Goal: Information Seeking & Learning: Compare options

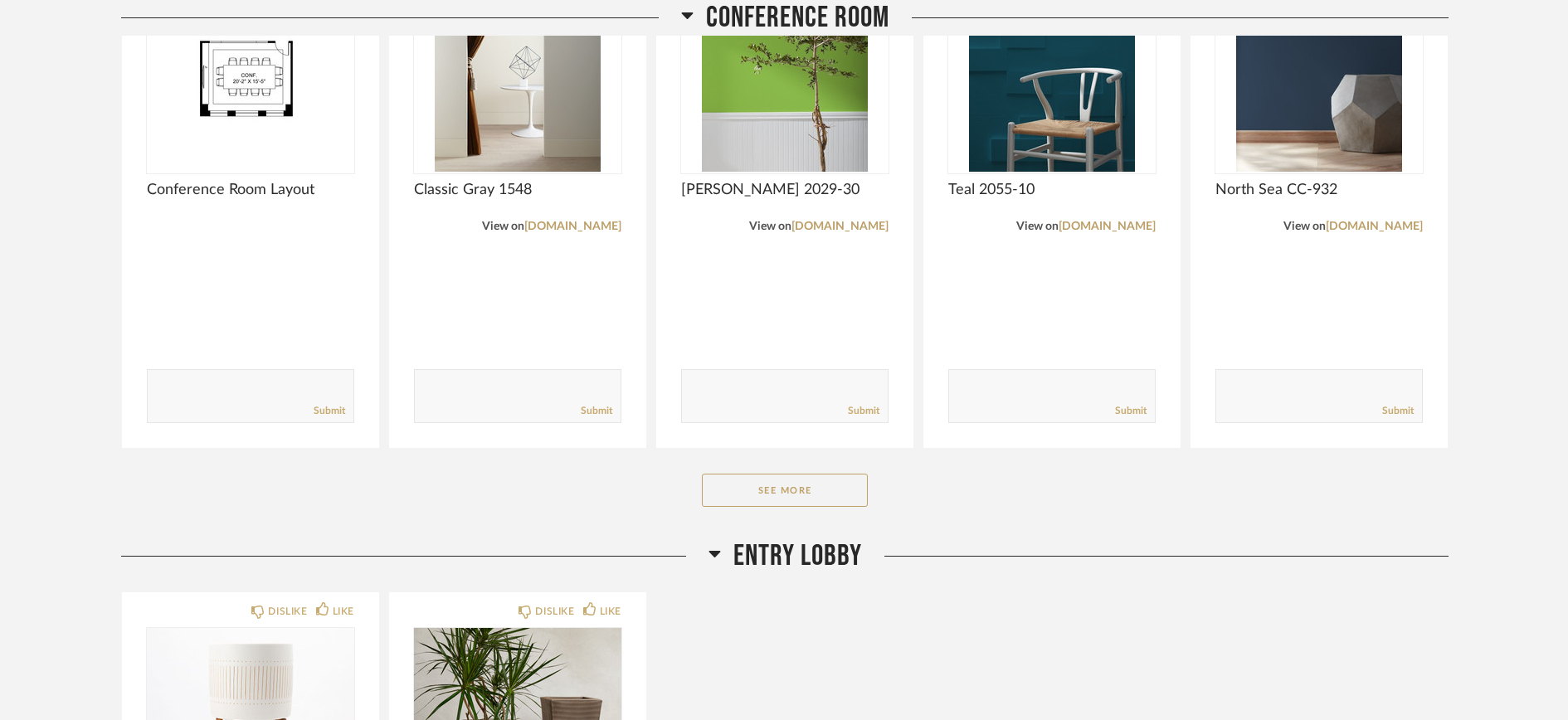
scroll to position [1039, 0]
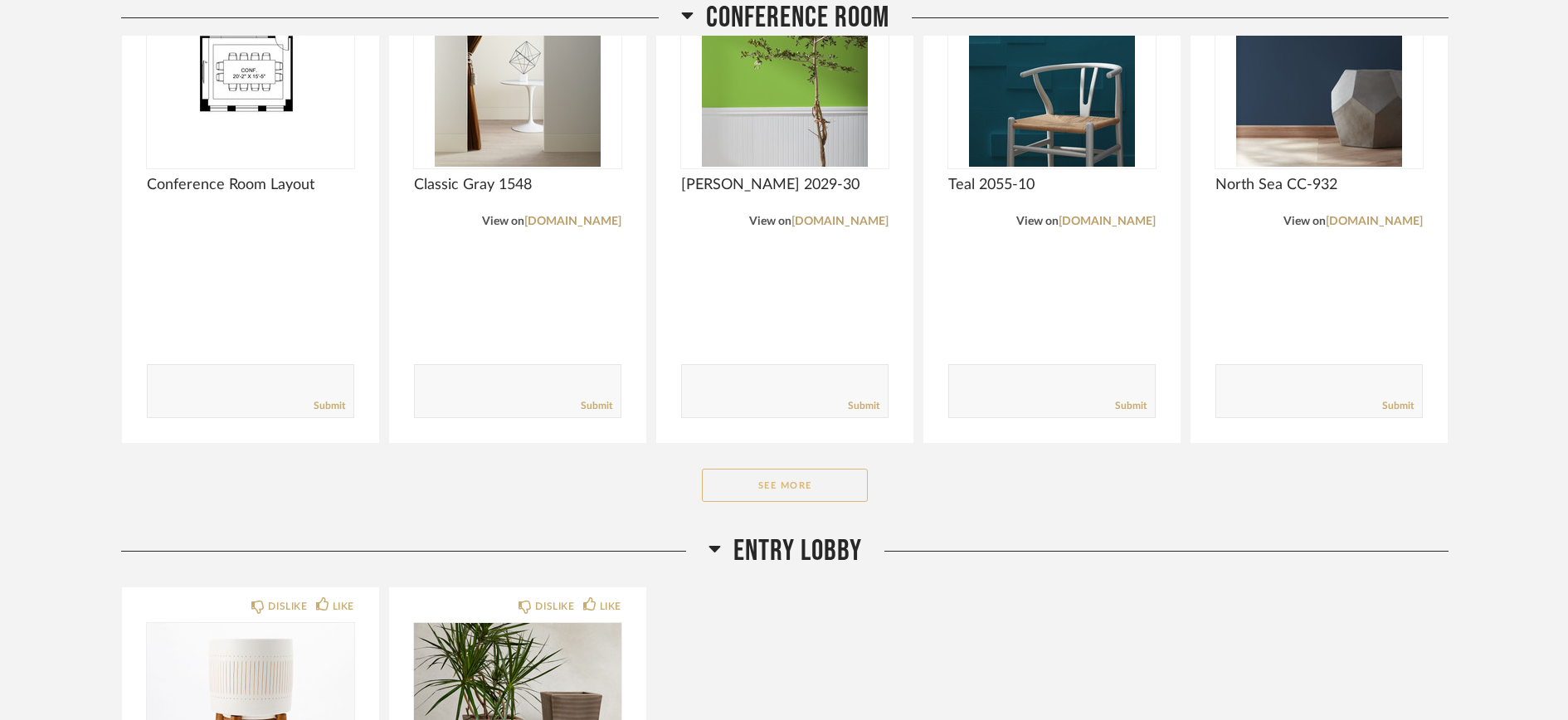
click at [766, 481] on button "See More" at bounding box center [785, 486] width 166 height 33
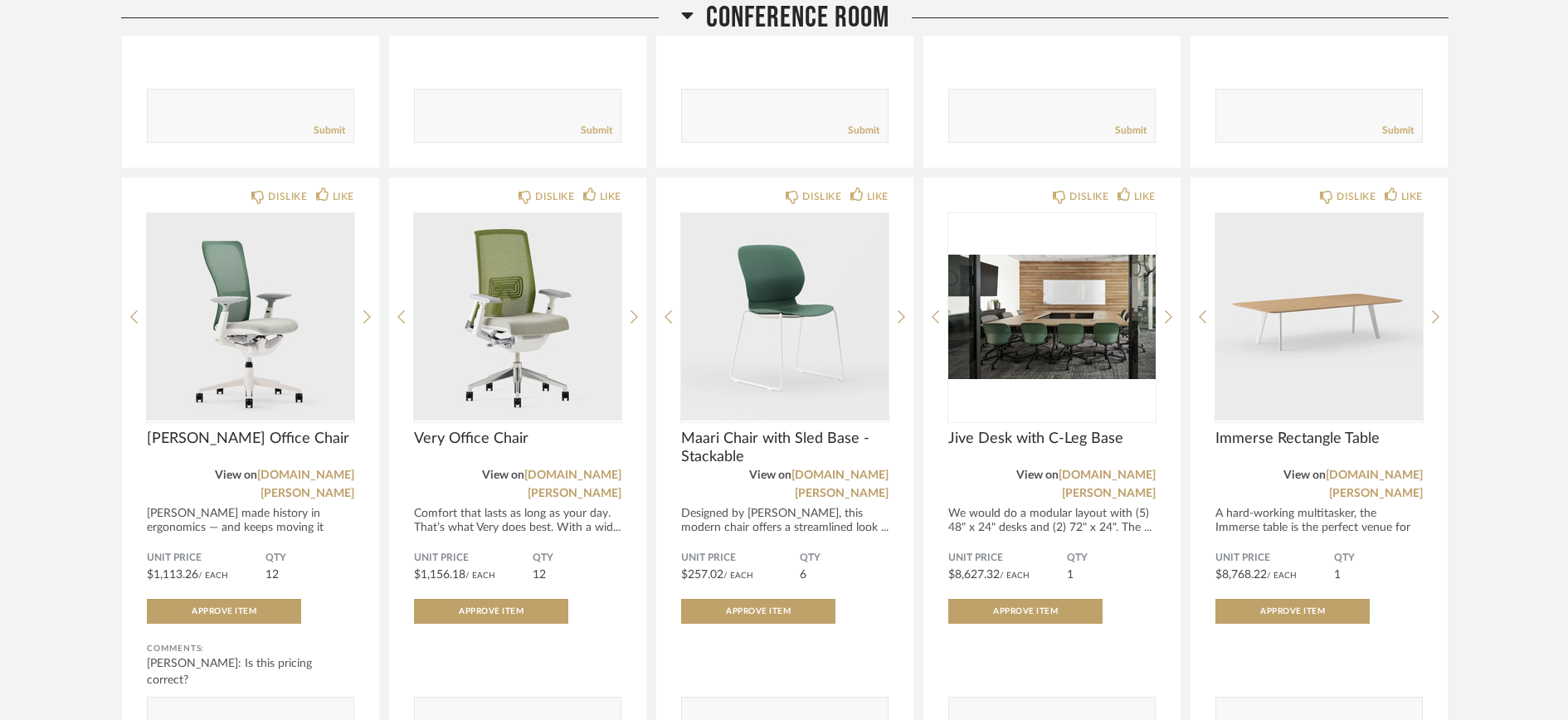
scroll to position [1317, 0]
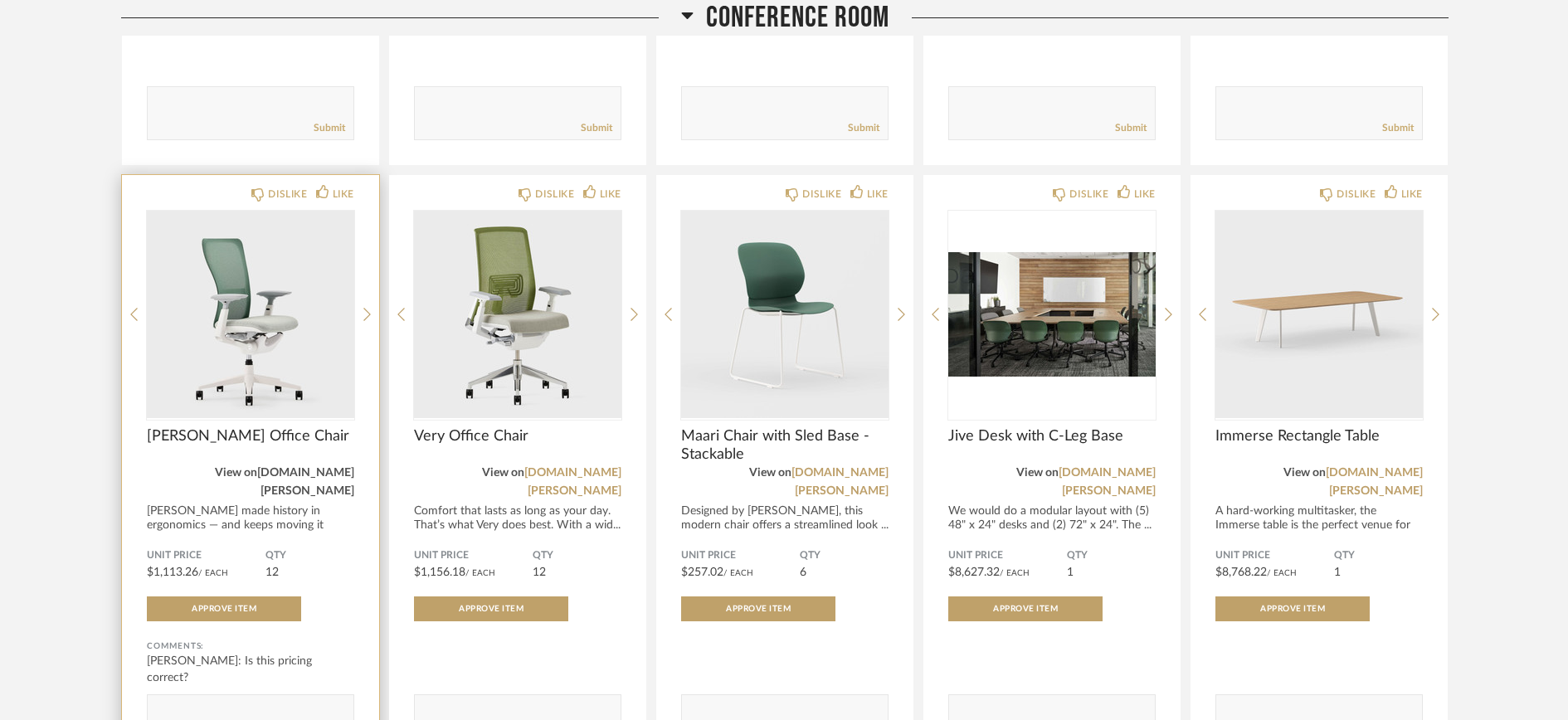
click at [309, 474] on link "[DOMAIN_NAME][PERSON_NAME]" at bounding box center [305, 482] width 97 height 30
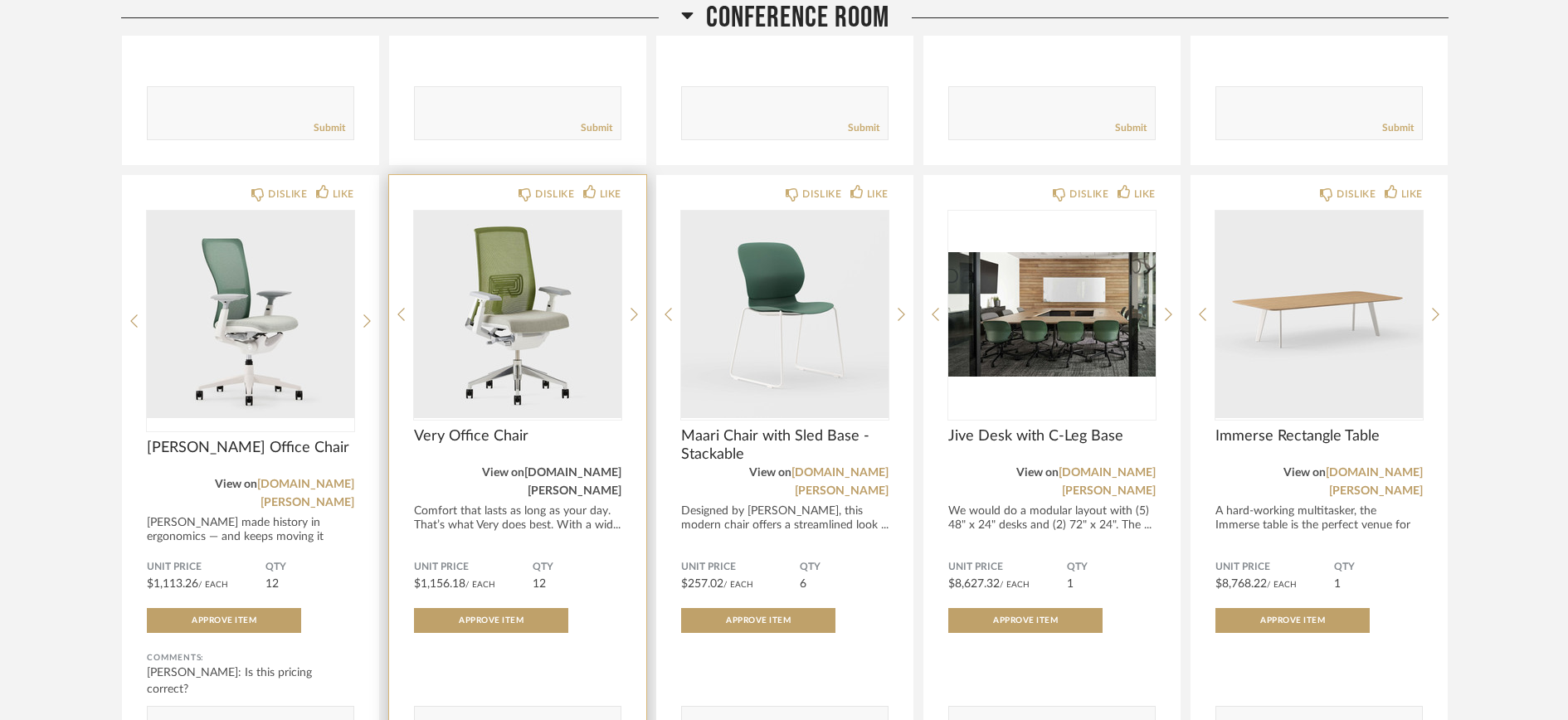
click at [551, 471] on link "[DOMAIN_NAME][PERSON_NAME]" at bounding box center [572, 482] width 97 height 30
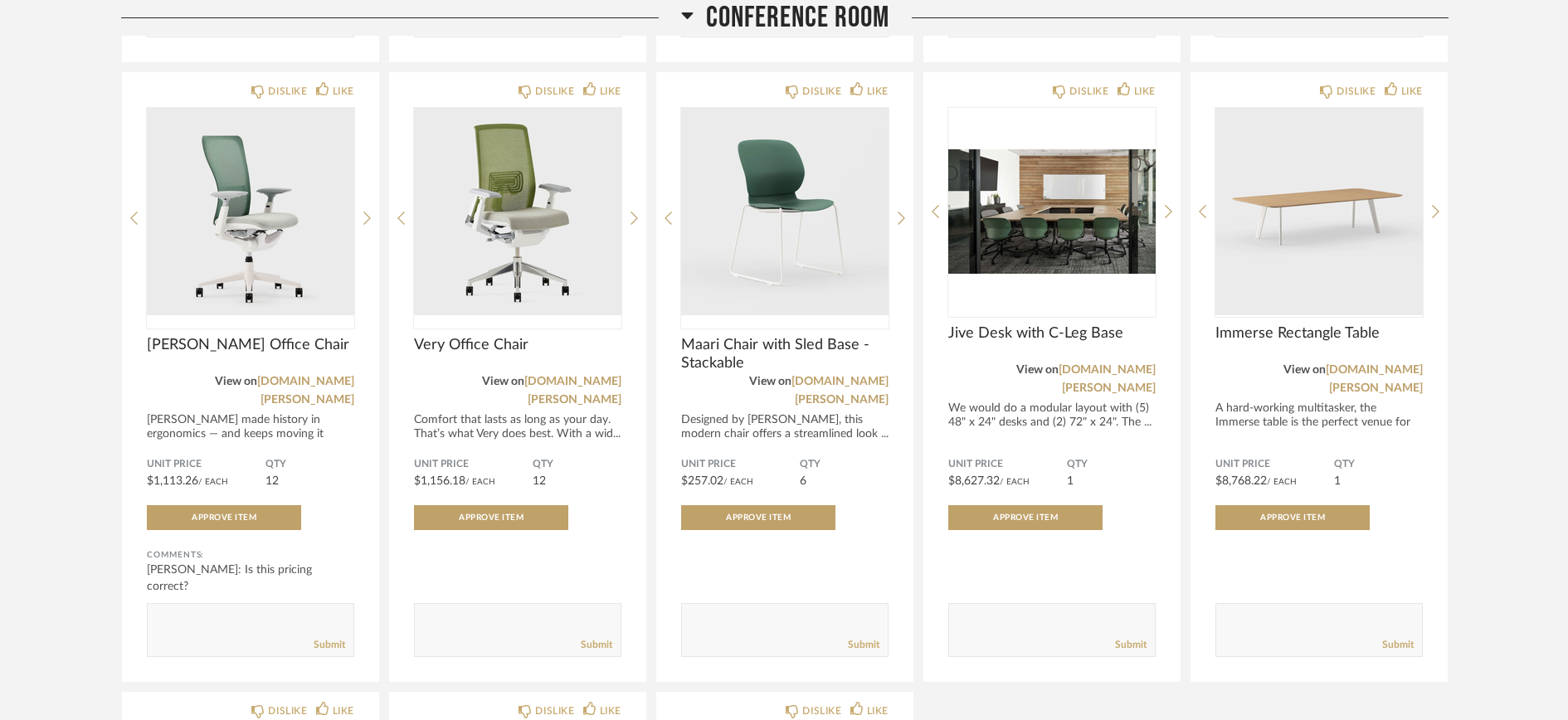
scroll to position [1309, 0]
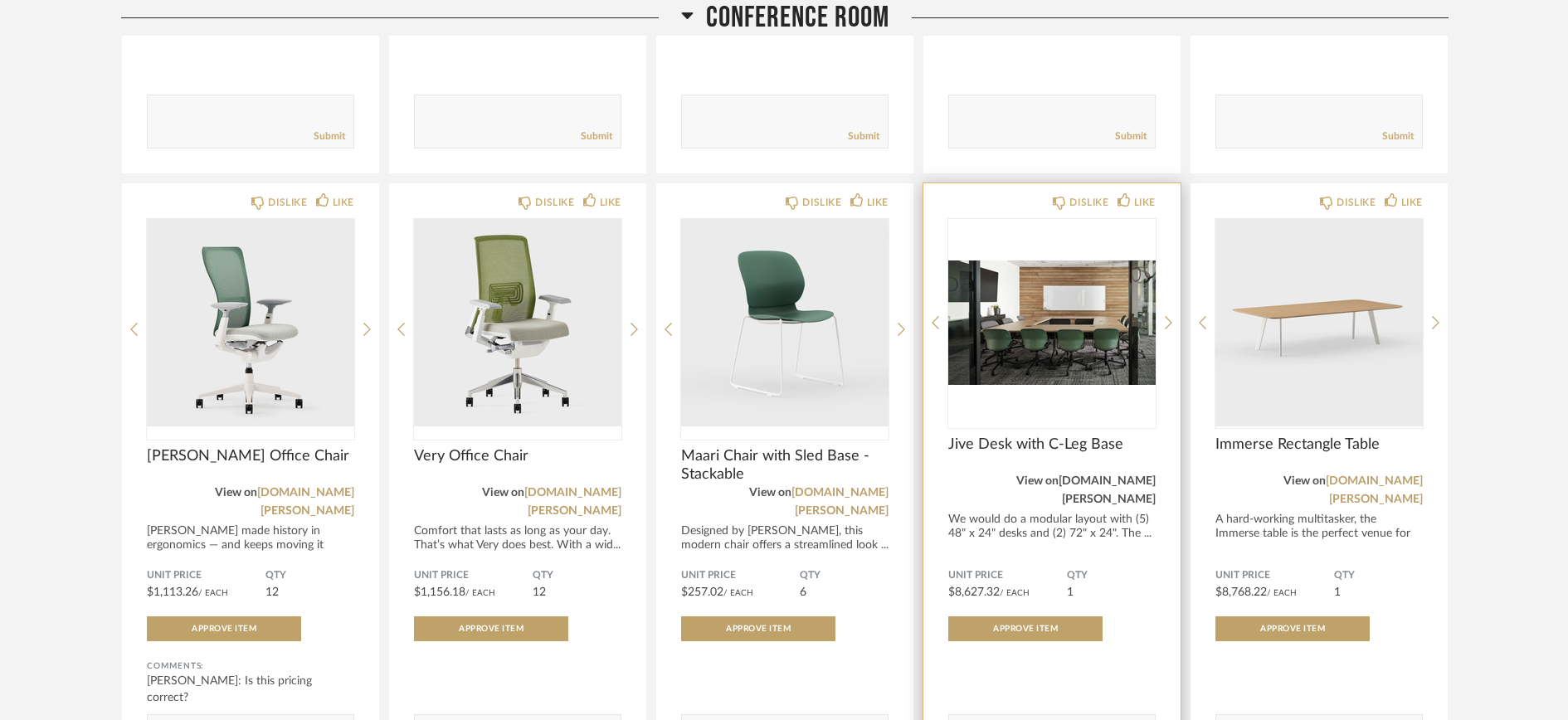
click at [1085, 479] on link "[DOMAIN_NAME][PERSON_NAME]" at bounding box center [1107, 491] width 97 height 30
click at [1076, 321] on div at bounding box center [1051, 328] width 207 height 220
click at [1052, 332] on img "0" at bounding box center [1051, 322] width 207 height 207
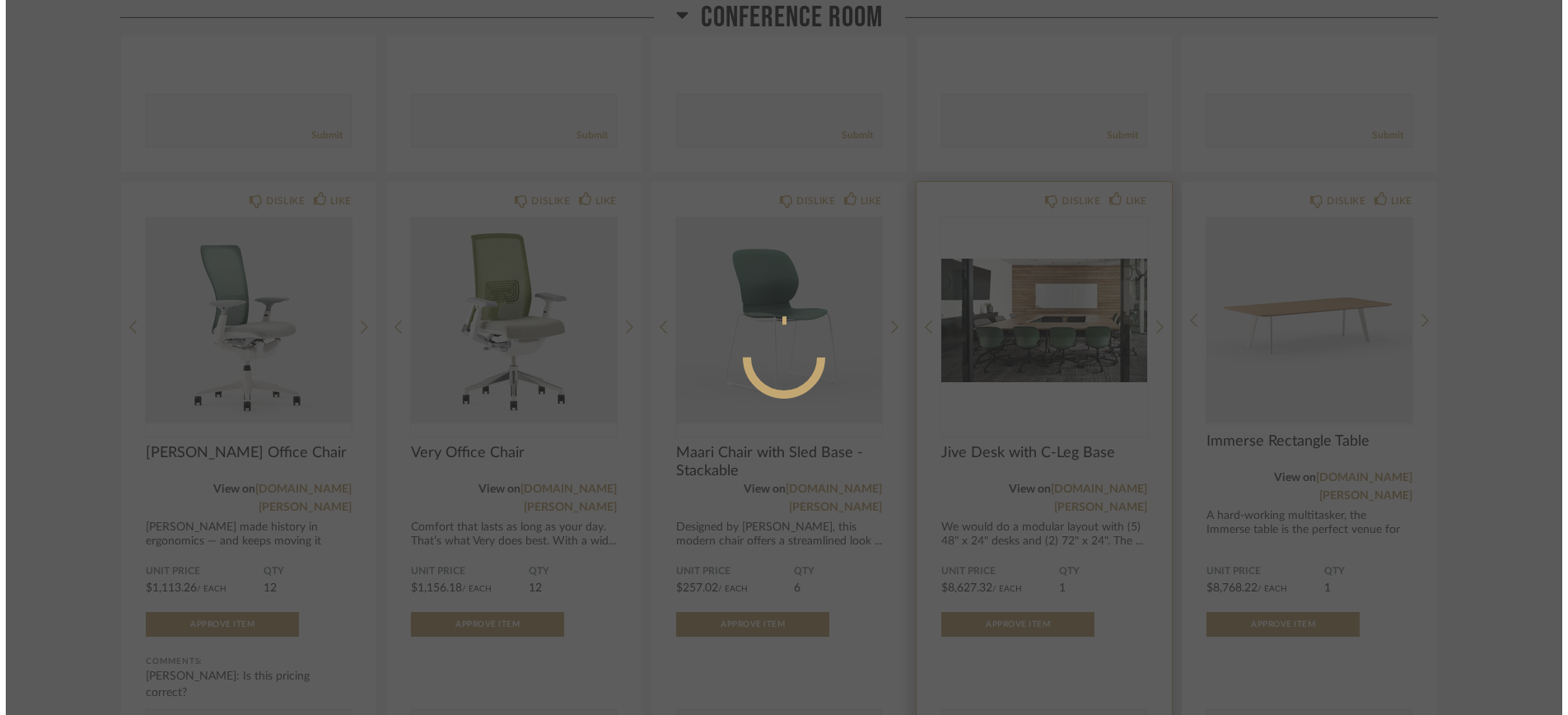
scroll to position [0, 0]
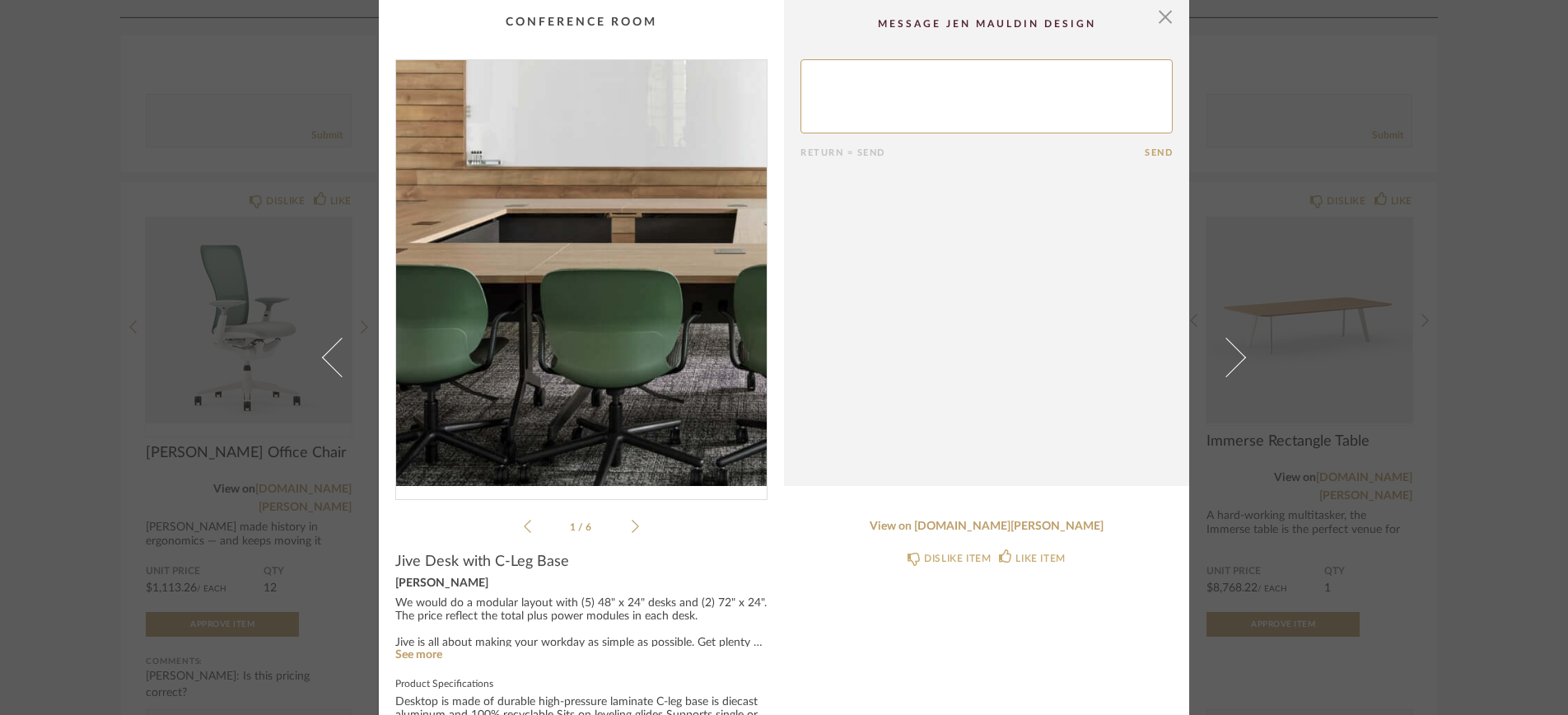
click at [599, 286] on img "0" at bounding box center [581, 273] width 371 height 426
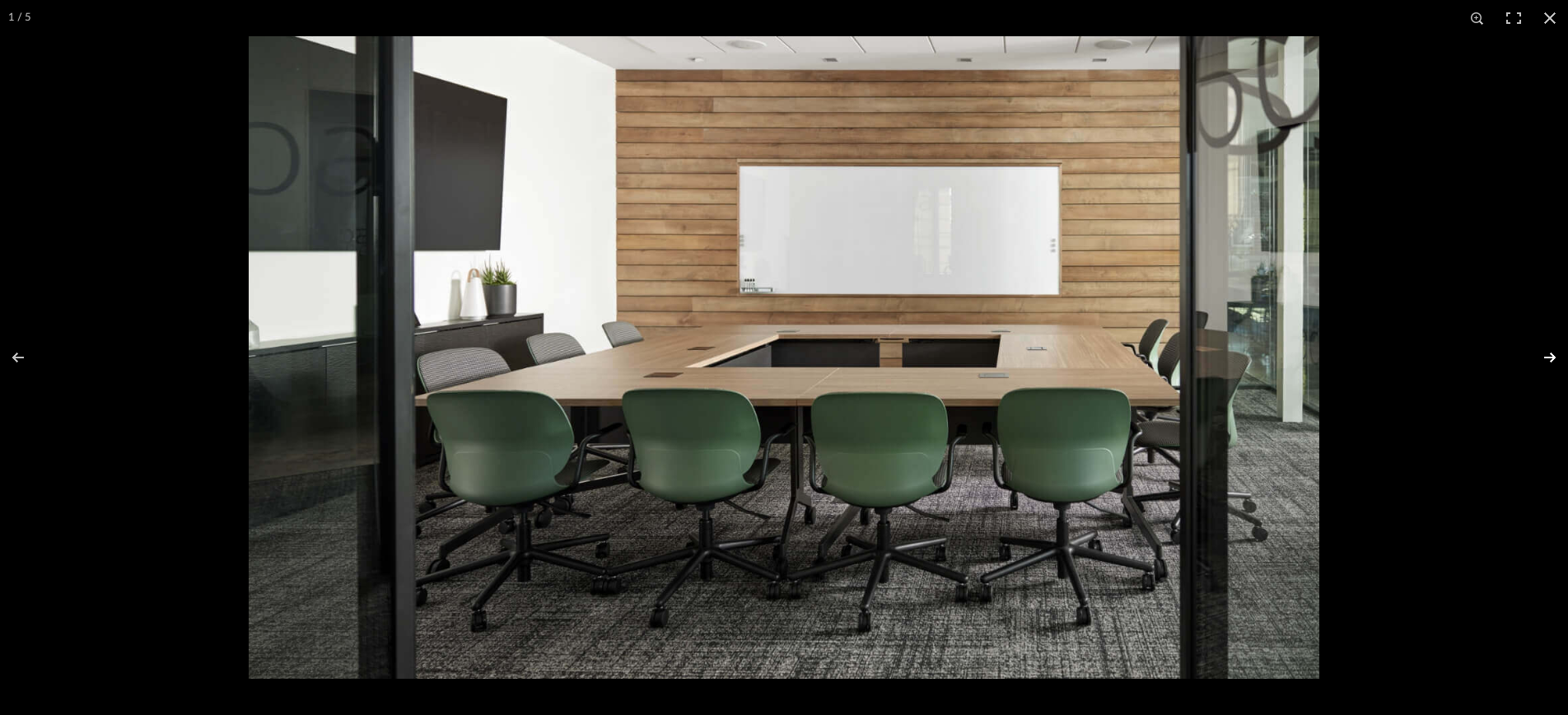
click at [1549, 353] on button at bounding box center [1540, 358] width 58 height 83
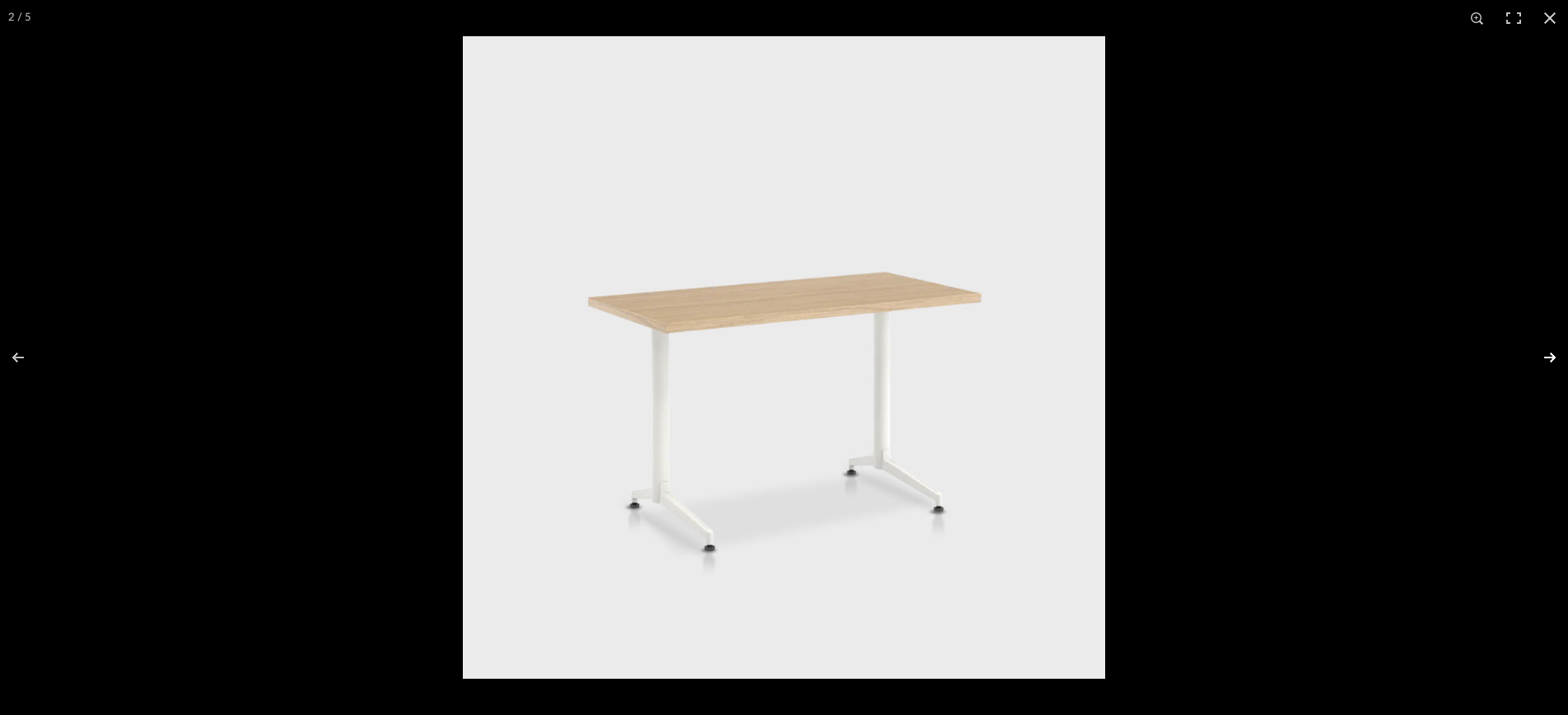
click at [1549, 353] on button at bounding box center [1540, 358] width 58 height 83
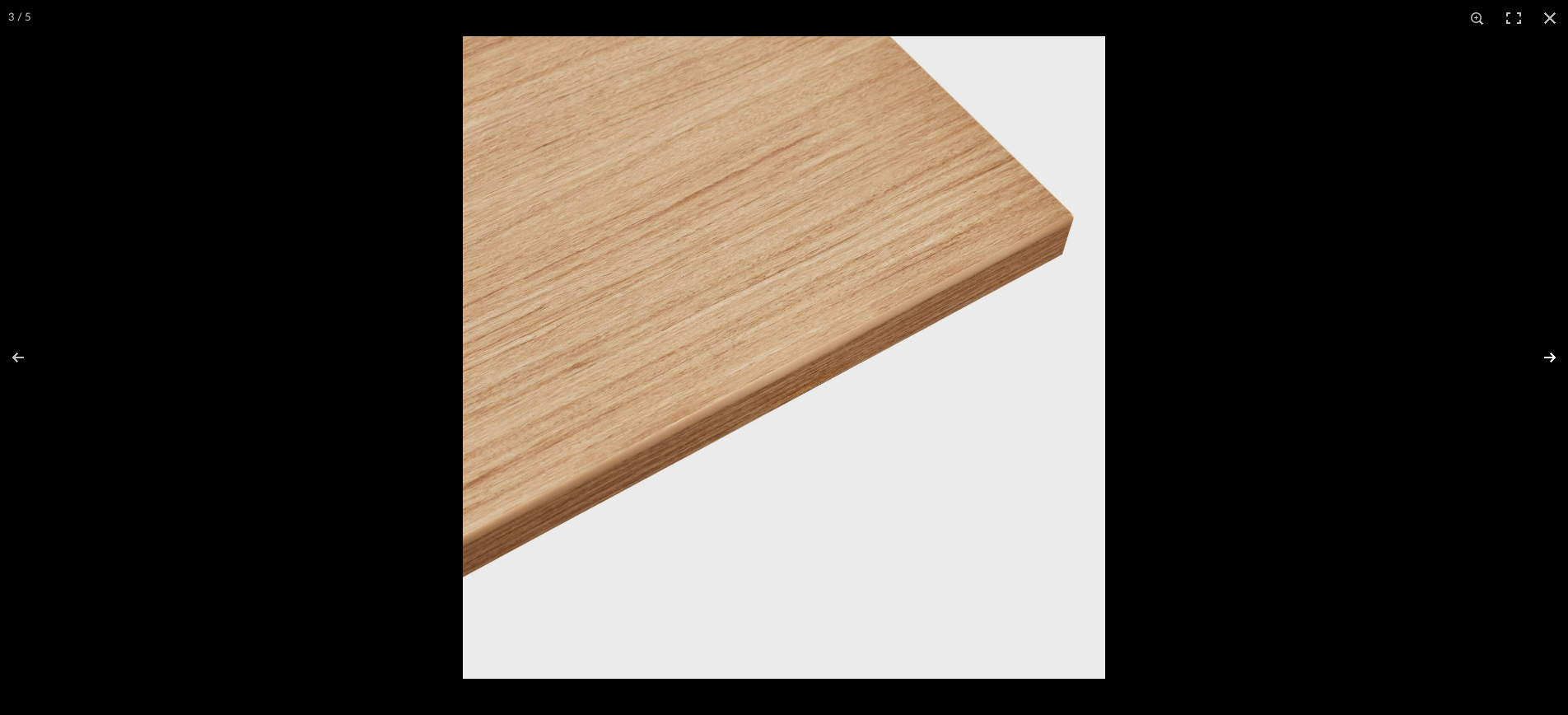
click at [1549, 353] on button at bounding box center [1540, 358] width 58 height 83
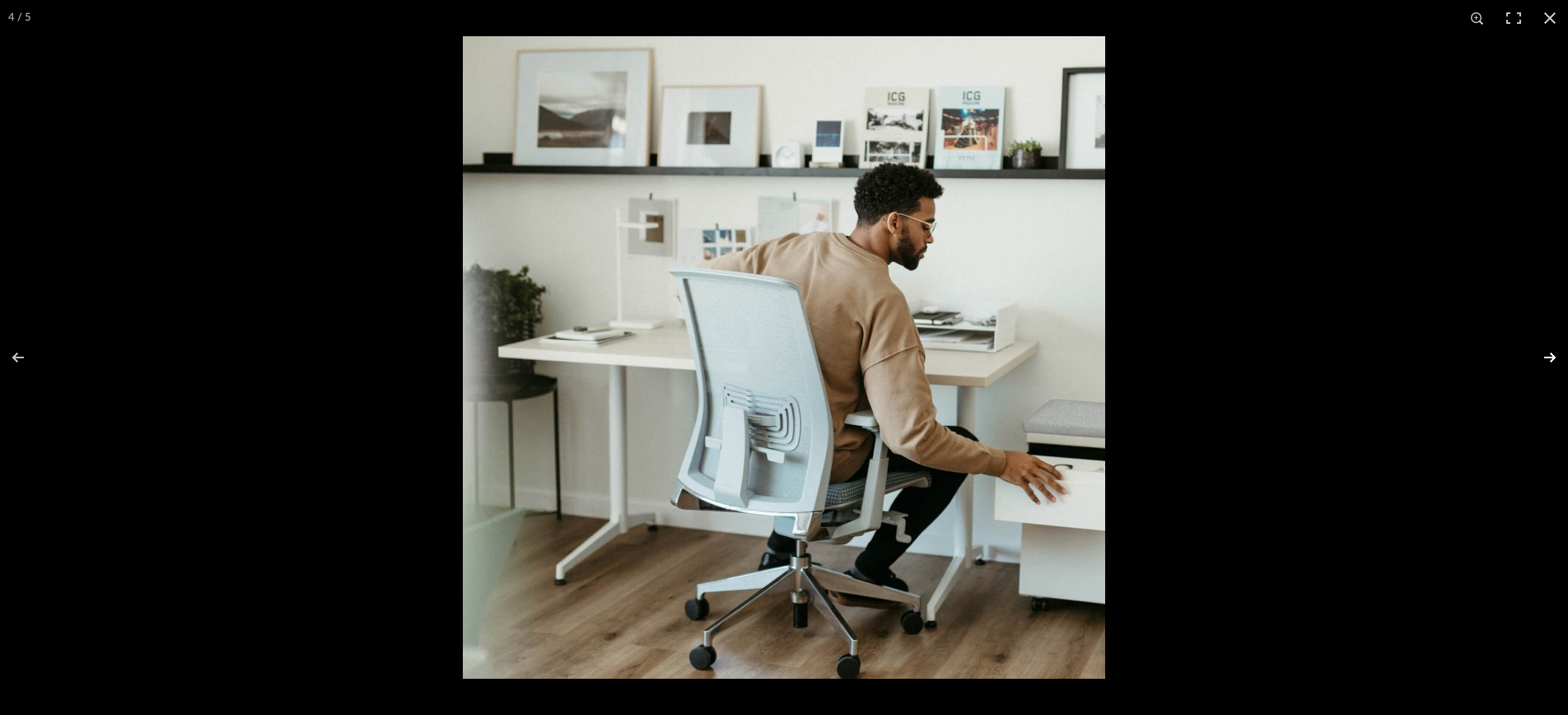
click at [1549, 353] on button at bounding box center [1540, 358] width 58 height 83
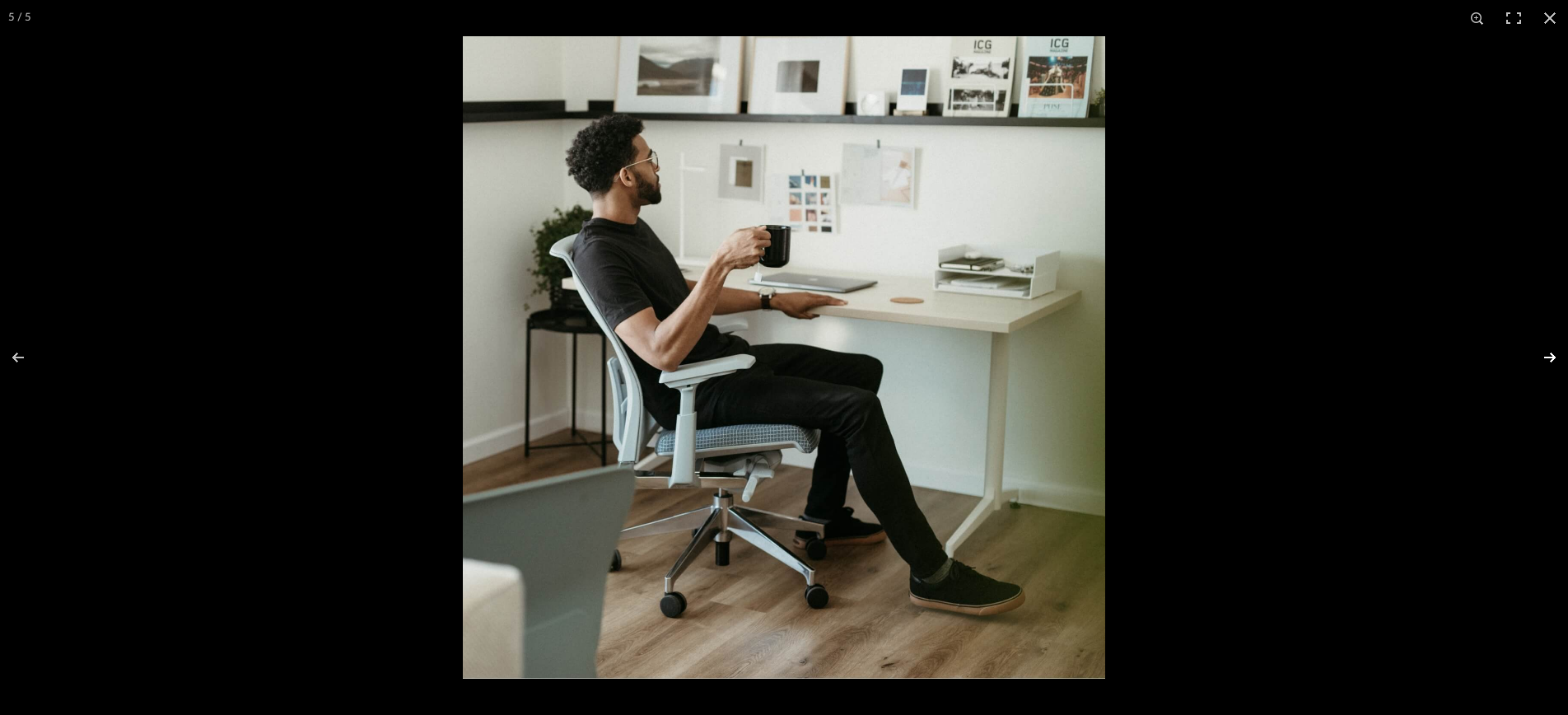
click at [1549, 353] on button at bounding box center [1540, 358] width 58 height 83
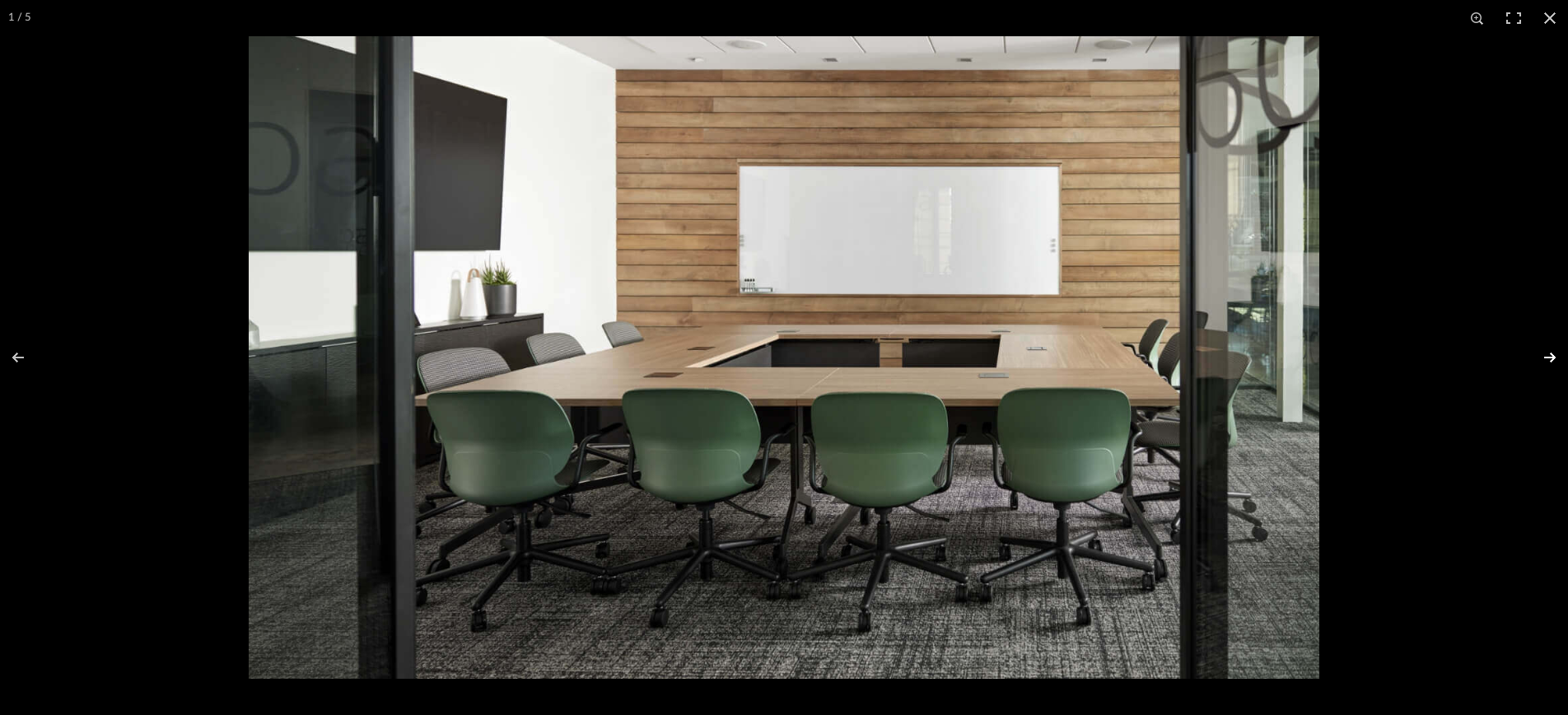
click at [1549, 353] on button at bounding box center [1540, 358] width 58 height 83
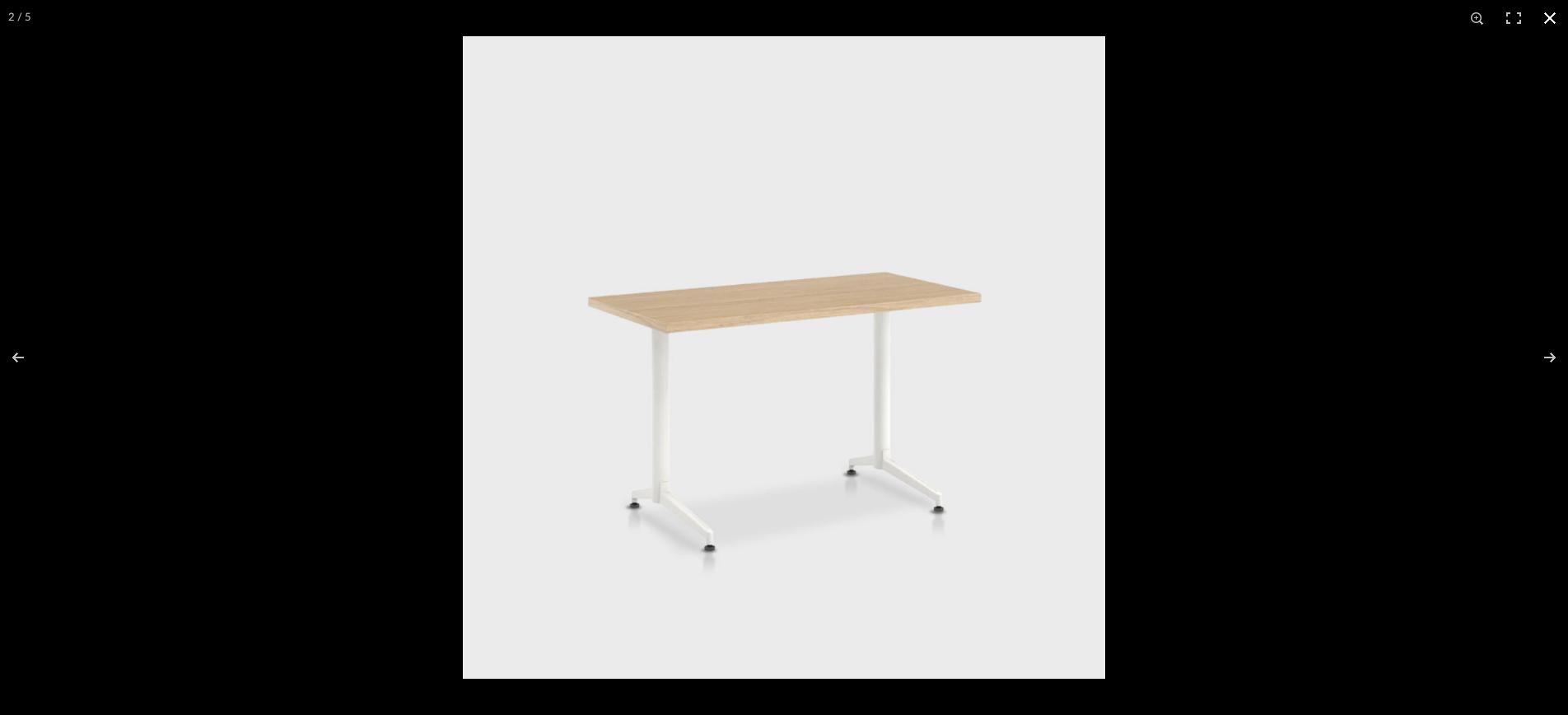
click at [1546, 19] on button at bounding box center [1551, 18] width 36 height 36
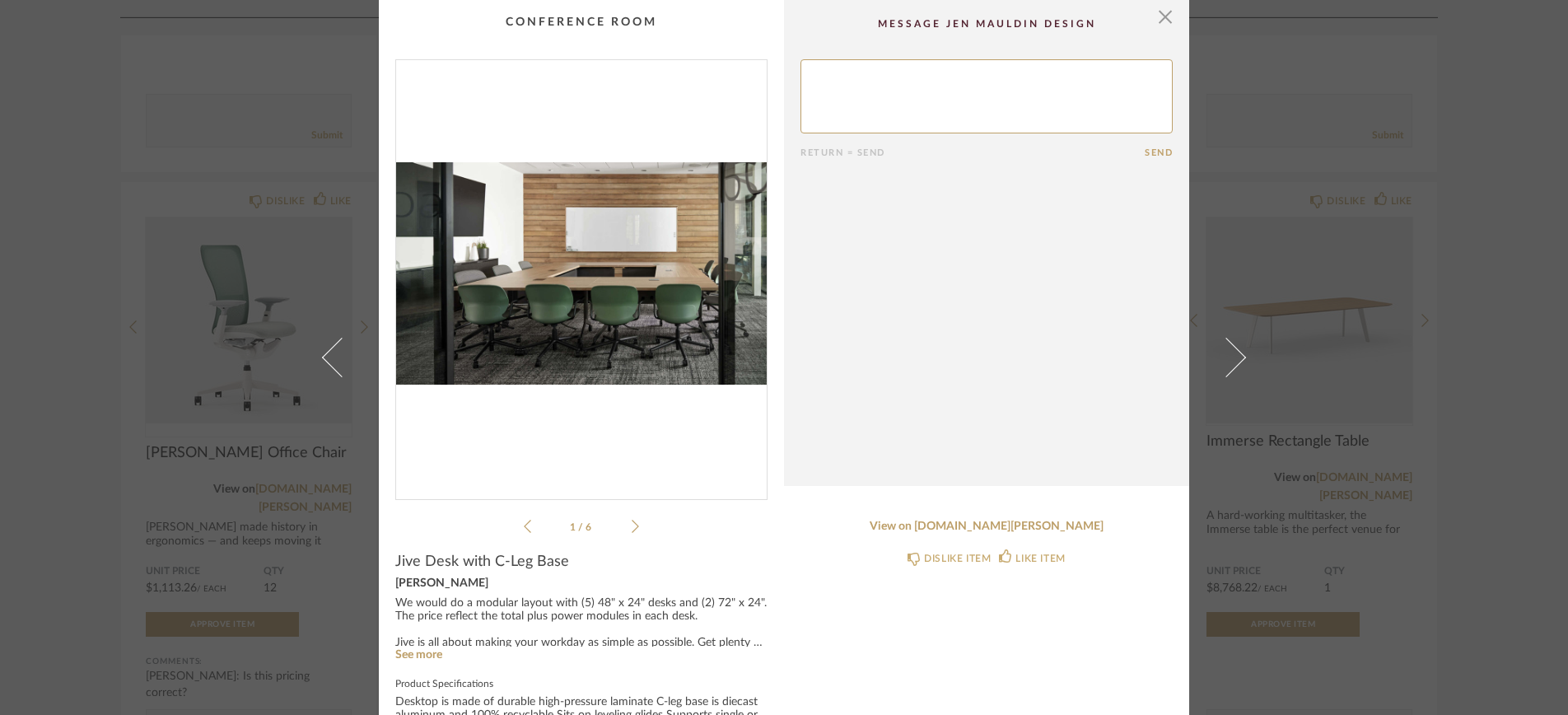
click at [238, 363] on div "× 2502_DOB...e Rm (2).pdf 1 / 6 Return = Send Send Jive Desk with C-Leg Base [P…" at bounding box center [784, 358] width 1568 height 715
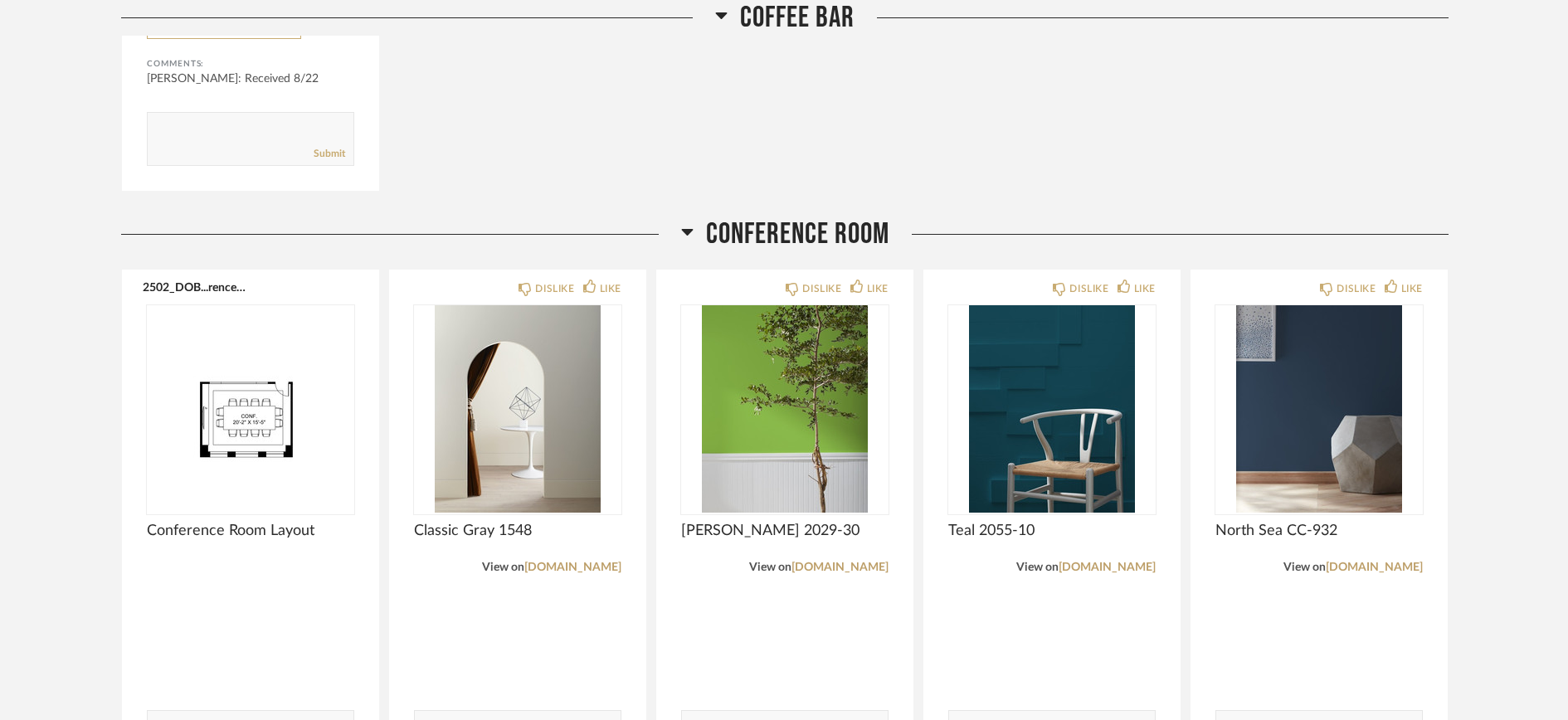
scroll to position [686, 0]
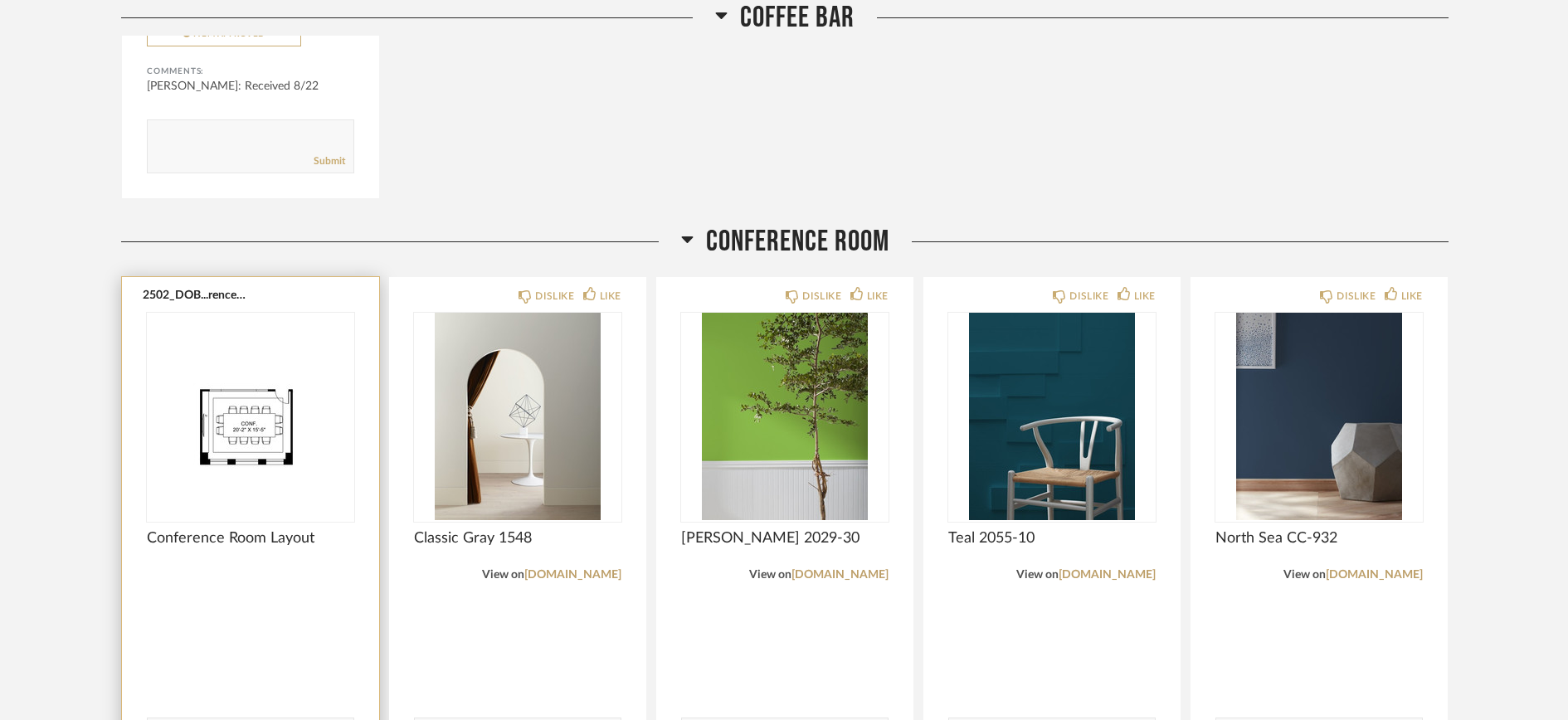
click at [265, 435] on img "0" at bounding box center [250, 416] width 207 height 207
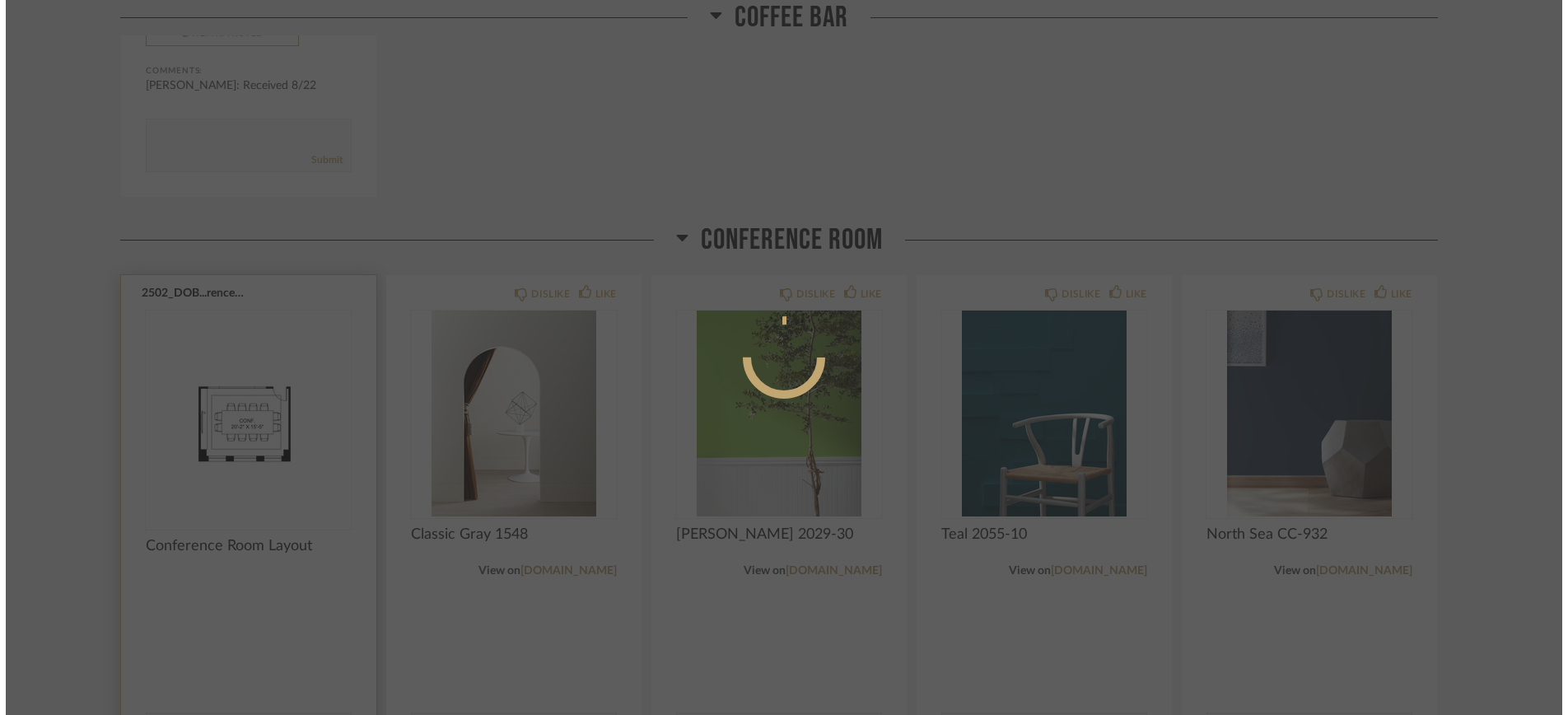
scroll to position [0, 0]
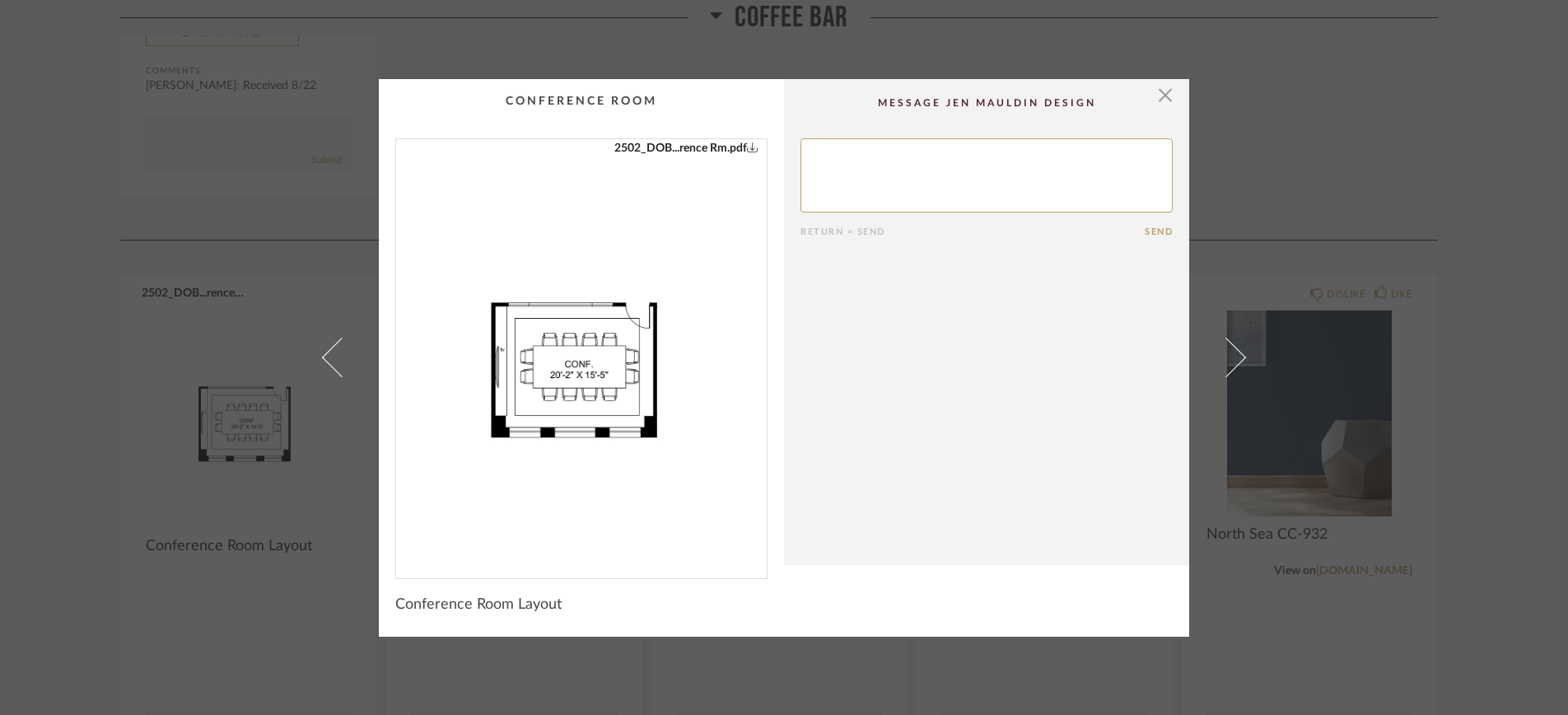
click at [227, 267] on div "× 2502_DOB...rence Rm.pdf Return = Send Send Conference Room Layout" at bounding box center [784, 358] width 1568 height 715
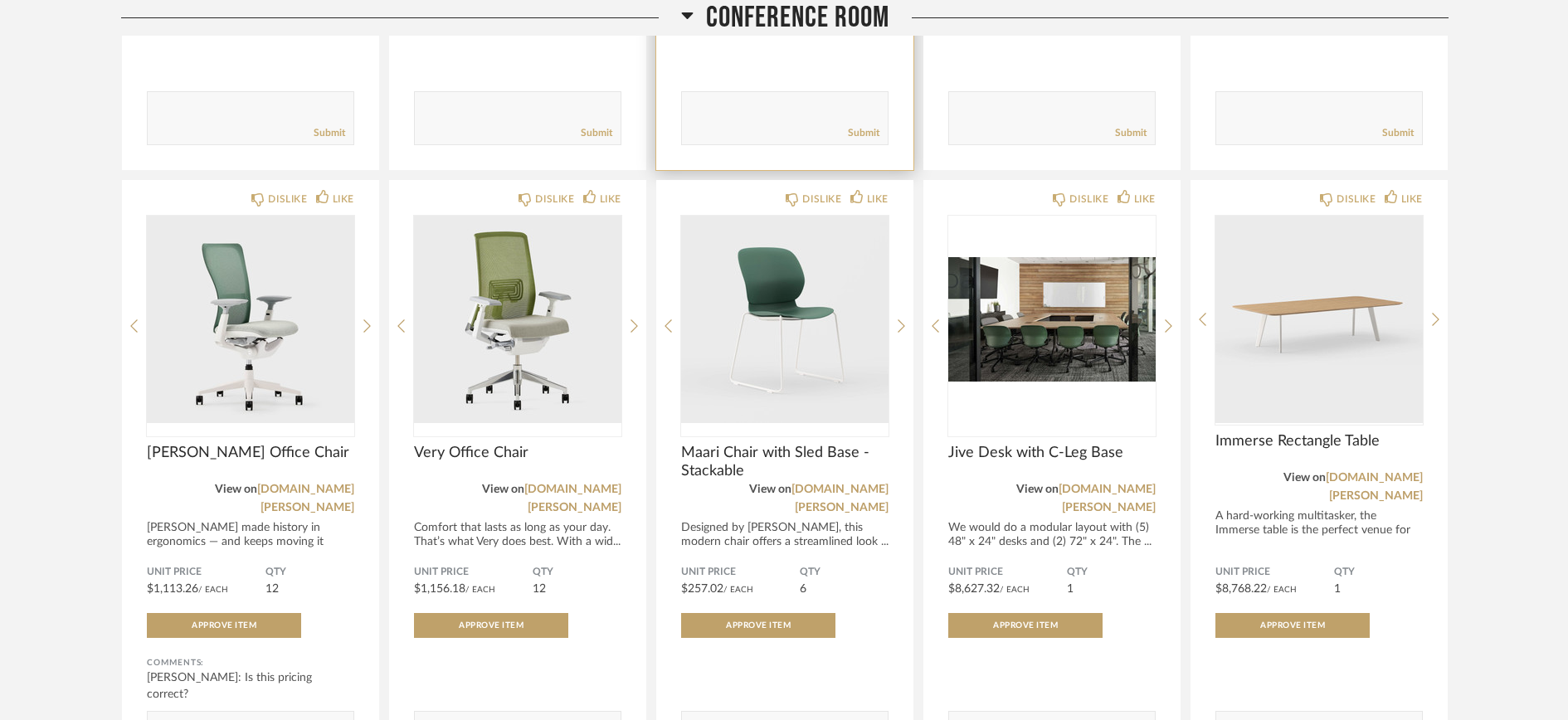
scroll to position [1325, 0]
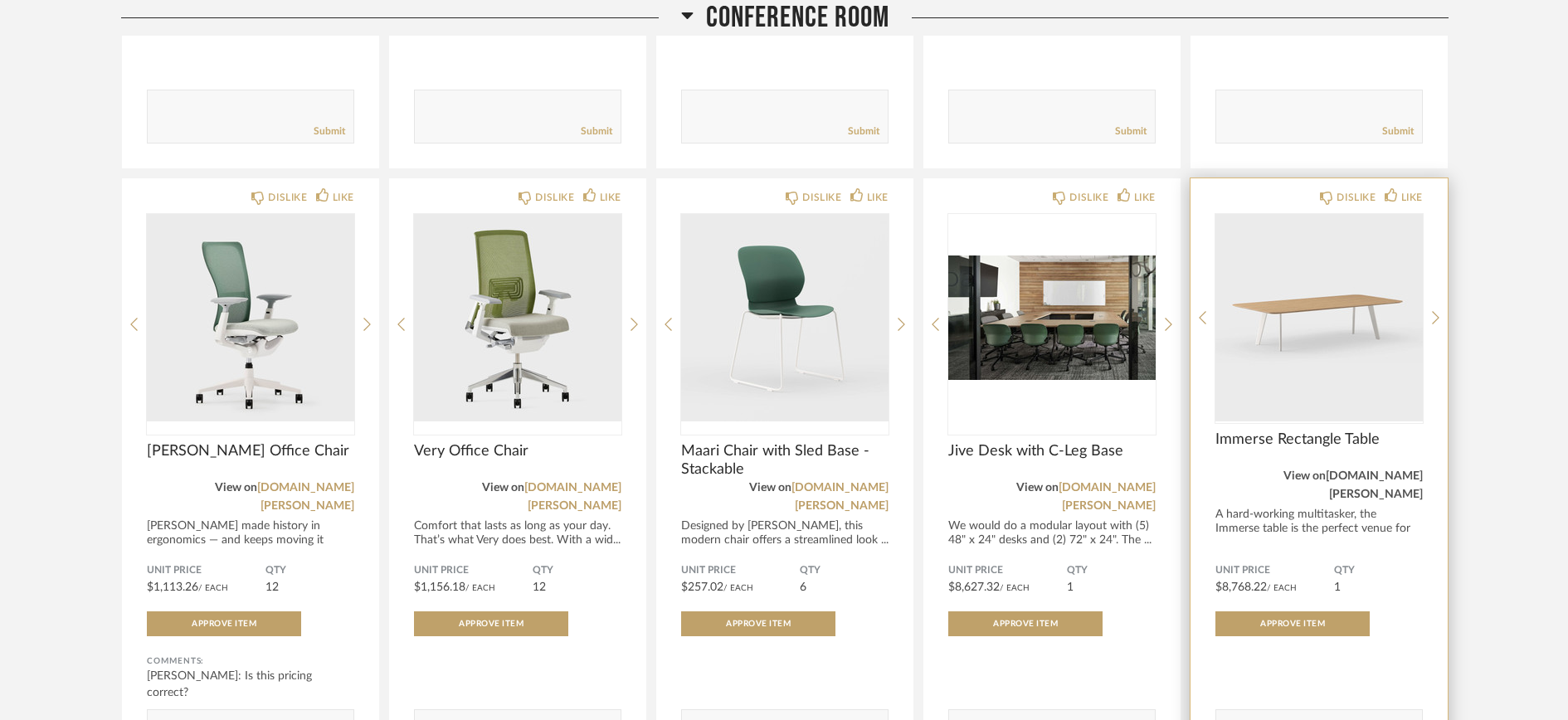
click at [1348, 477] on link "[DOMAIN_NAME][PERSON_NAME]" at bounding box center [1374, 486] width 97 height 30
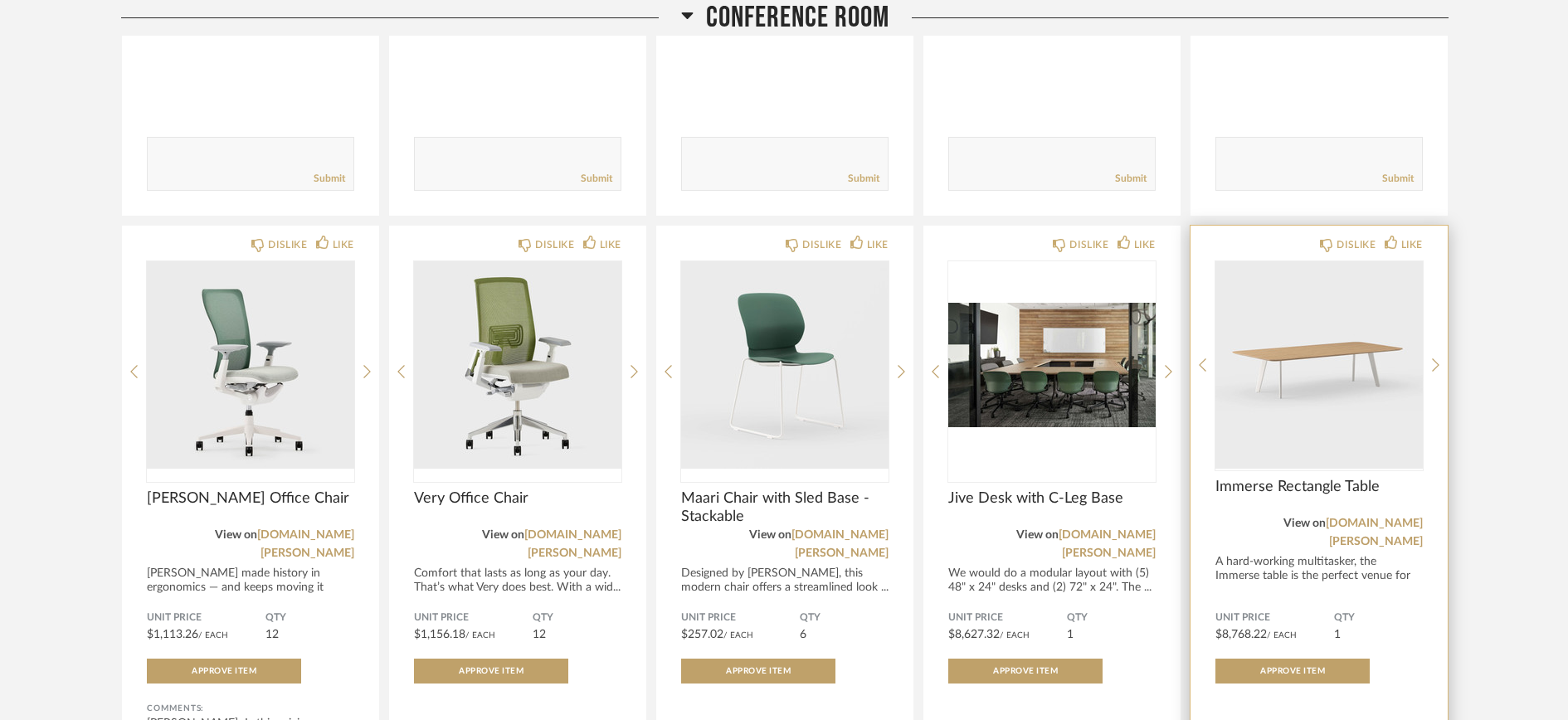
scroll to position [1216, 0]
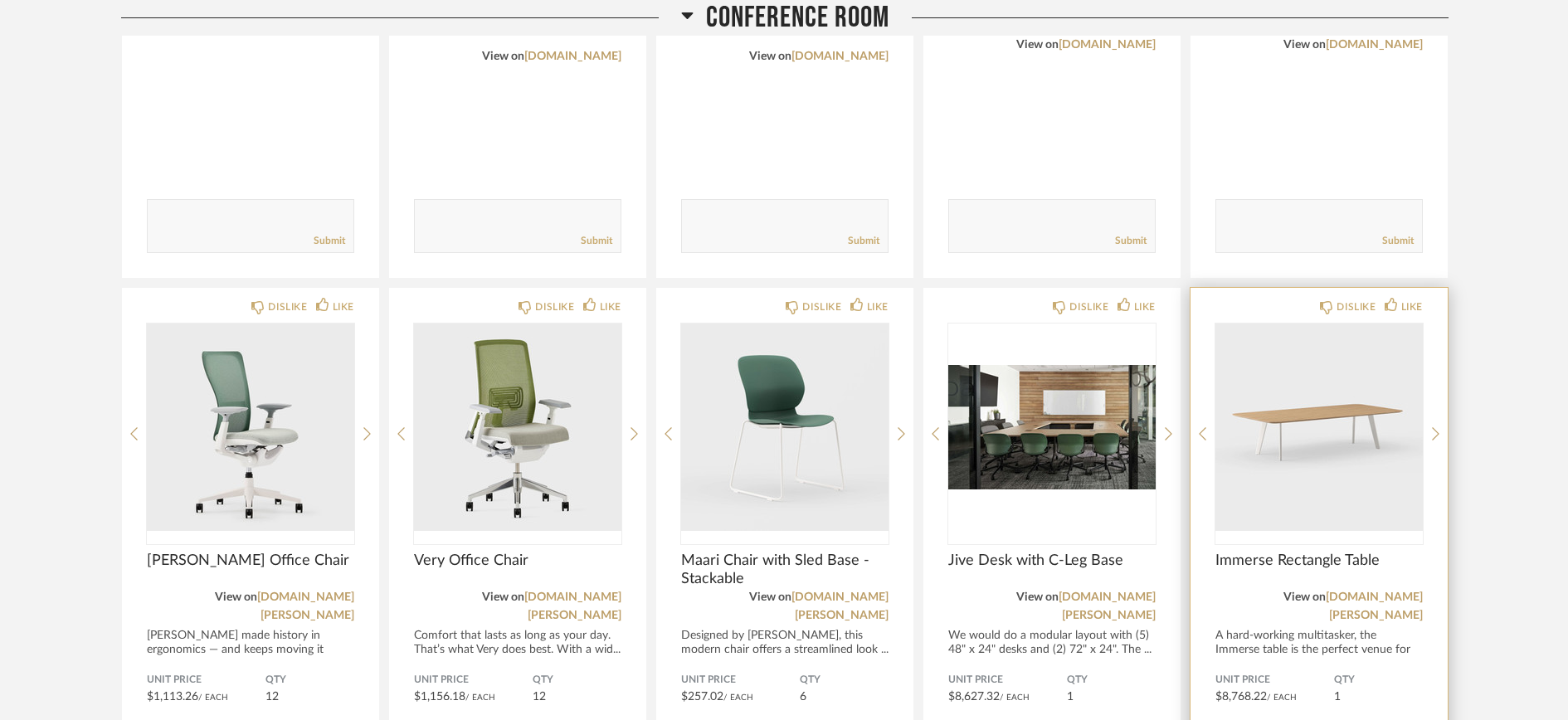
click at [1306, 629] on div "A hard-working multitasker, the Immerse table is the perfect venue for both imp…" at bounding box center [1318, 649] width 207 height 42
click at [1241, 630] on div "A hard-working multitasker, the Immerse table is the perfect venue for both imp…" at bounding box center [1318, 649] width 207 height 42
click at [1307, 559] on span "Immerse Rectangle Table" at bounding box center [1318, 560] width 207 height 18
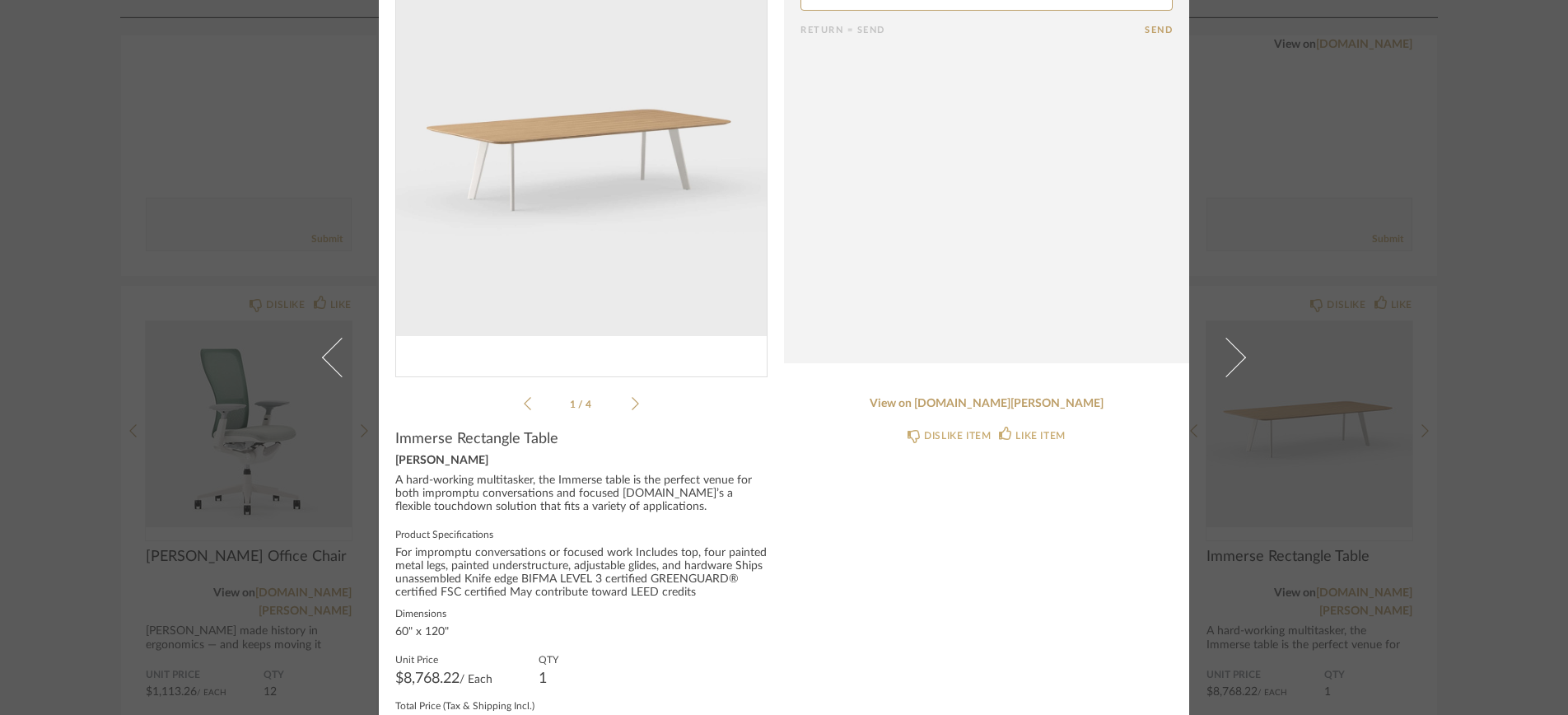
scroll to position [163, 0]
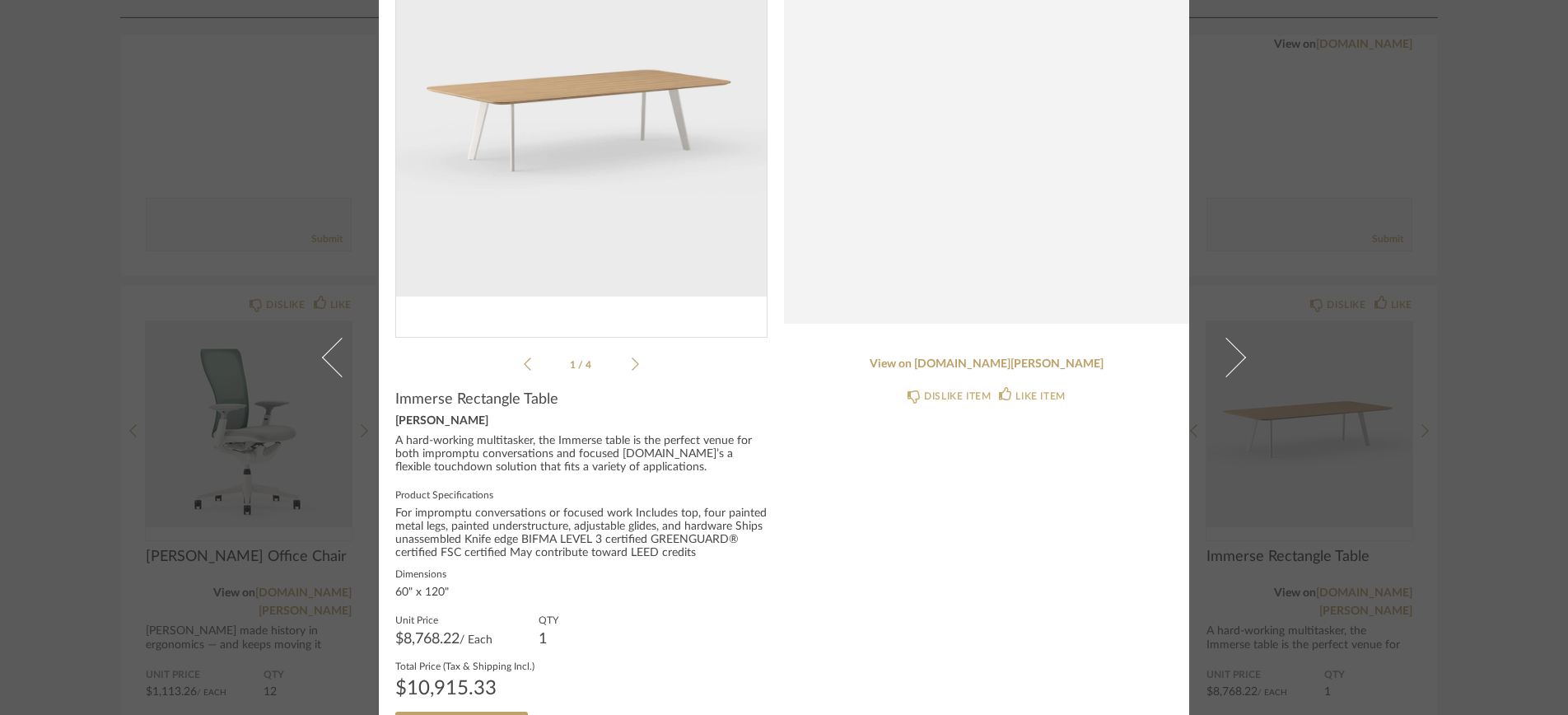
click at [122, 375] on div "× 2502_DOB...e Rm (3).pdf 1 / 4 Return = Send Send Immerse Rectangle Table [PER…" at bounding box center [784, 358] width 1568 height 715
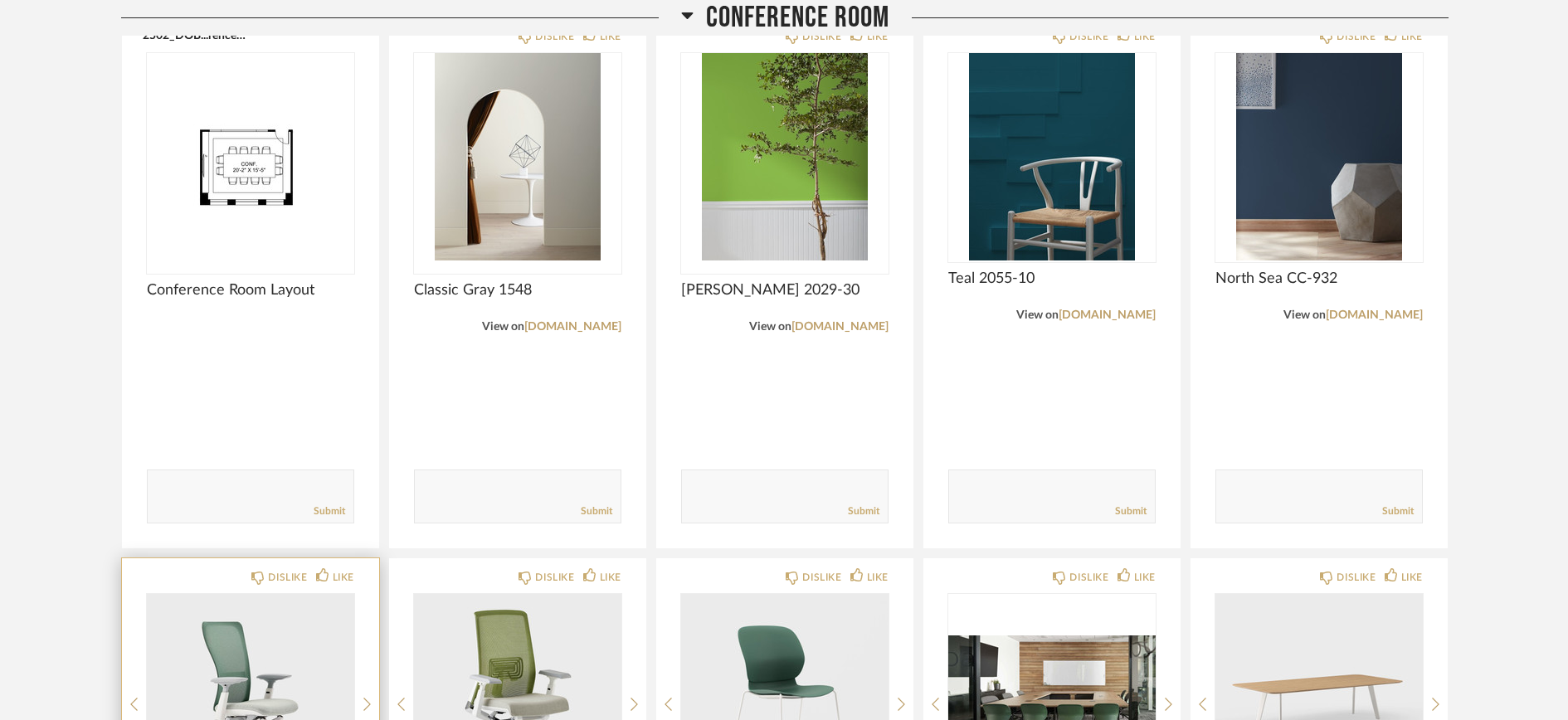
scroll to position [918, 0]
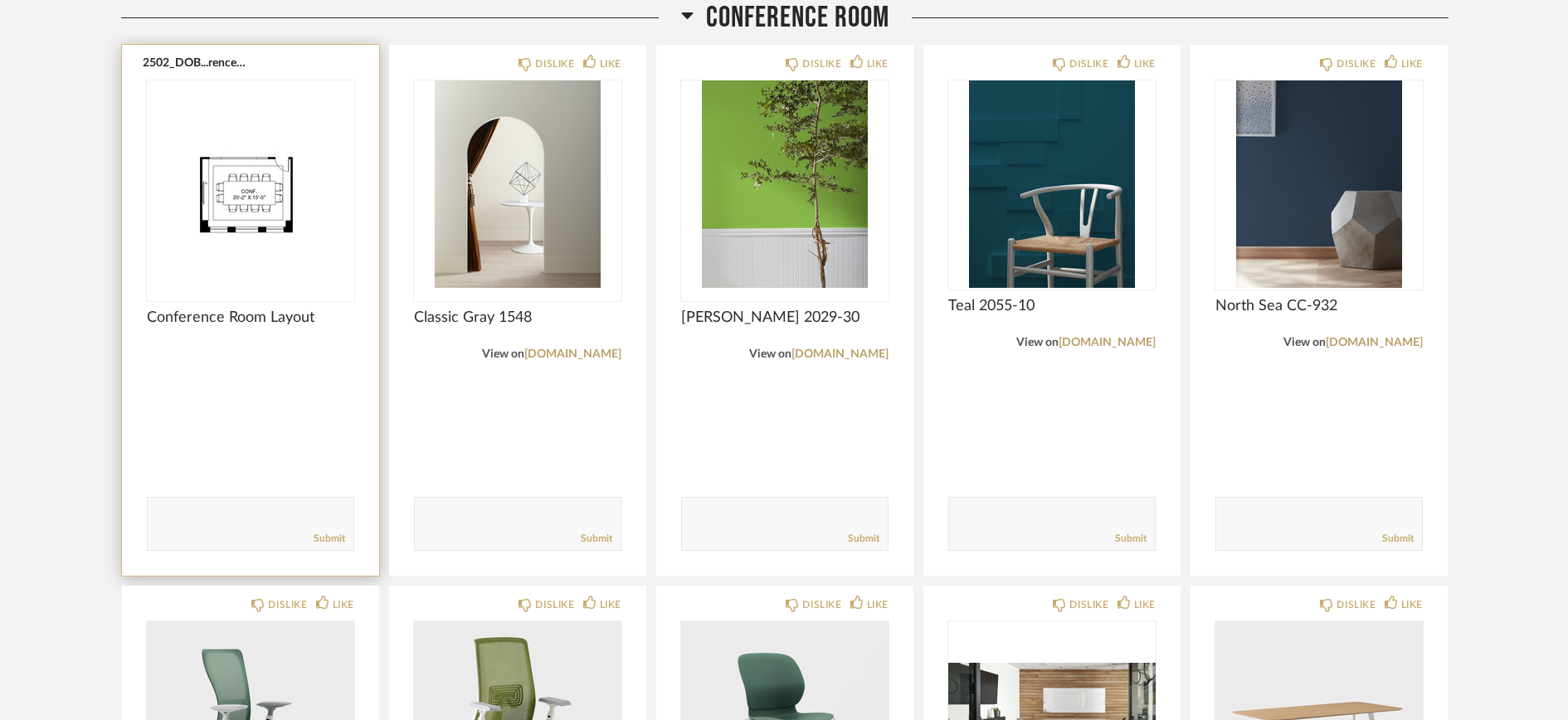
click at [234, 203] on img "0" at bounding box center [250, 184] width 207 height 207
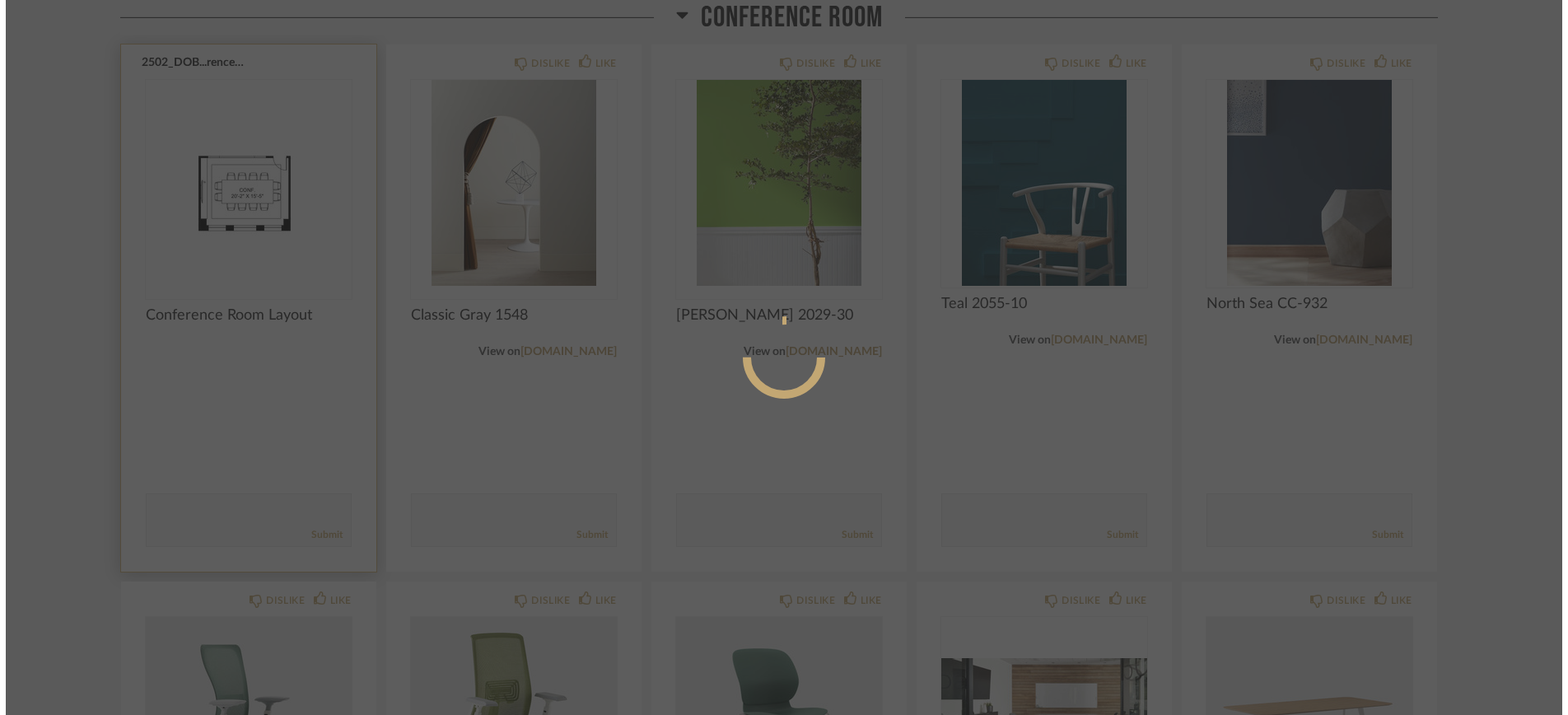
scroll to position [0, 0]
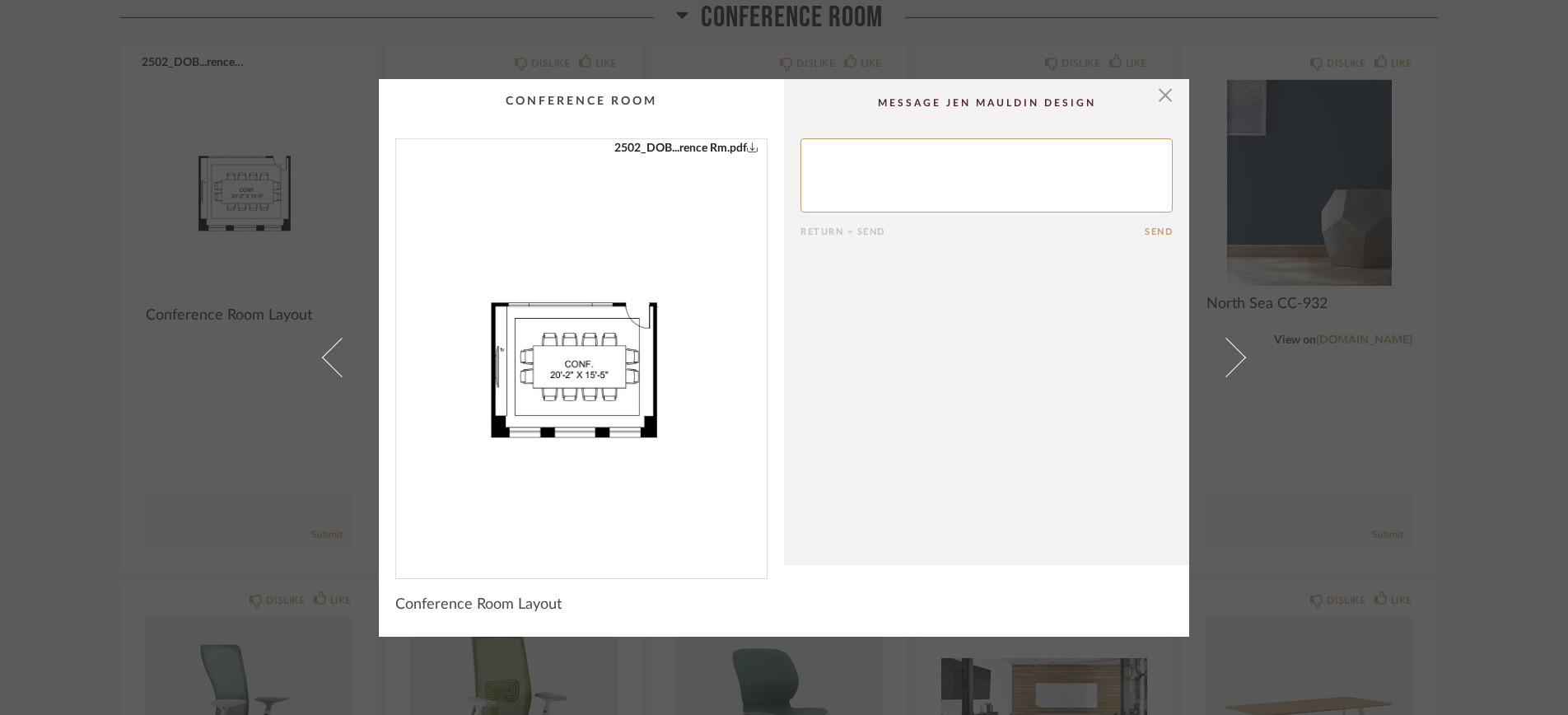
click at [119, 557] on div "× 2502_DOB...rence Rm.pdf Return = Send Send Conference Room Layout" at bounding box center [784, 358] width 1568 height 715
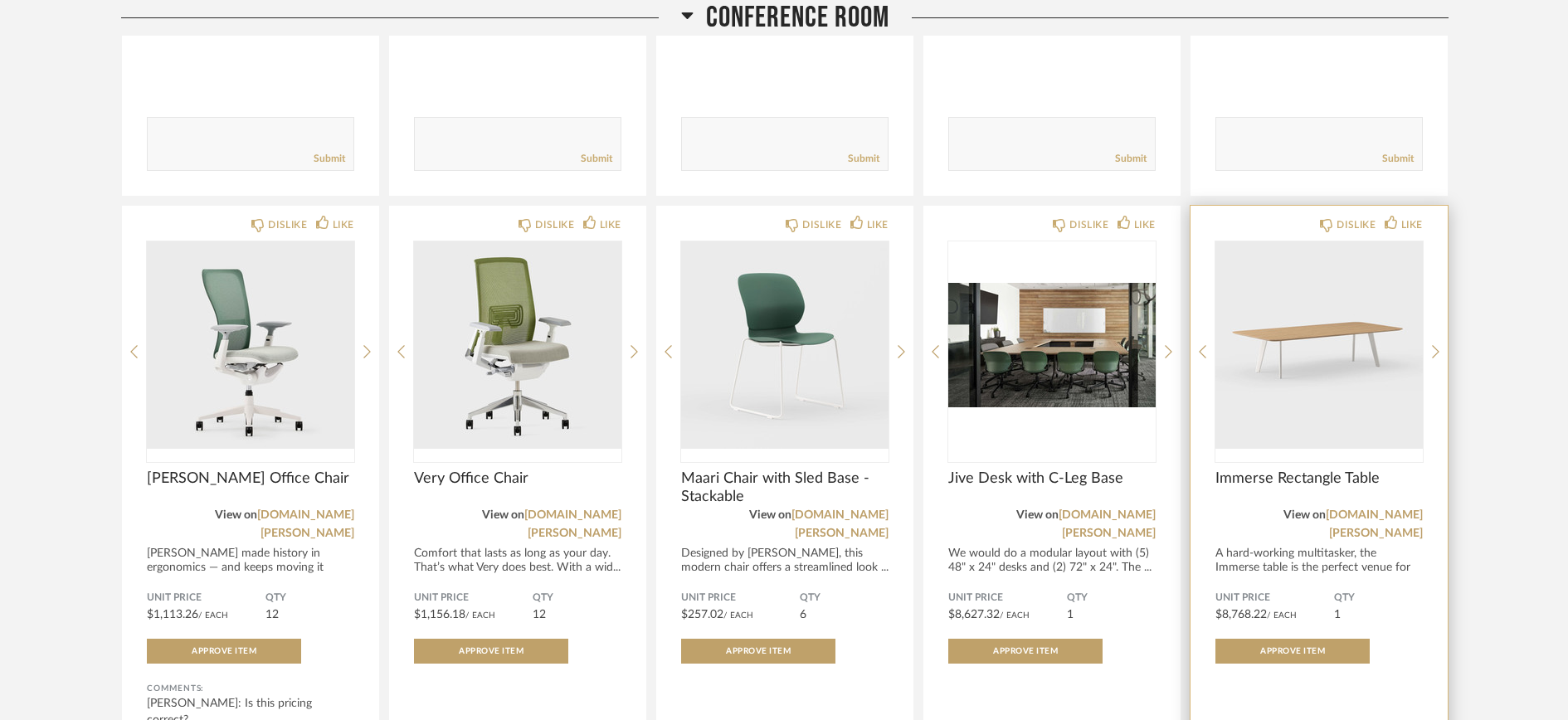
scroll to position [1411, 0]
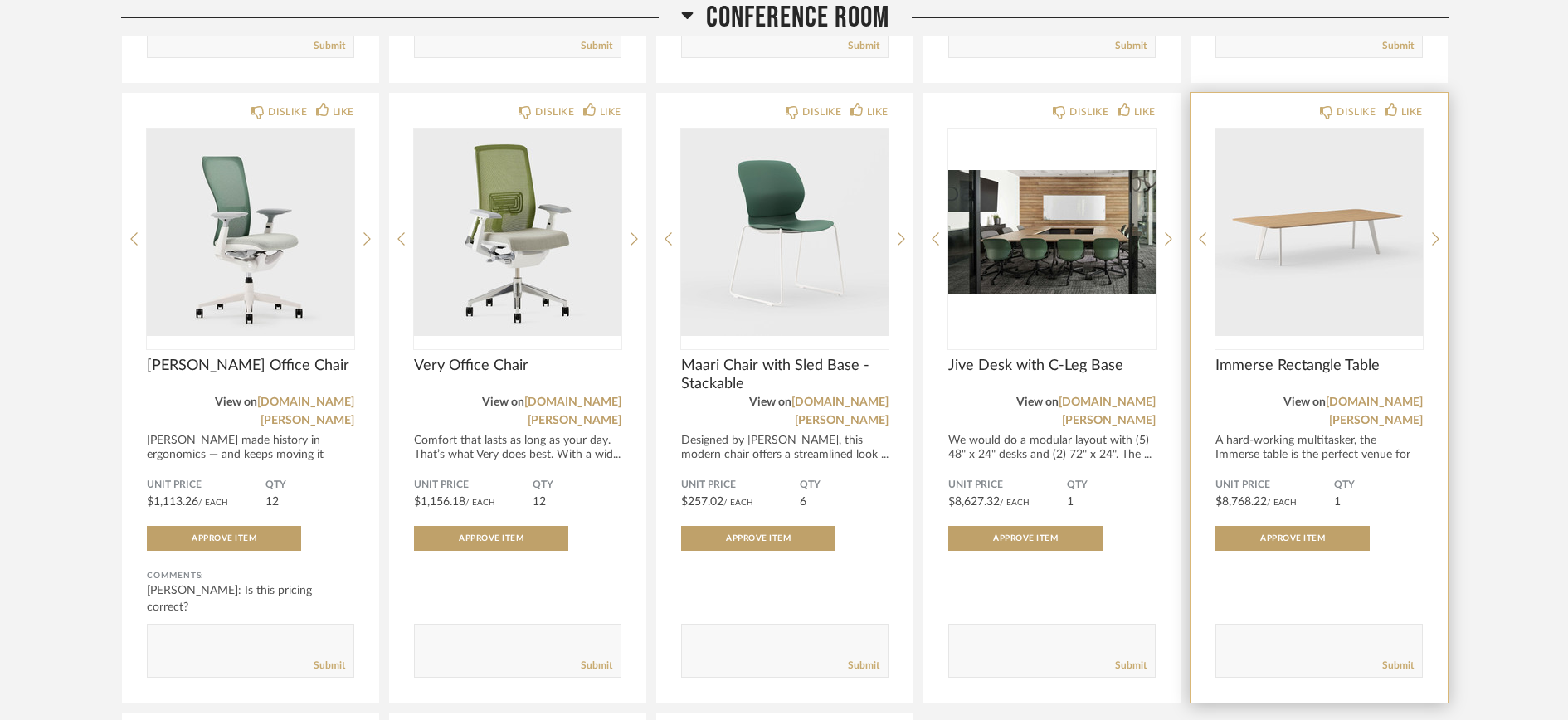
click at [1254, 366] on span "Immerse Rectangle Table" at bounding box center [1318, 366] width 207 height 18
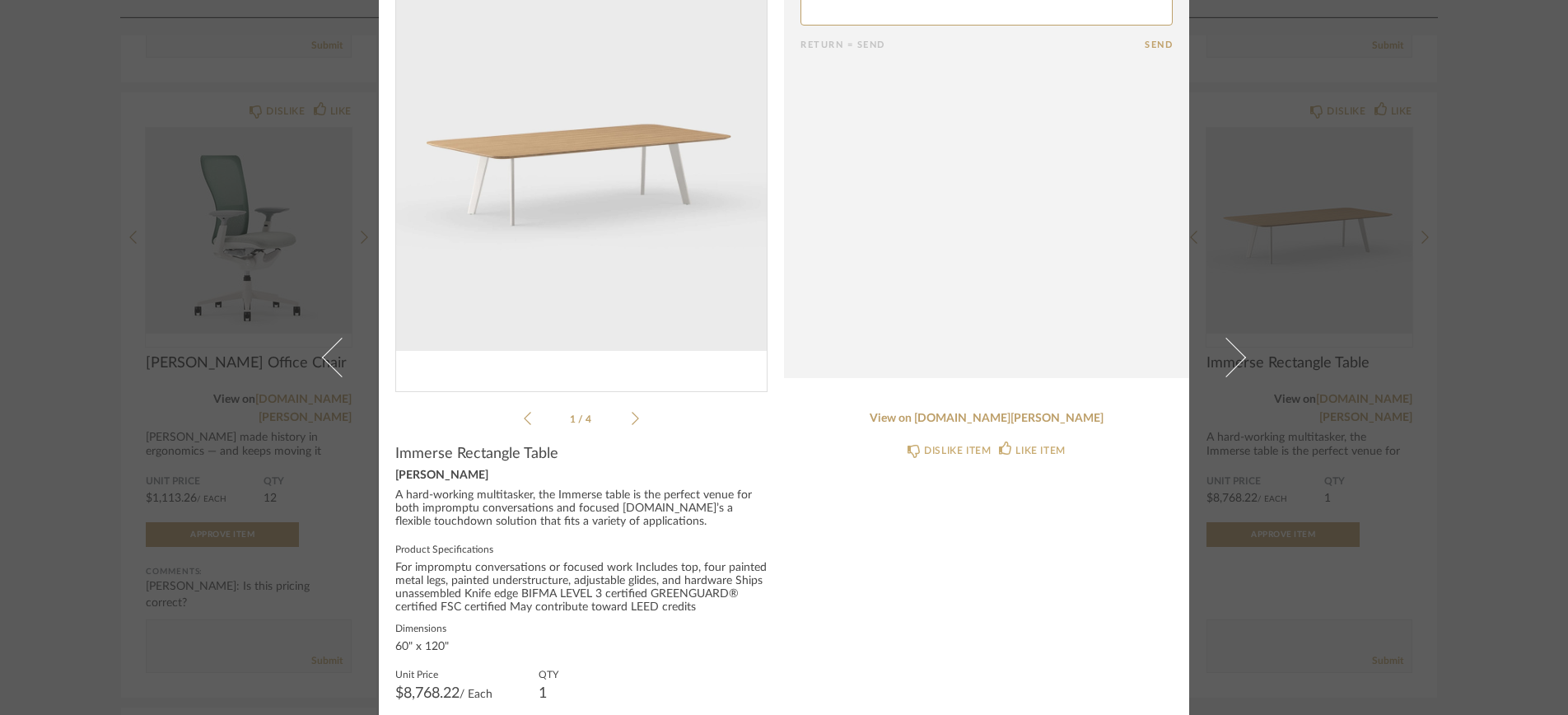
scroll to position [147, 0]
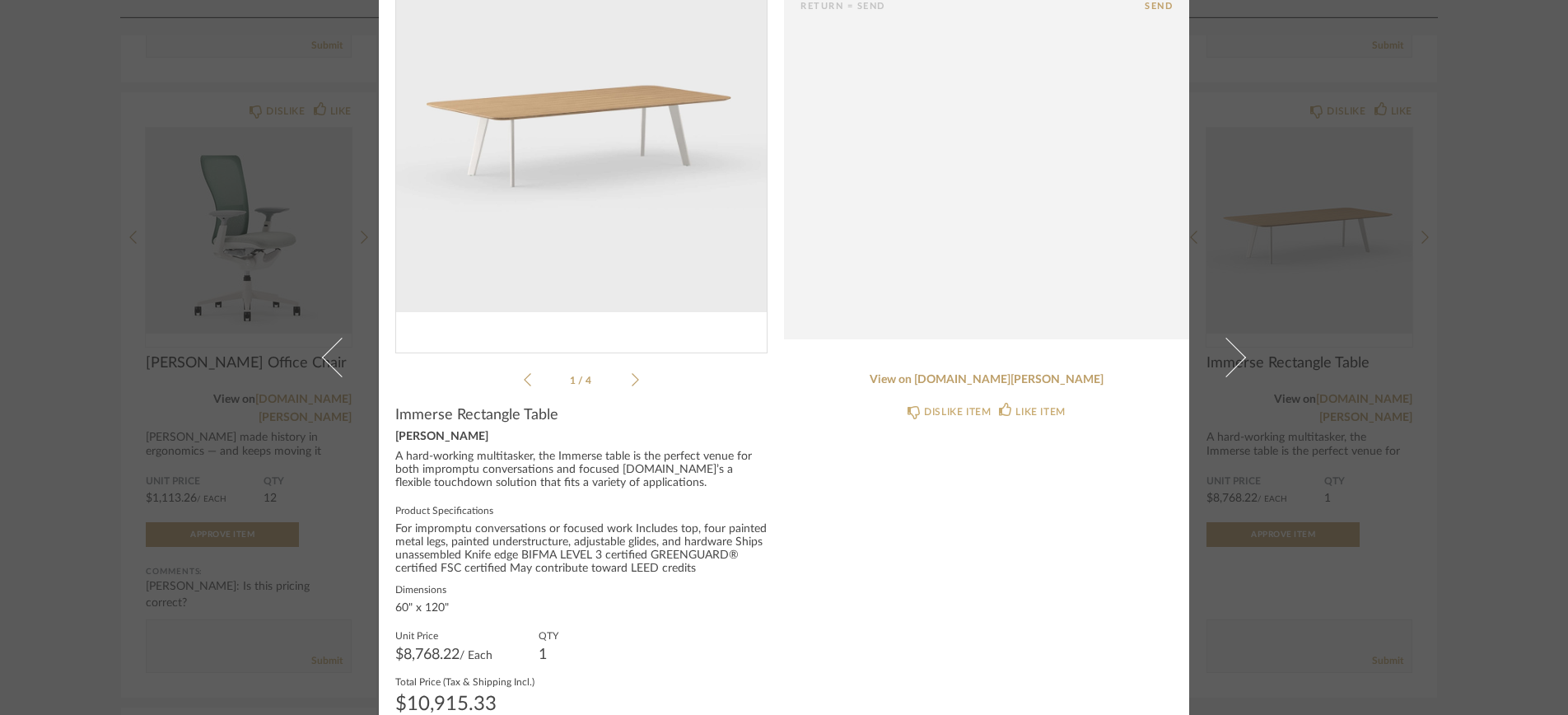
click at [632, 378] on icon at bounding box center [635, 380] width 7 height 15
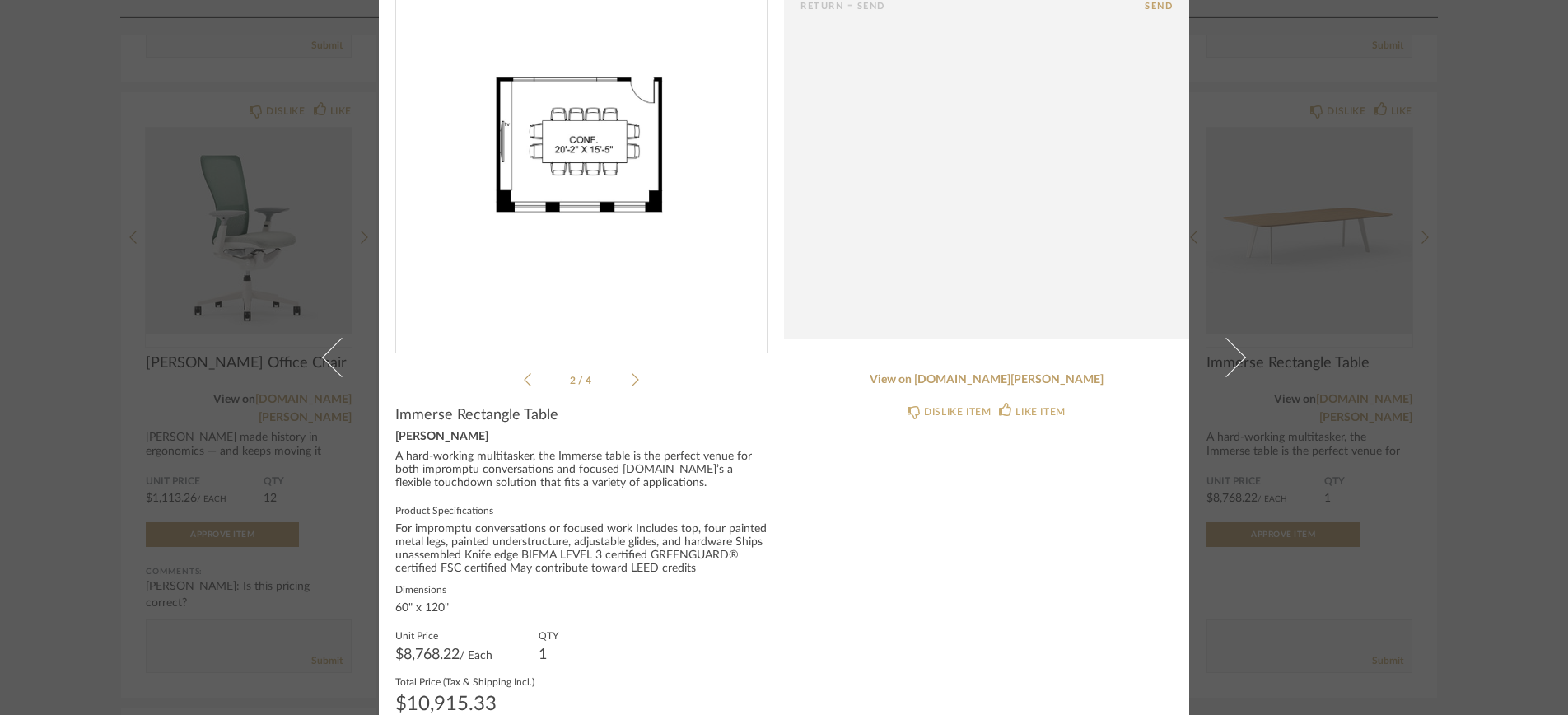
click at [632, 377] on icon at bounding box center [635, 380] width 7 height 15
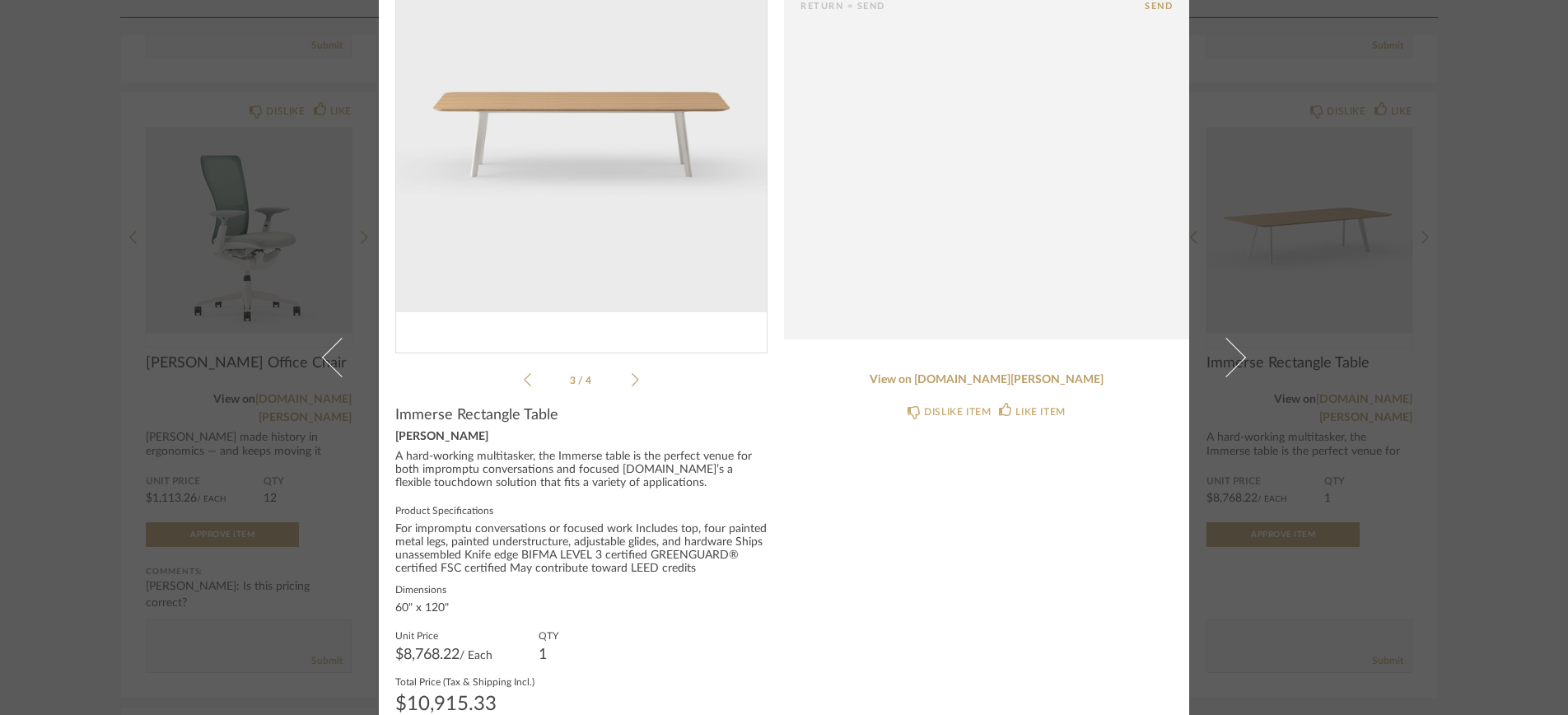
click at [179, 403] on div "× 2502_DOB...e Rm (3).pdf 3 / 4 Return = Send Send Immerse Rectangle Table [PER…" at bounding box center [784, 358] width 1568 height 715
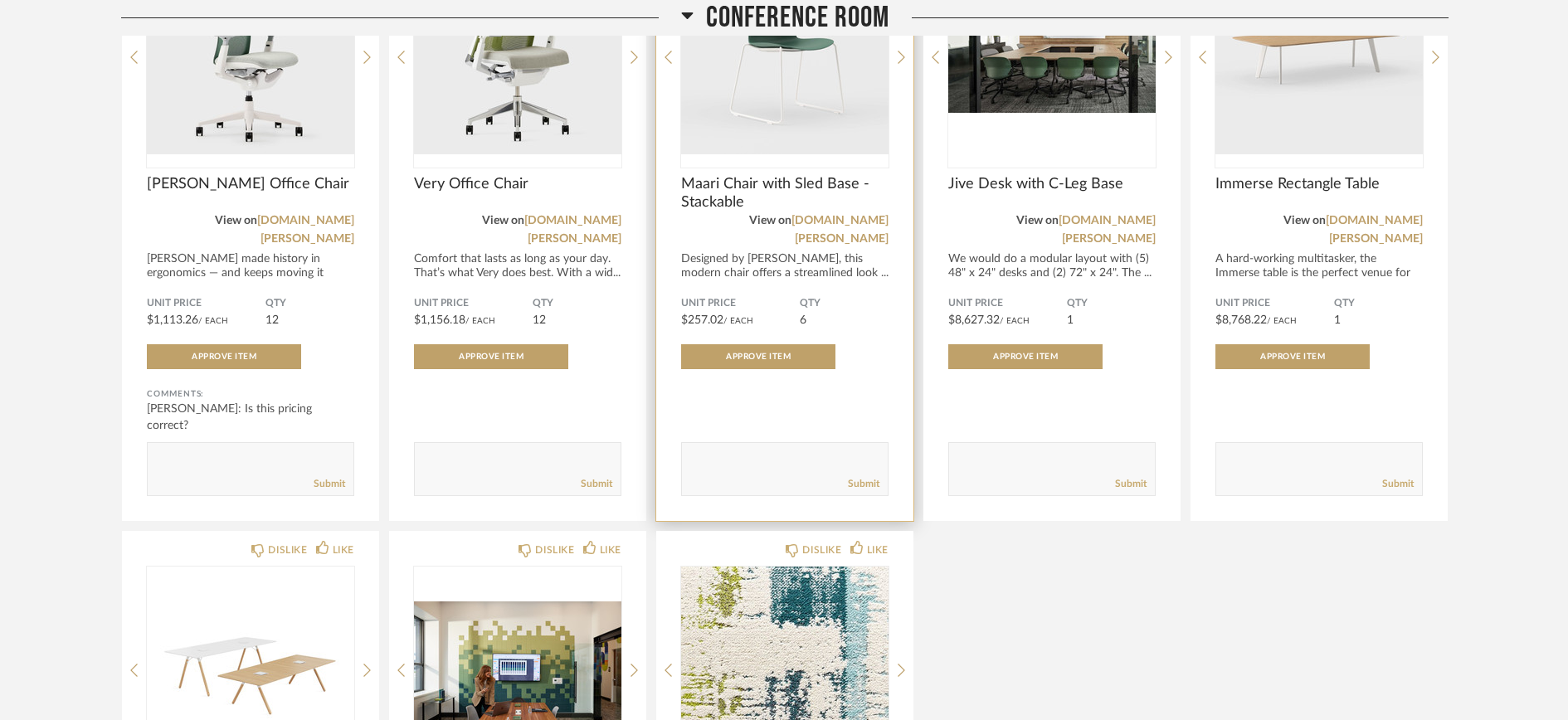
scroll to position [1702, 0]
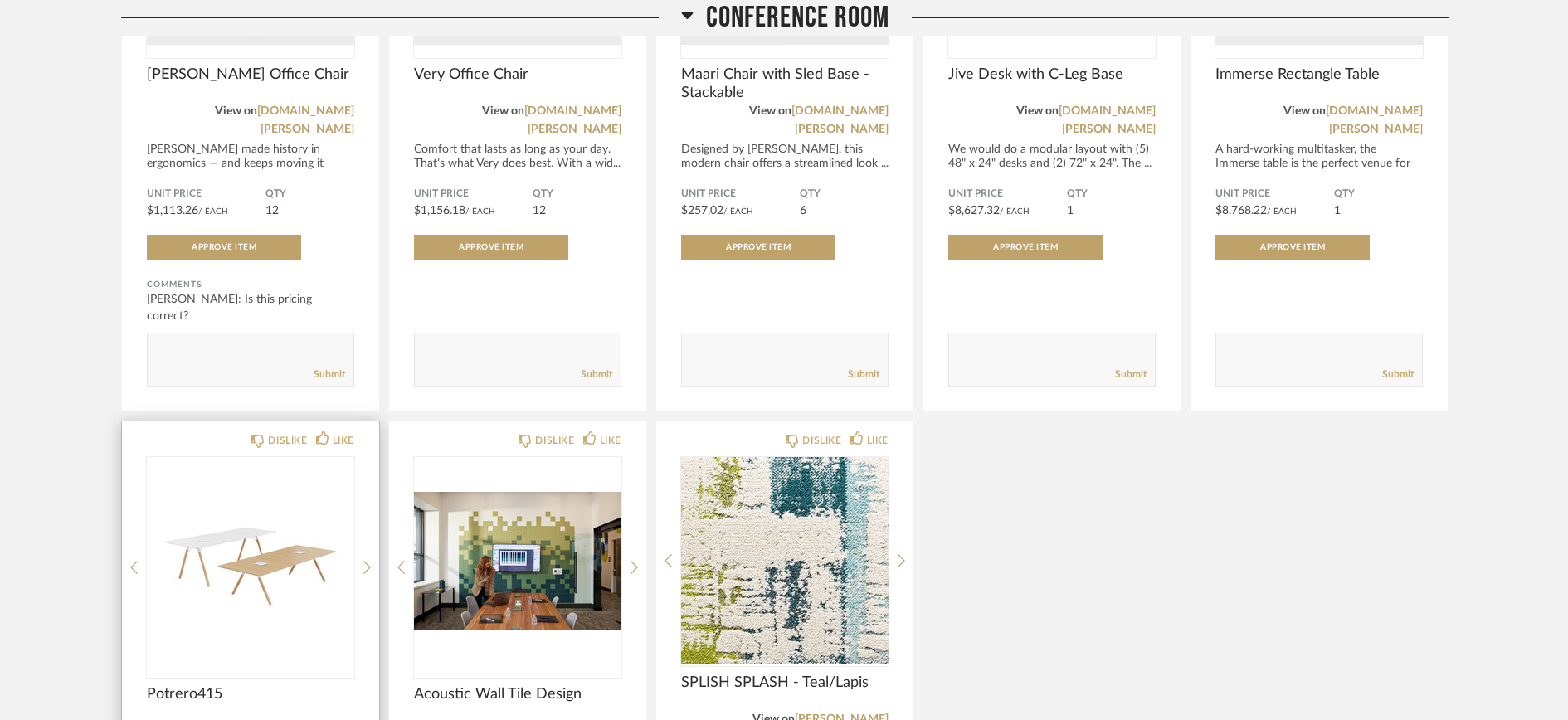
click at [266, 540] on img "0" at bounding box center [250, 560] width 207 height 207
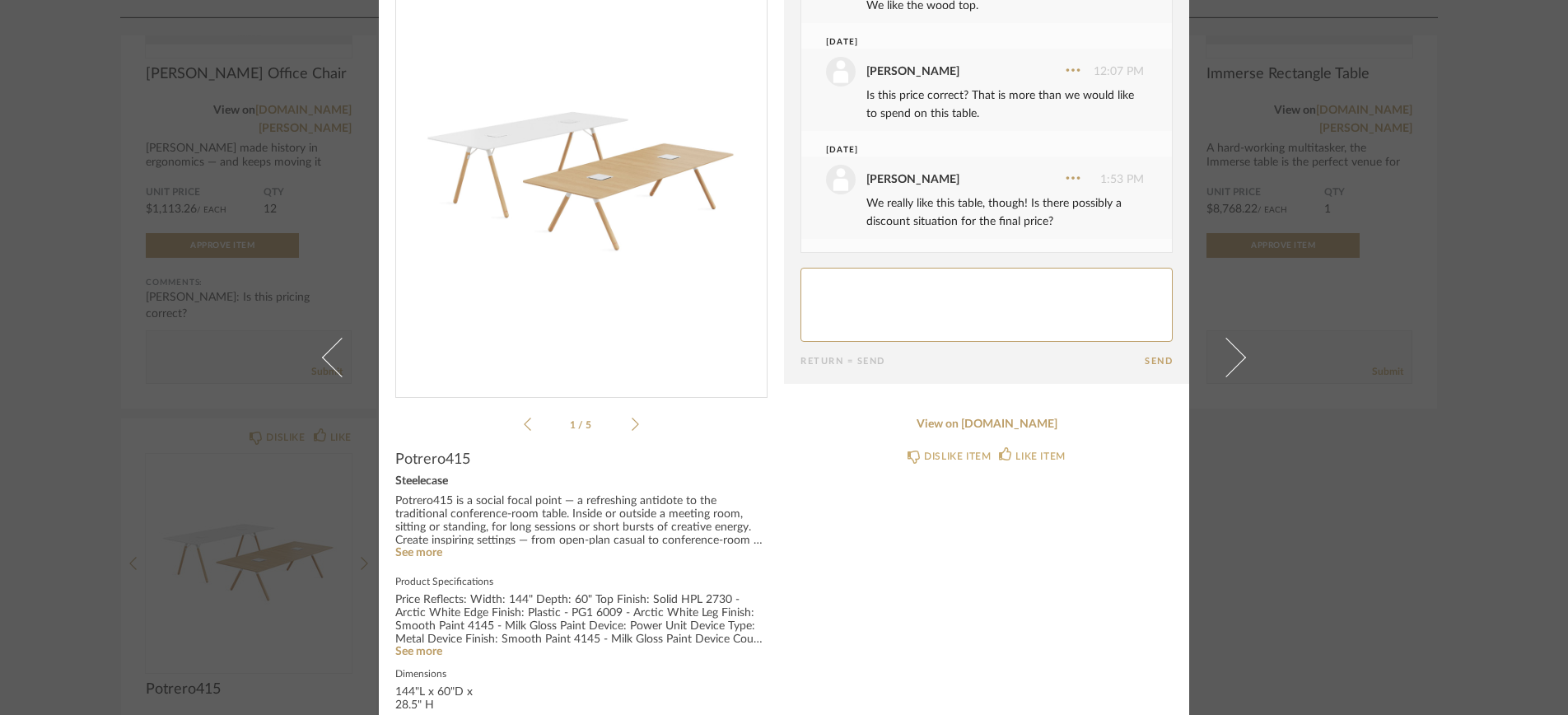
scroll to position [136, 0]
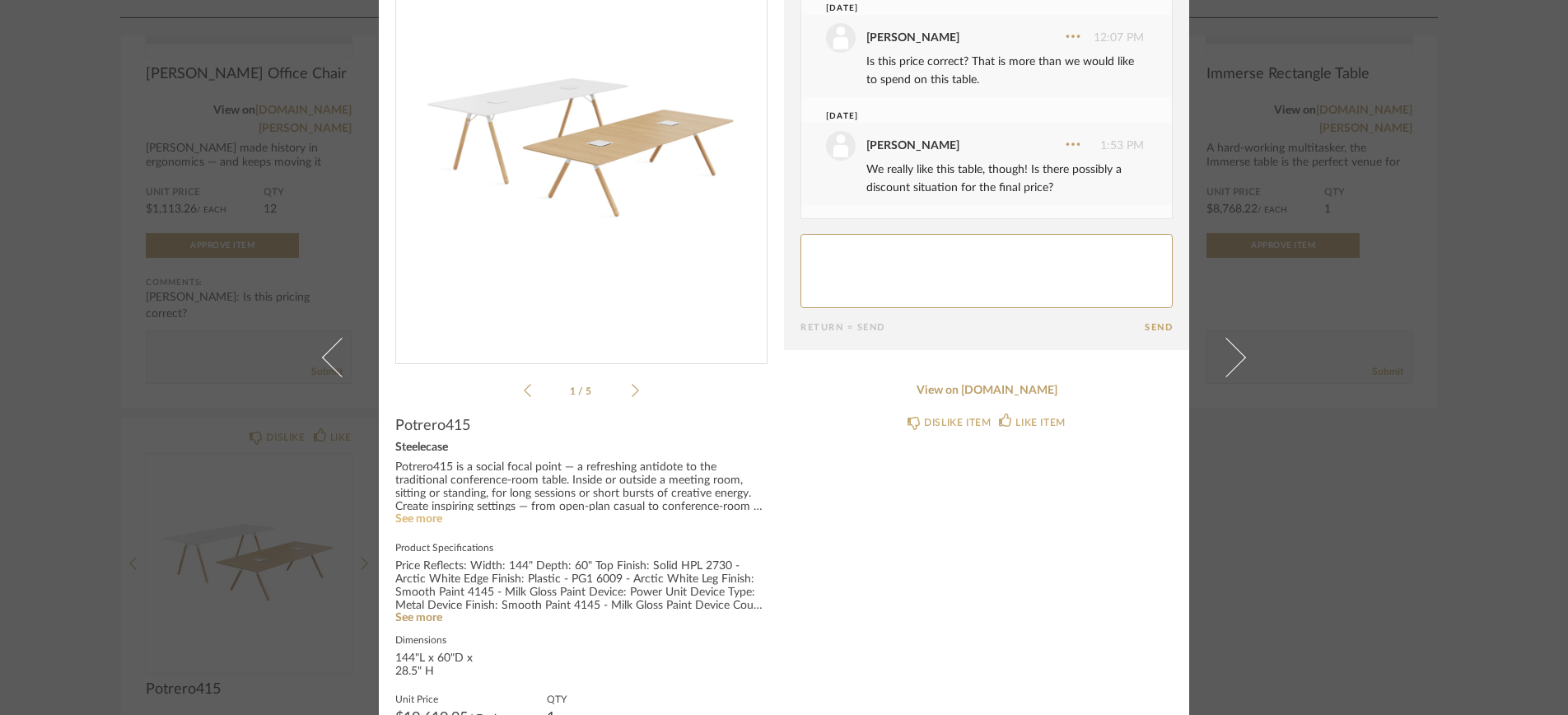
click at [419, 515] on link "See more" at bounding box center [419, 519] width 47 height 12
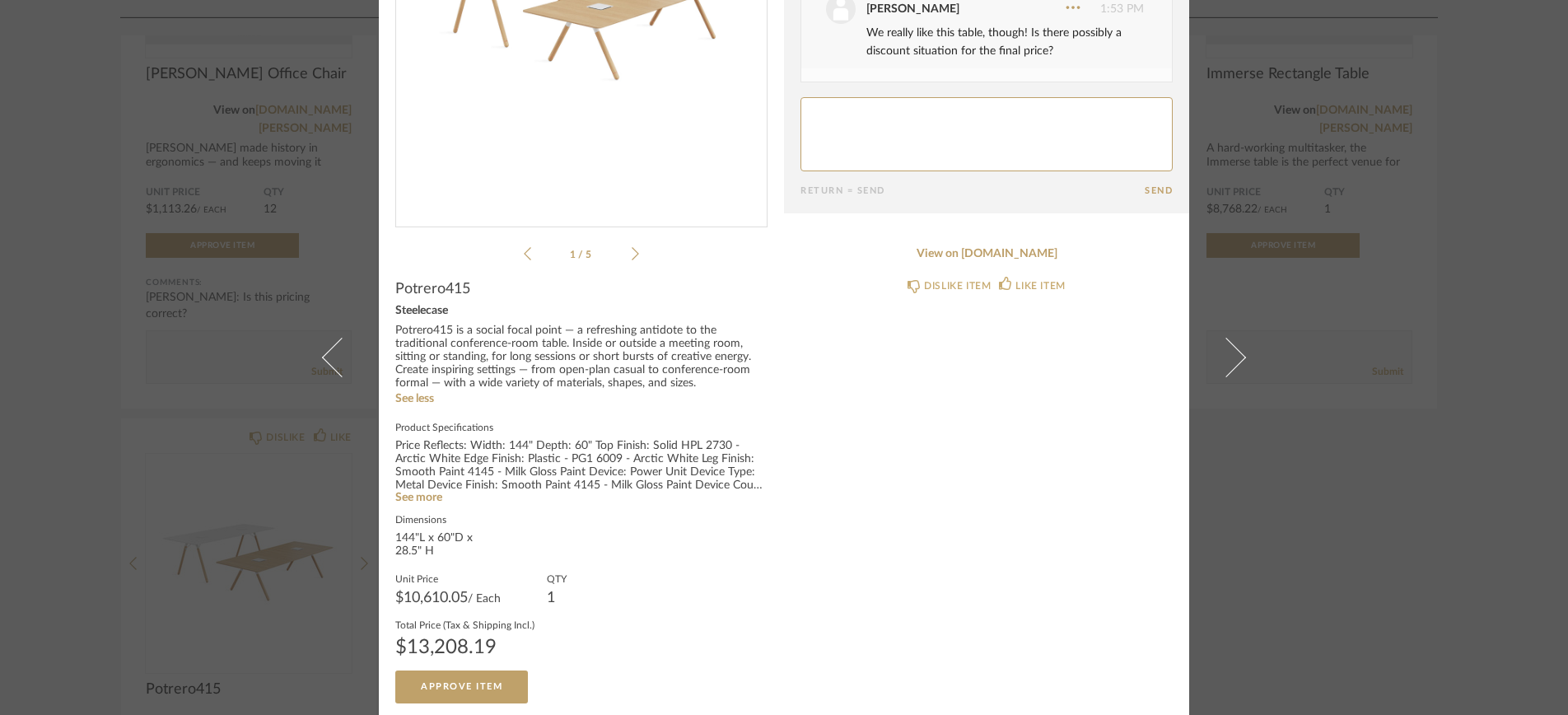
scroll to position [271, 0]
drag, startPoint x: 394, startPoint y: 537, endPoint x: 419, endPoint y: 540, distance: 25.2
click at [419, 540] on div "144"L x 60"D x 28.5" H" at bounding box center [445, 547] width 99 height 26
click at [436, 547] on div "144"L x 60"D x 28.5" H" at bounding box center [445, 547] width 99 height 26
click at [397, 592] on span "$10,610.05" at bounding box center [432, 599] width 73 height 15
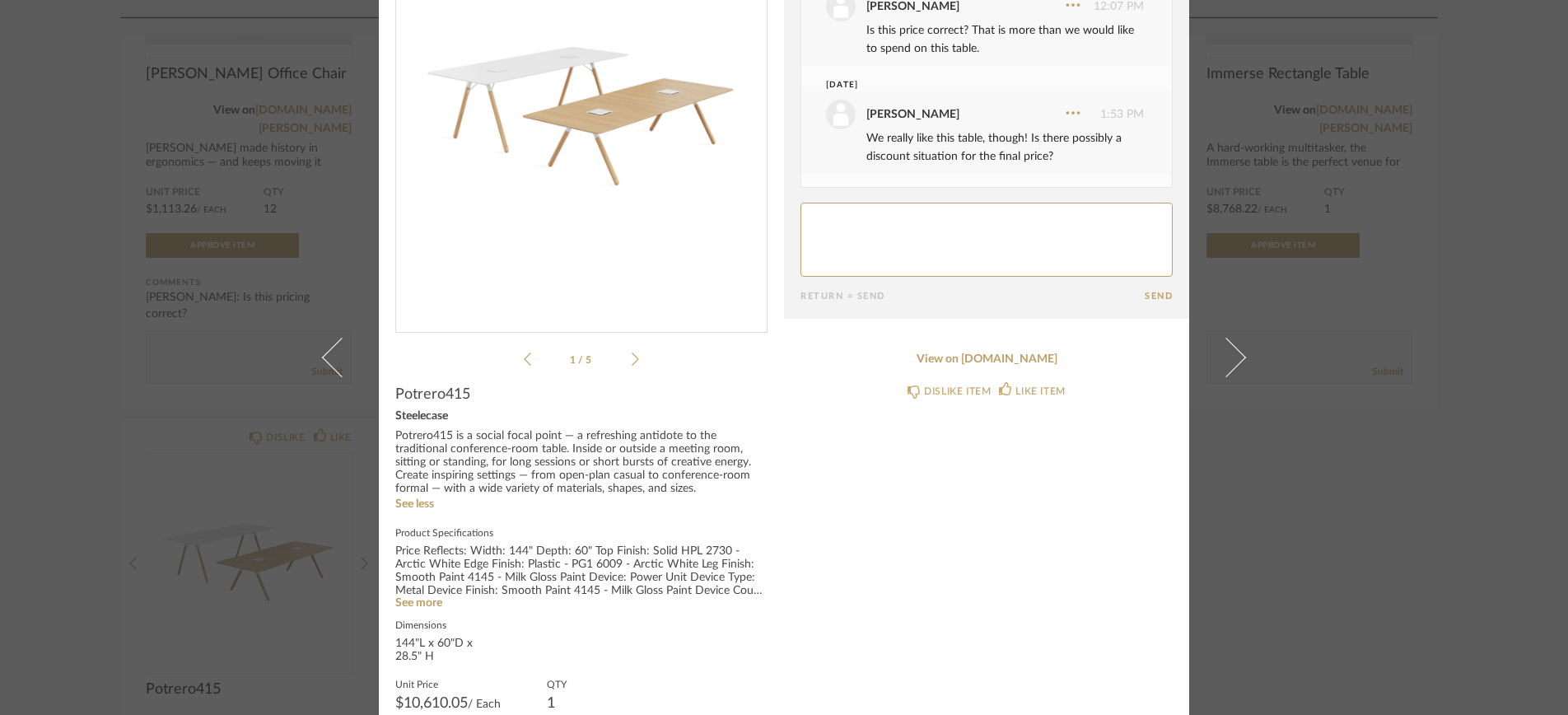
scroll to position [156, 0]
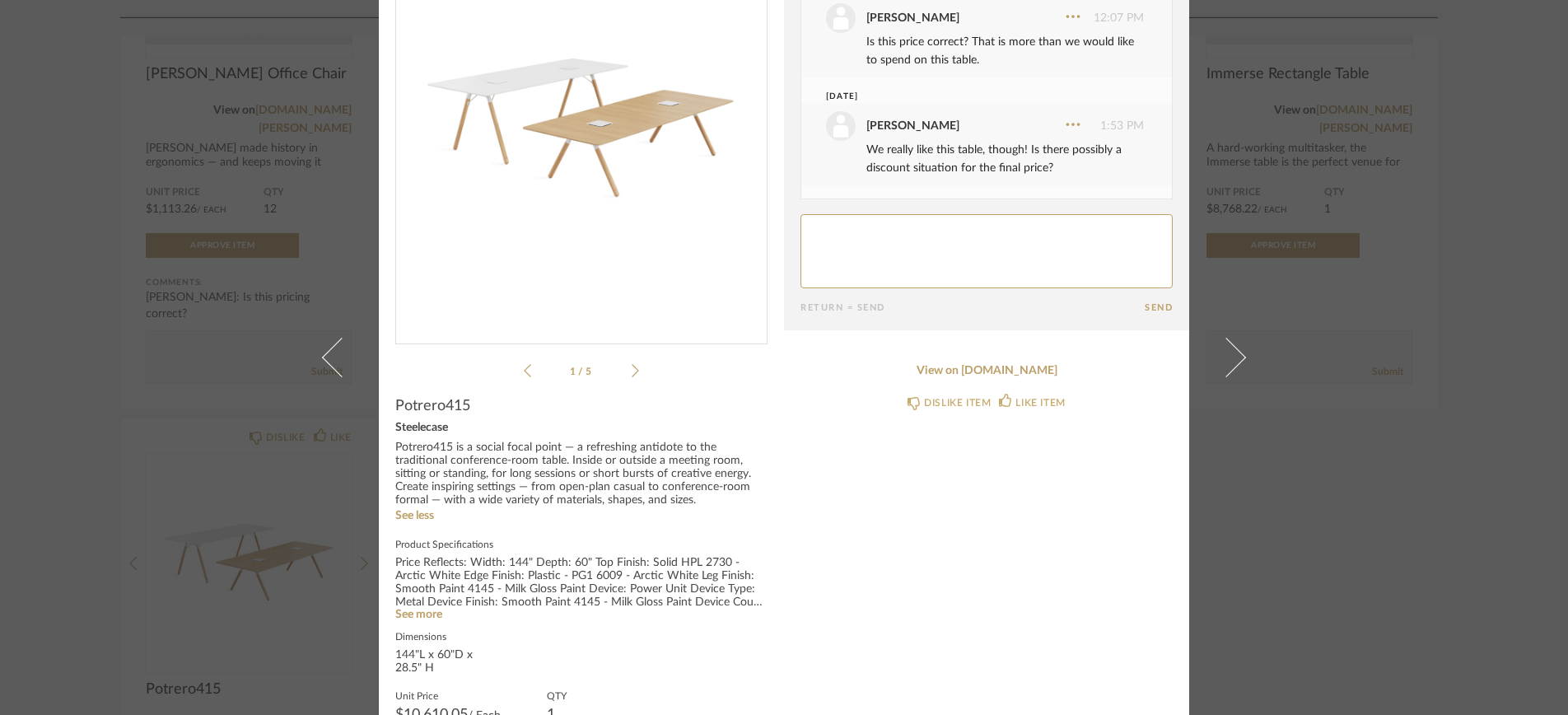
click at [423, 408] on span "Potrero415" at bounding box center [433, 406] width 75 height 18
drag, startPoint x: 391, startPoint y: 651, endPoint x: 413, endPoint y: 646, distance: 22.6
click at [413, 649] on div "144"L x 60"D x 28.5" H" at bounding box center [445, 662] width 99 height 26
click at [452, 649] on div "144"L x 60"D x 28.5" H" at bounding box center [445, 662] width 99 height 26
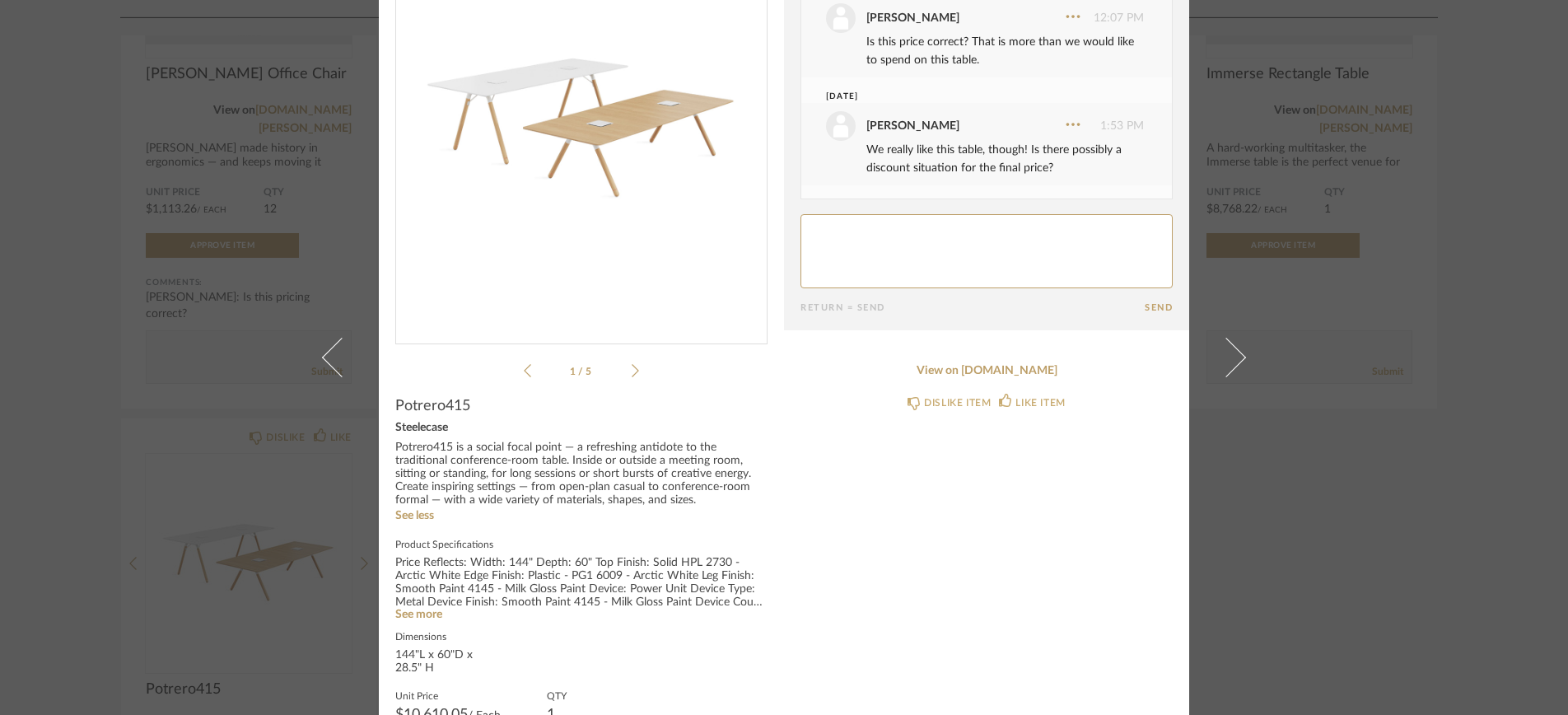
click at [204, 318] on div "× 1 / 5 Date [DATE] [PERSON_NAME] 4:16 PM We like the wood top. [DATE] [PERSON_…" at bounding box center [784, 358] width 1568 height 715
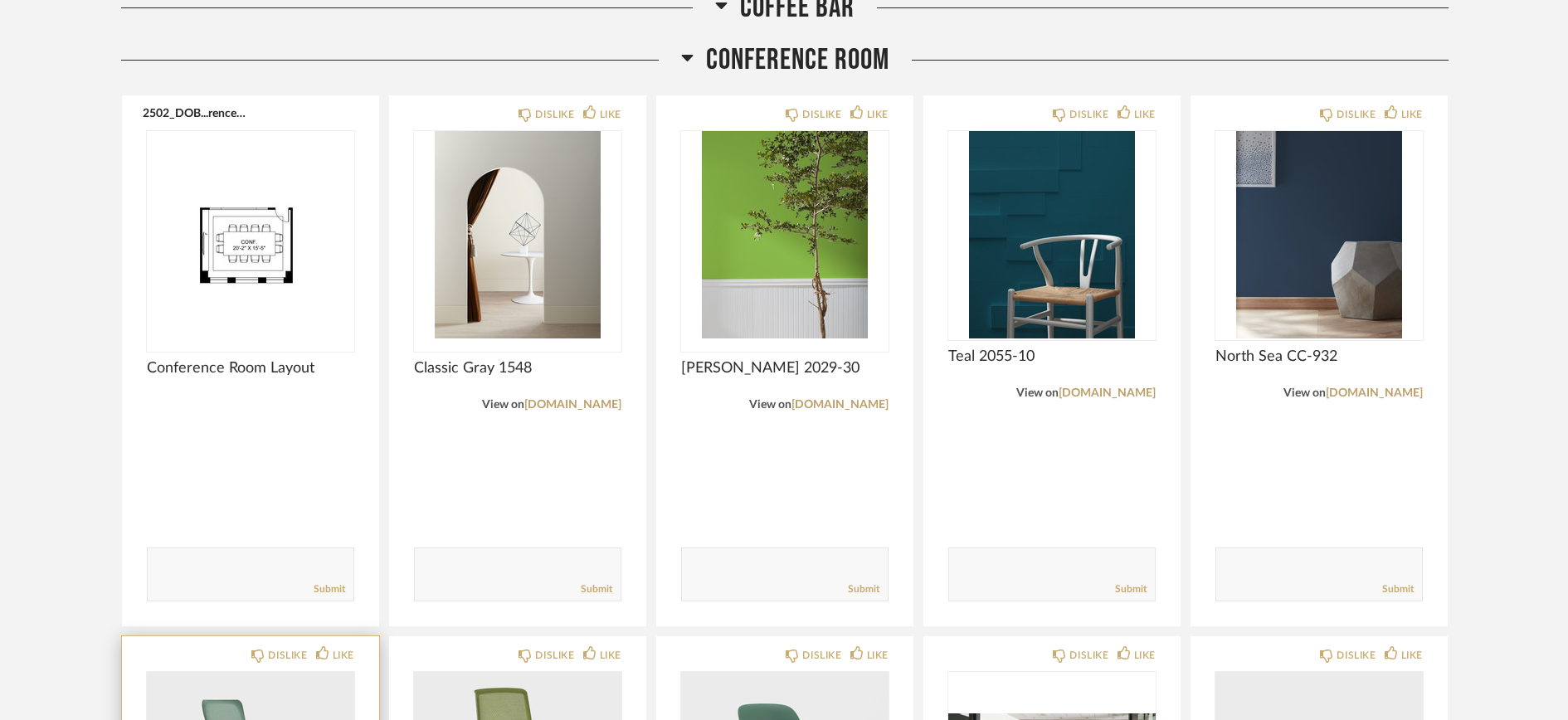
scroll to position [813, 0]
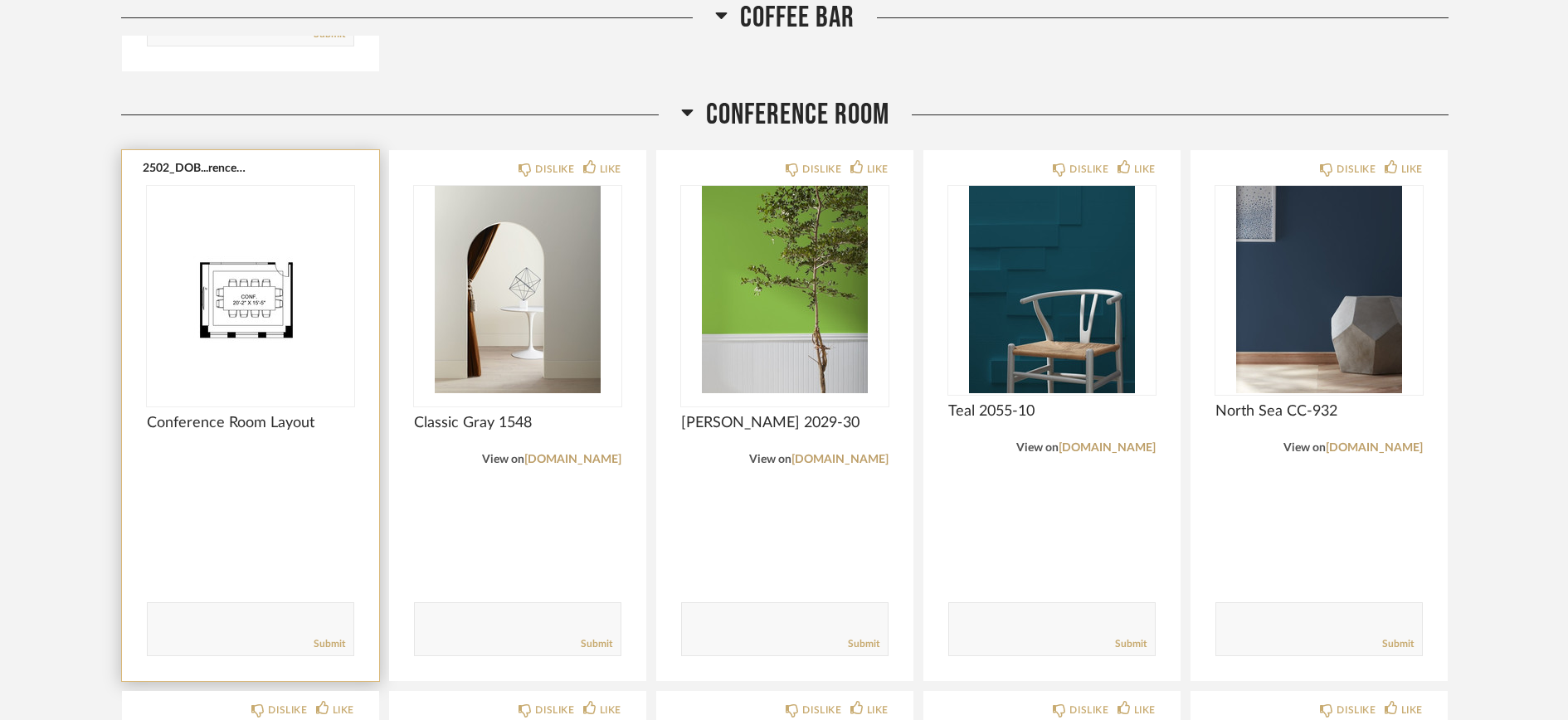
click at [245, 318] on img "0" at bounding box center [250, 288] width 207 height 207
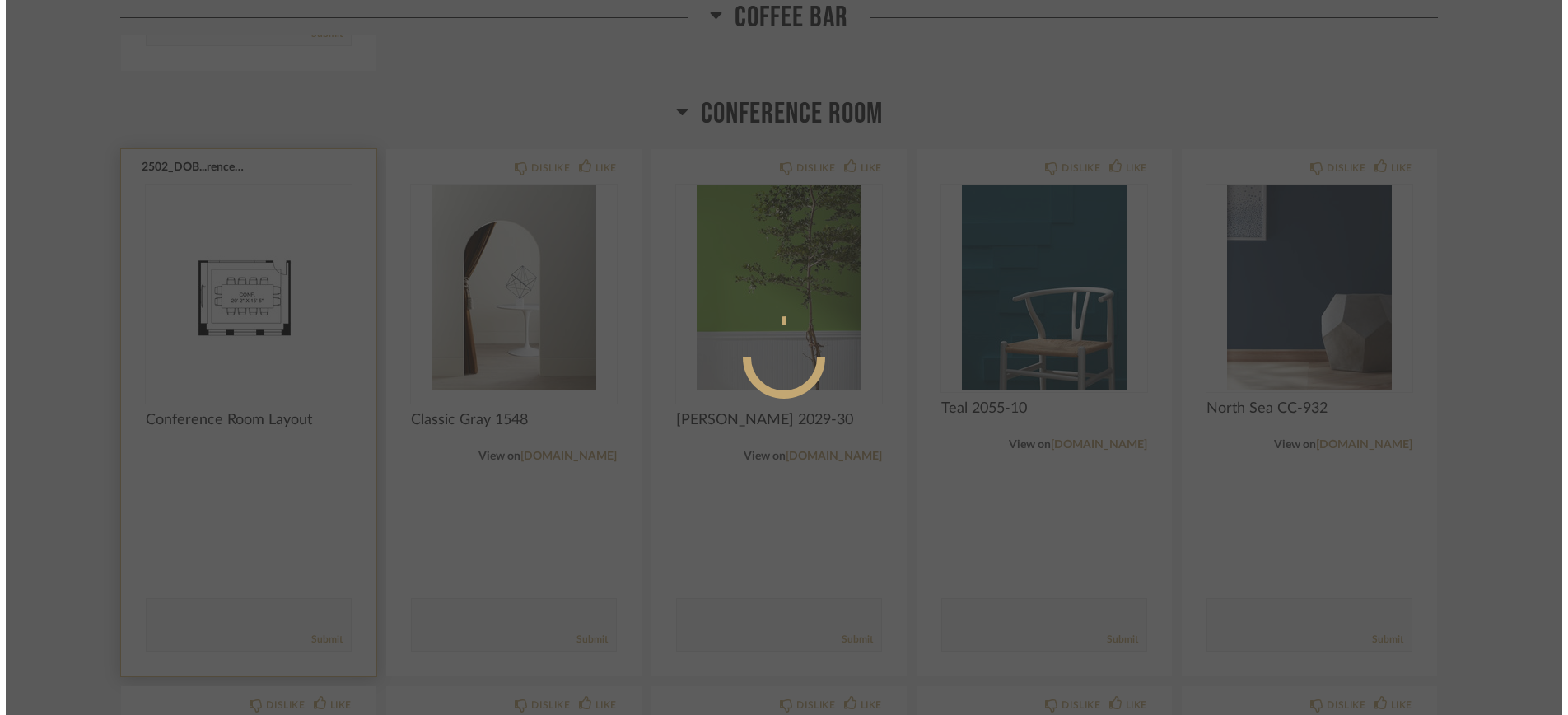
scroll to position [0, 0]
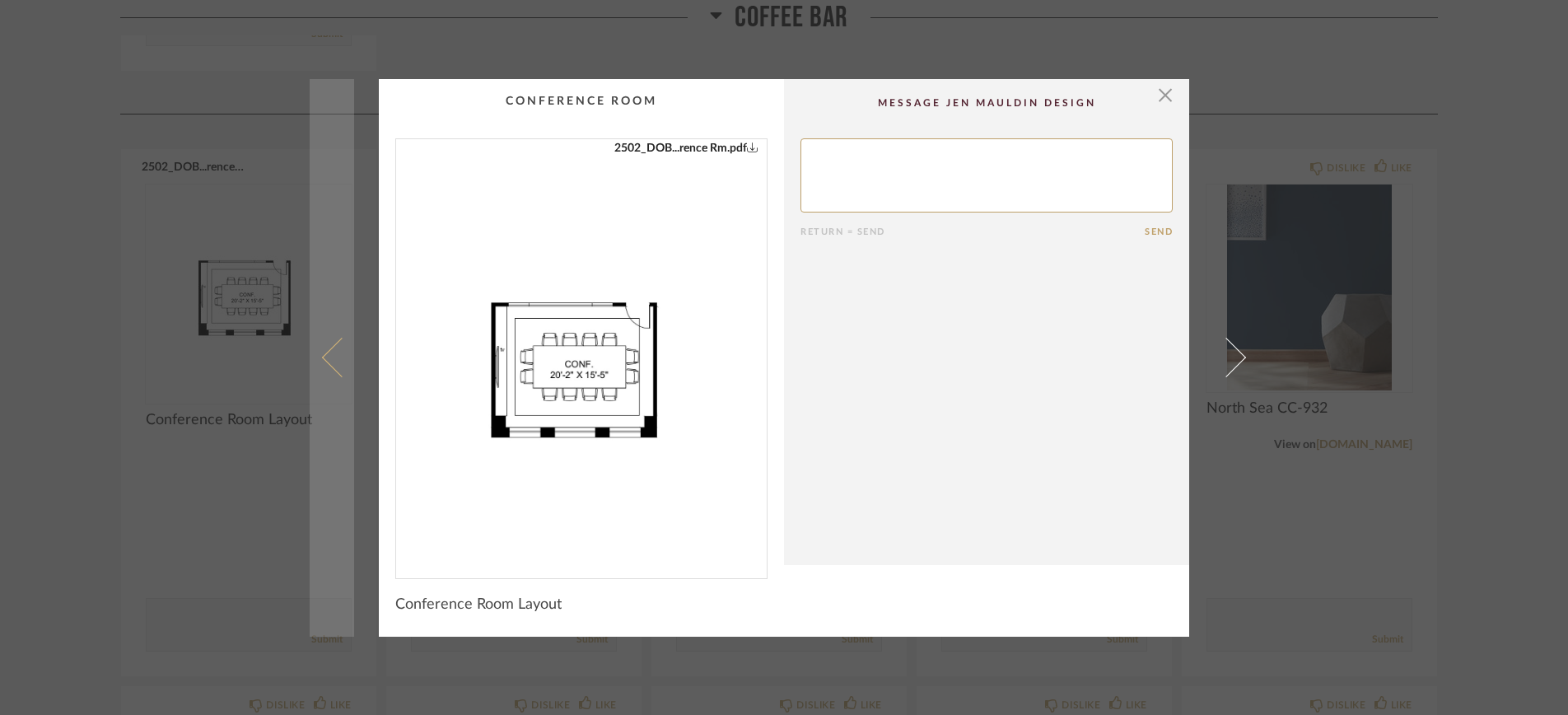
click at [324, 457] on link at bounding box center [332, 358] width 45 height 557
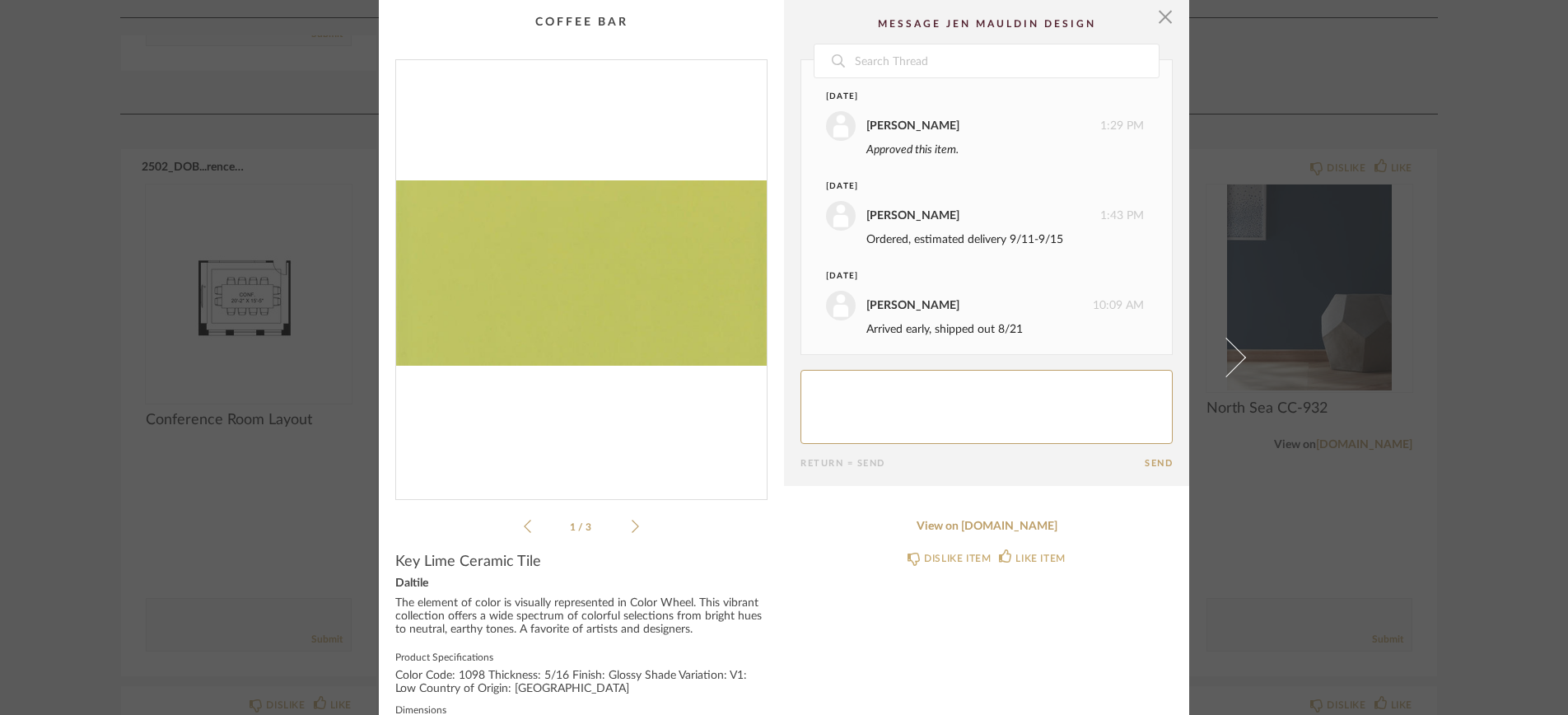
scroll to position [96, 0]
click at [145, 472] on div "× 1 / 3 Date [DATE] [PERSON_NAME] 1:29 PM Approved this item. [DATE] [PERSON_NA…" at bounding box center [784, 358] width 1568 height 715
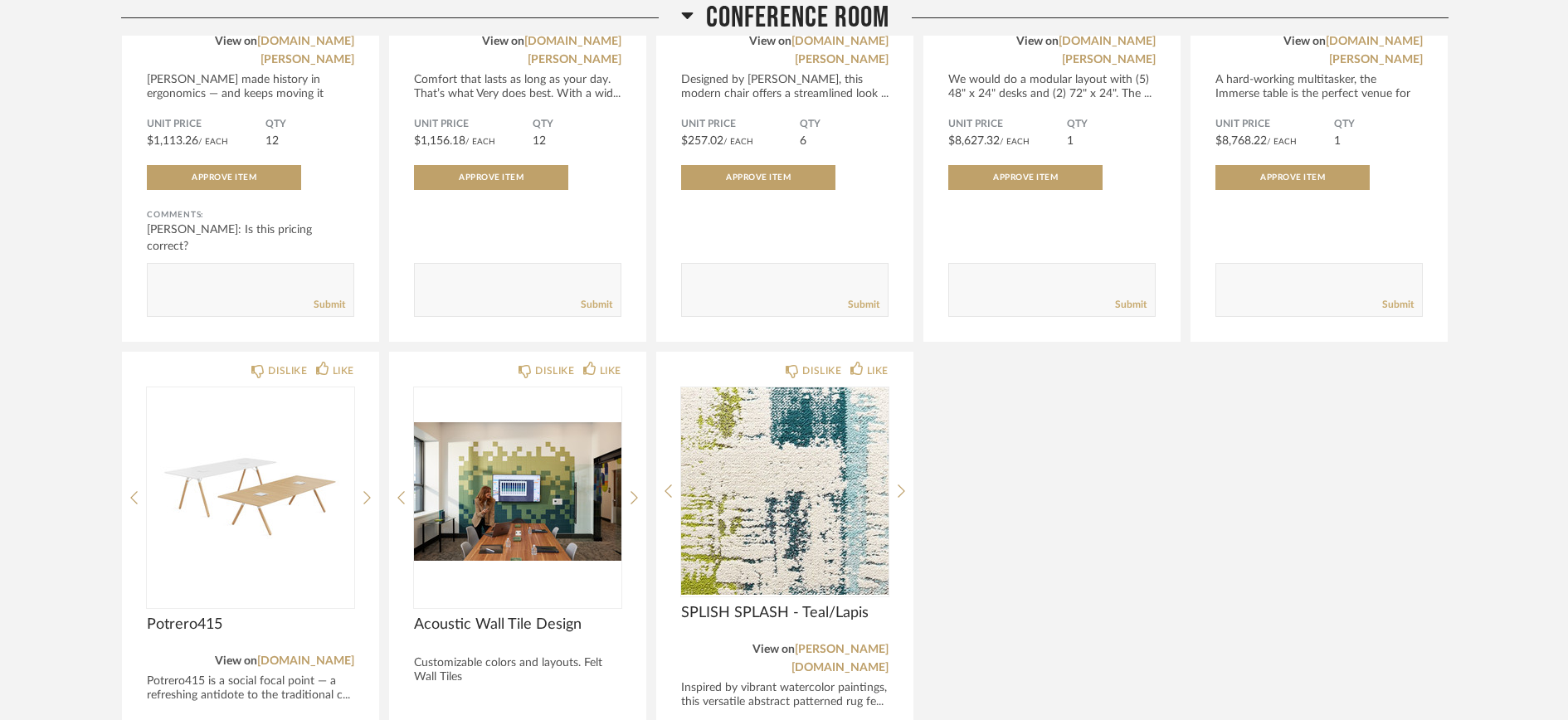
scroll to position [1773, 0]
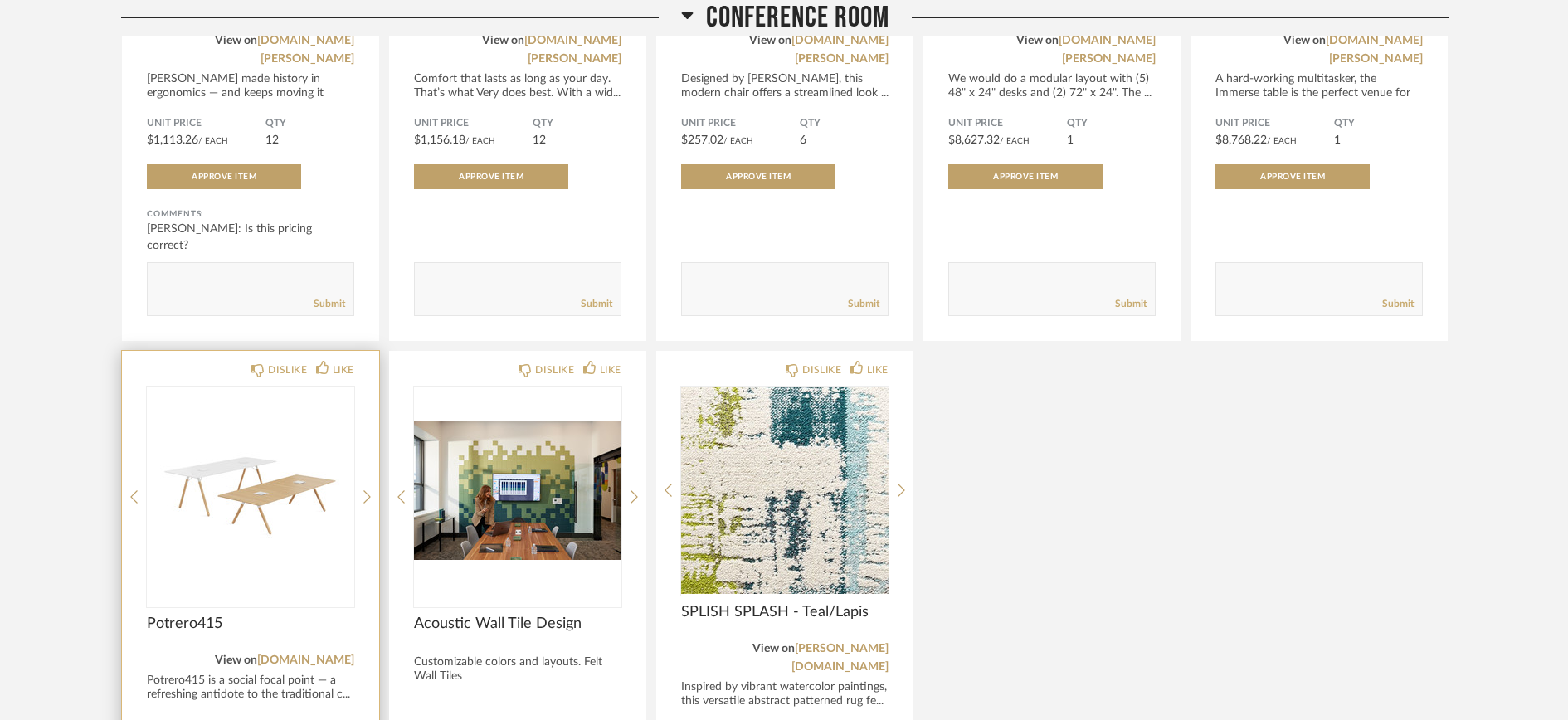
click at [261, 530] on img "0" at bounding box center [250, 490] width 207 height 207
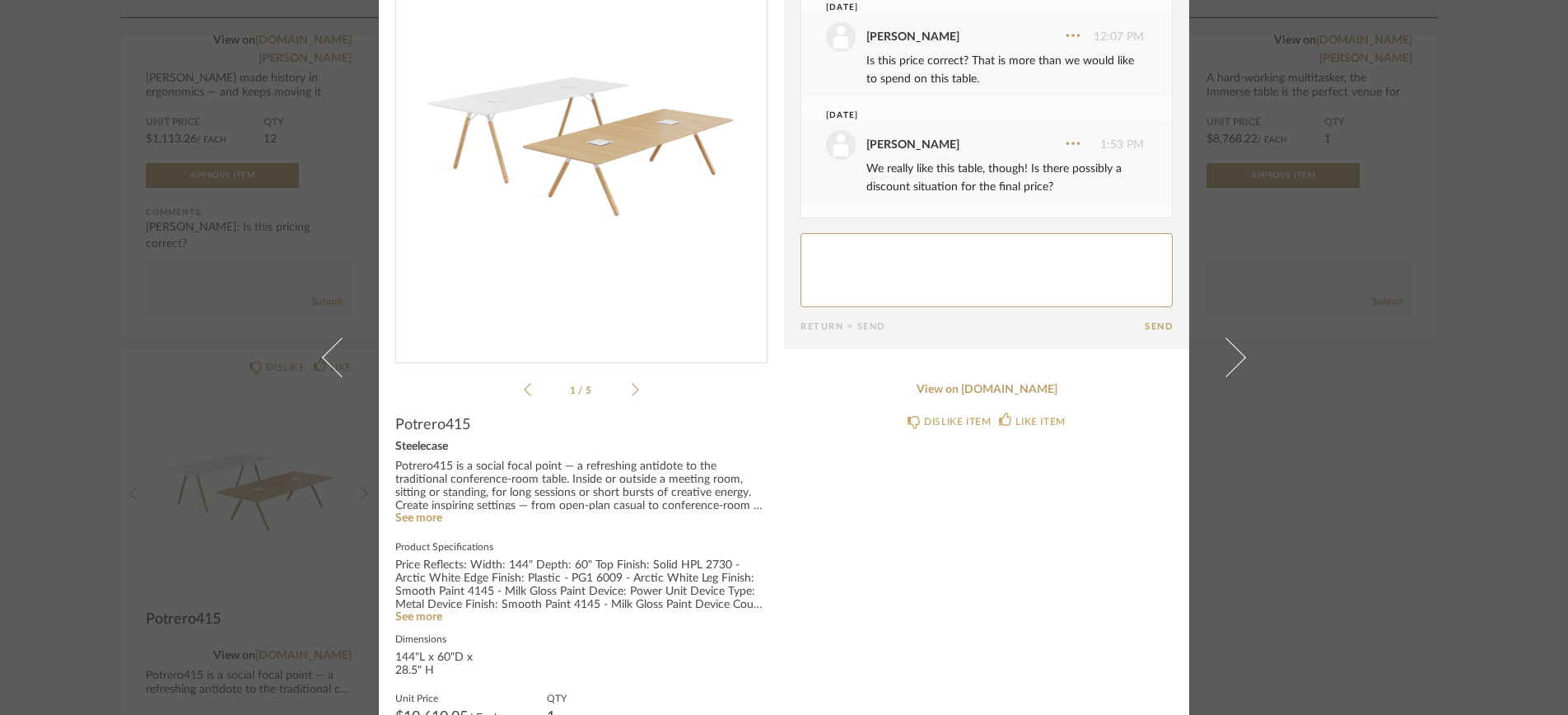
scroll to position [172, 0]
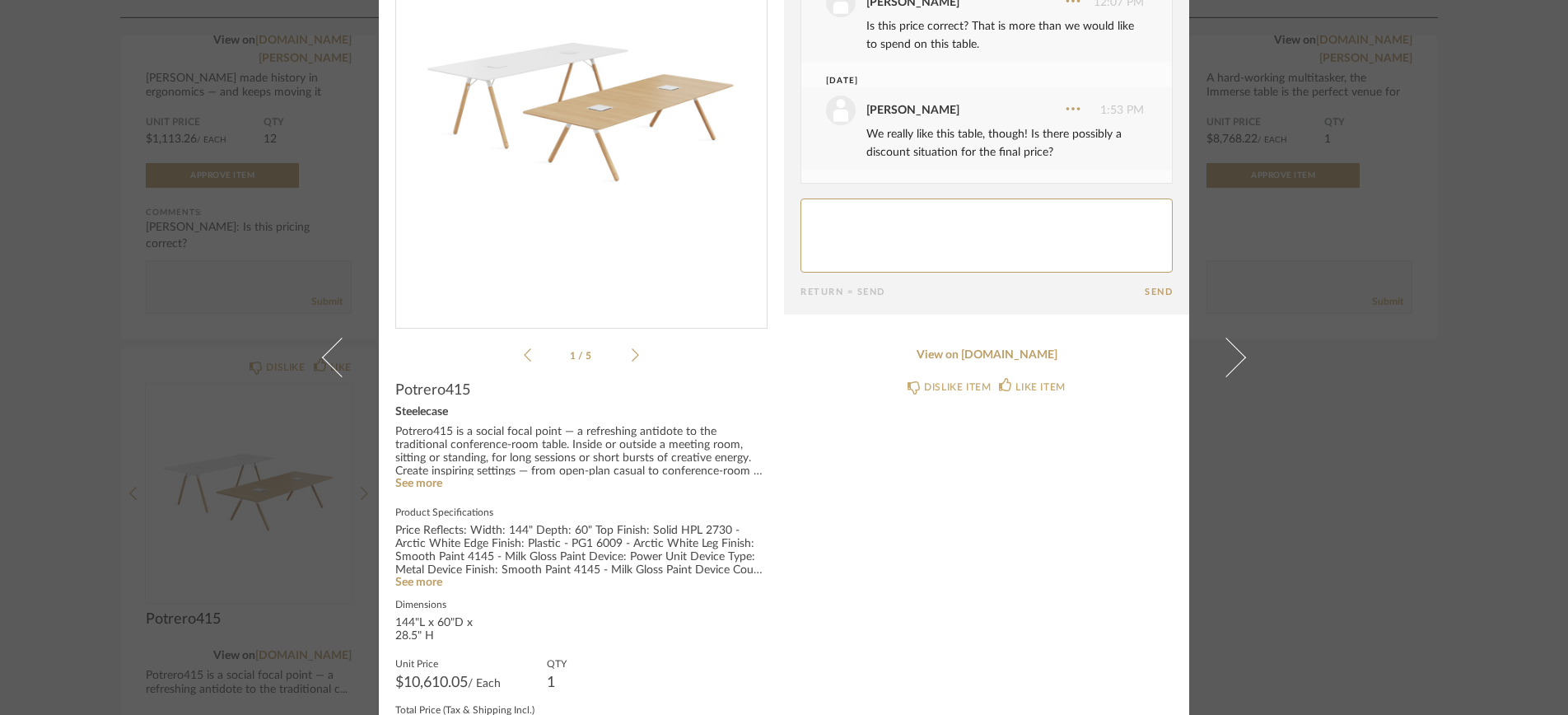
click at [1327, 527] on div "× 1 / 5 Date [DATE] [PERSON_NAME] 4:16 PM We like the wood top. [DATE] [PERSON_…" at bounding box center [784, 358] width 1568 height 715
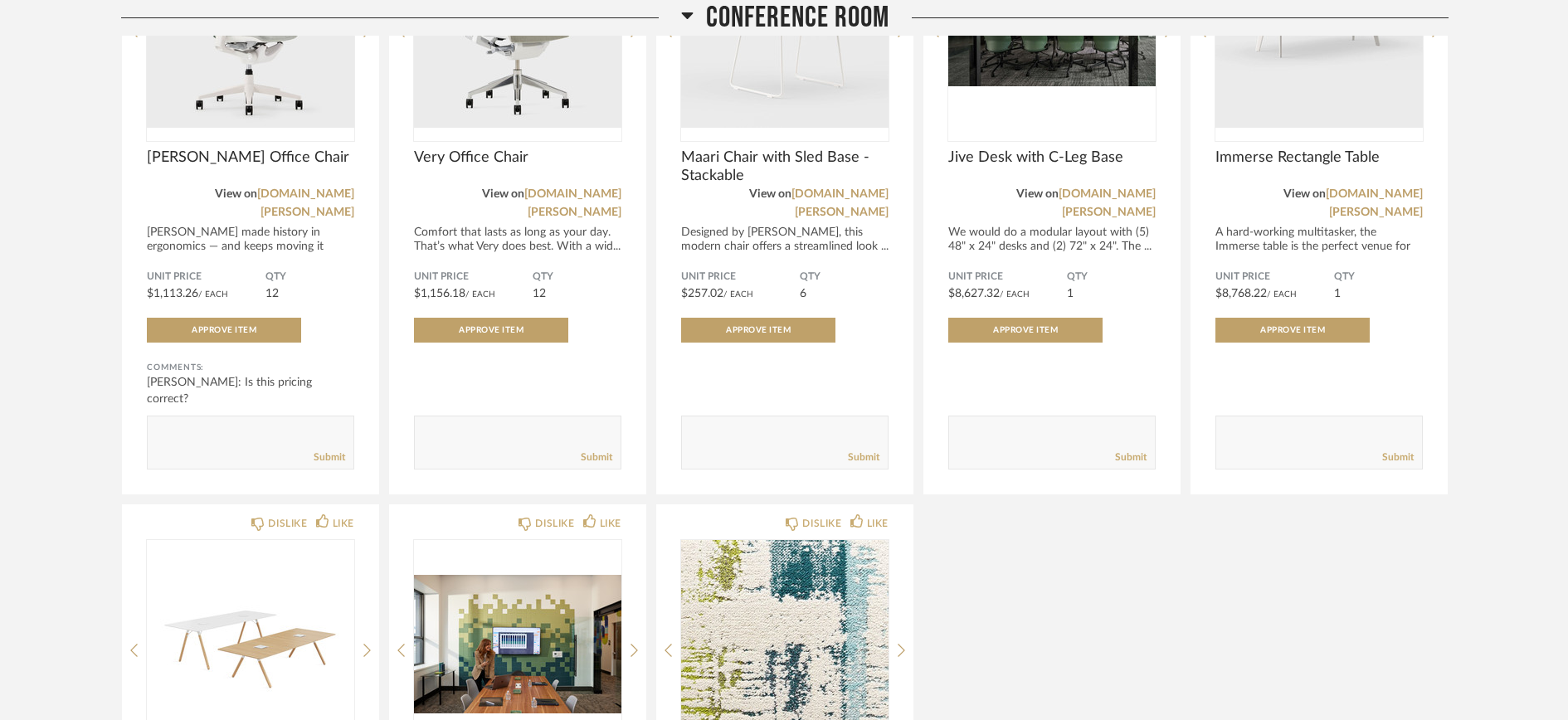
scroll to position [1601, 0]
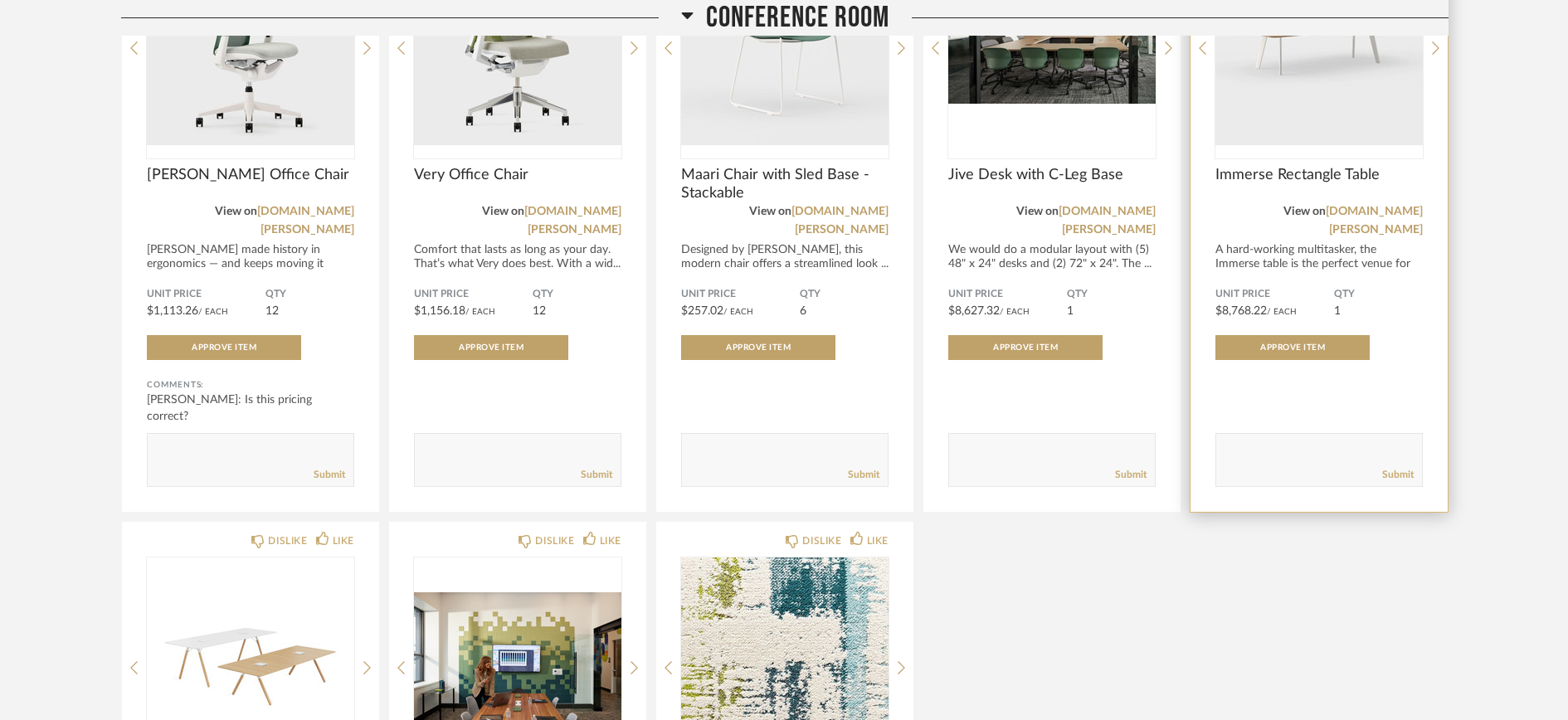
click at [1260, 173] on span "Immerse Rectangle Table" at bounding box center [1318, 175] width 207 height 18
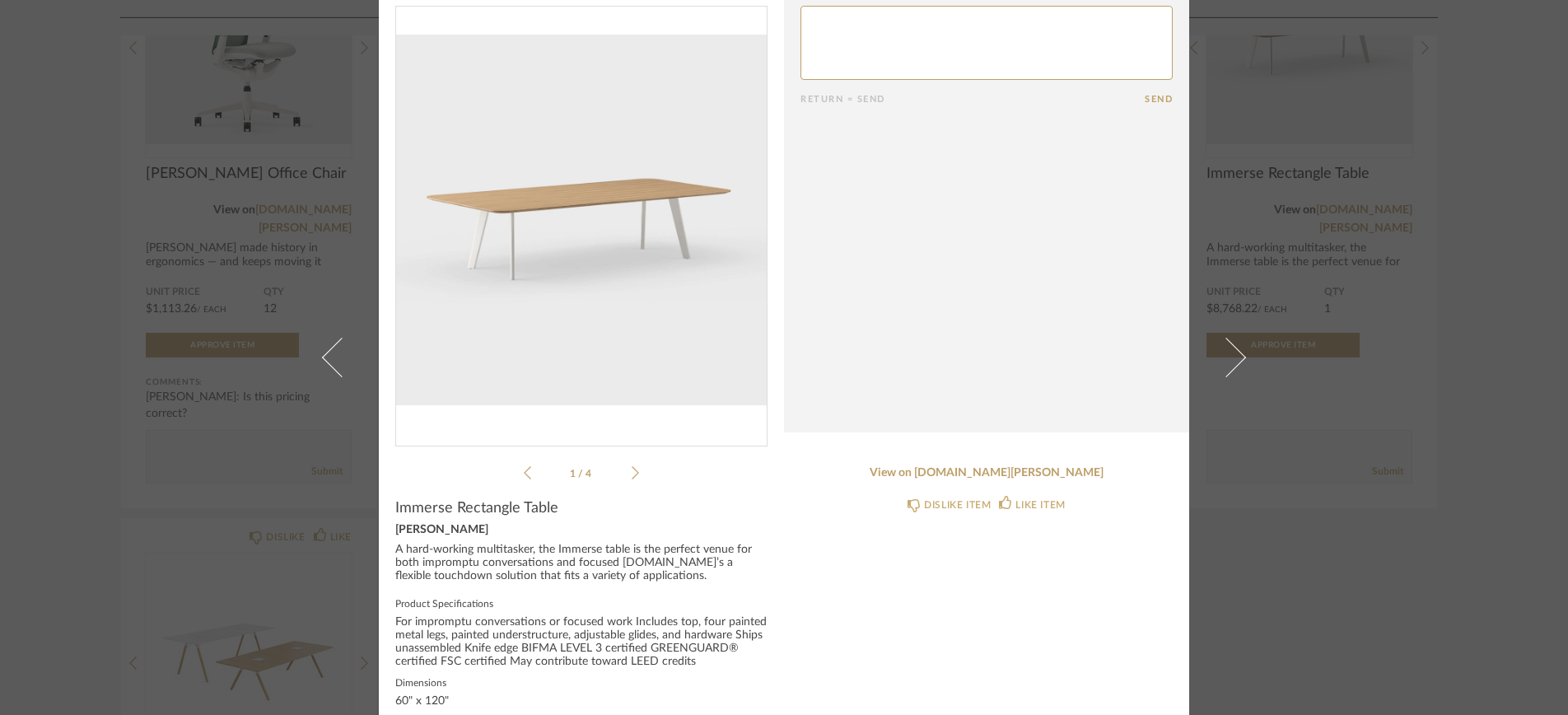
scroll to position [50, 0]
click at [203, 491] on div "× 2502_DOB...e Rm (3).pdf 1 / 4 Return = Send Send Immerse Rectangle Table [PER…" at bounding box center [784, 358] width 1568 height 715
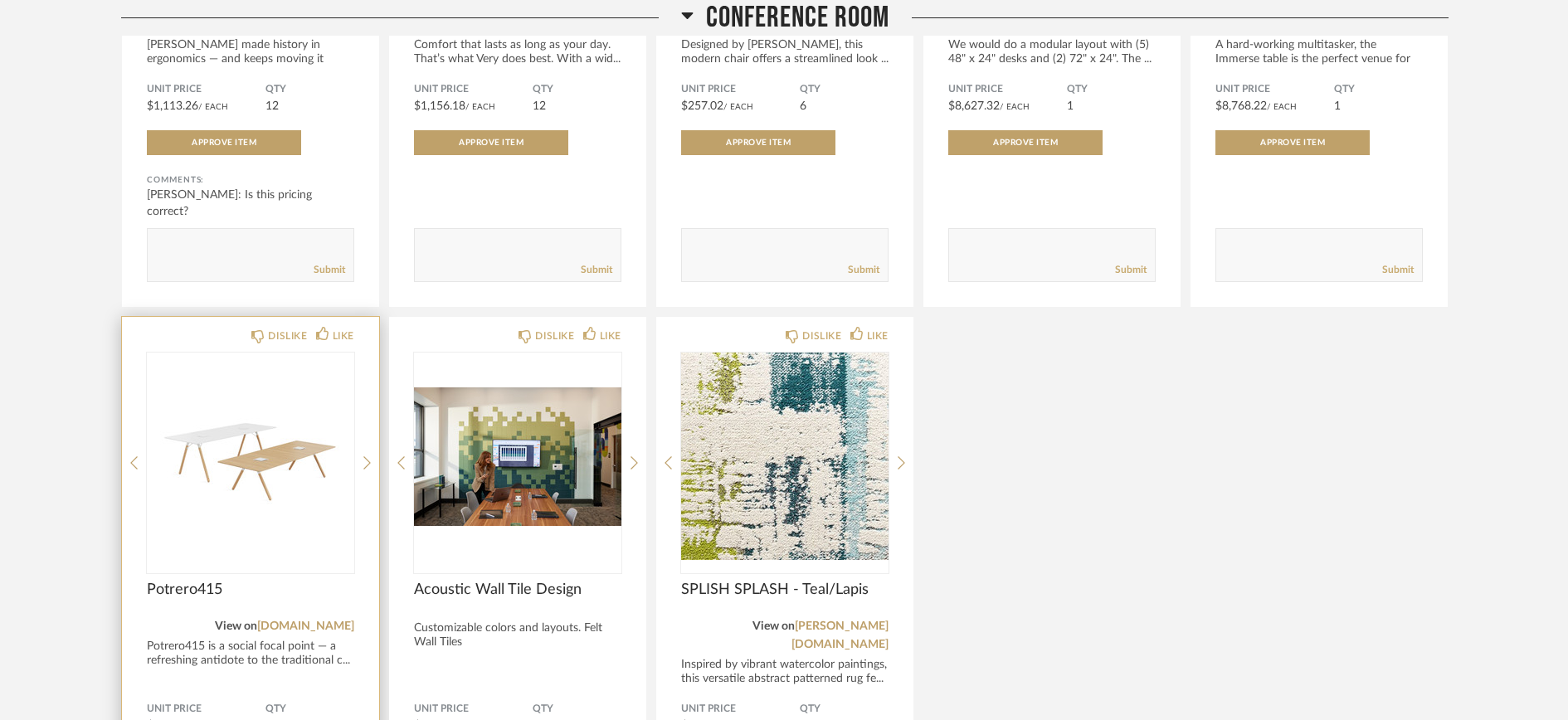
scroll to position [1867, 0]
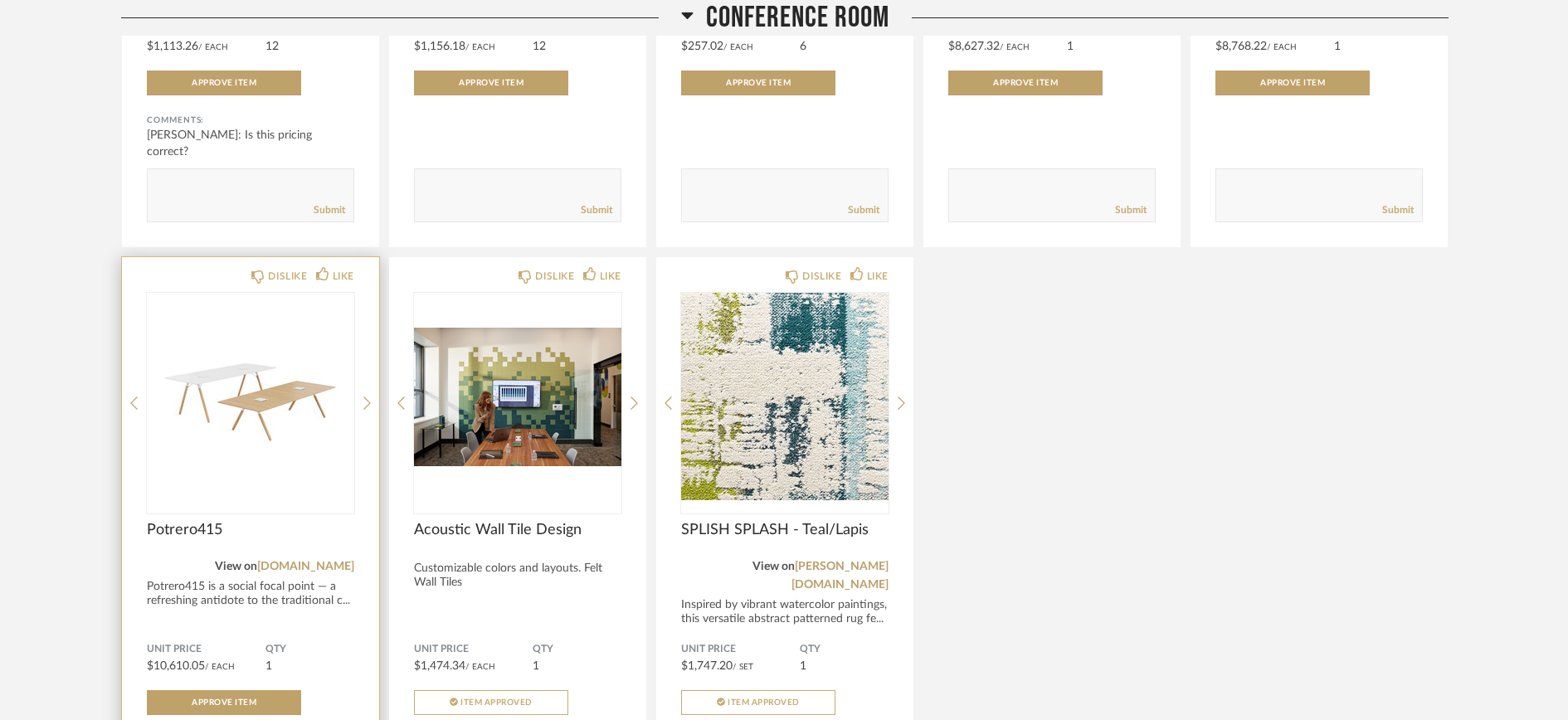
click at [171, 520] on span "Potrero415" at bounding box center [250, 530] width 207 height 18
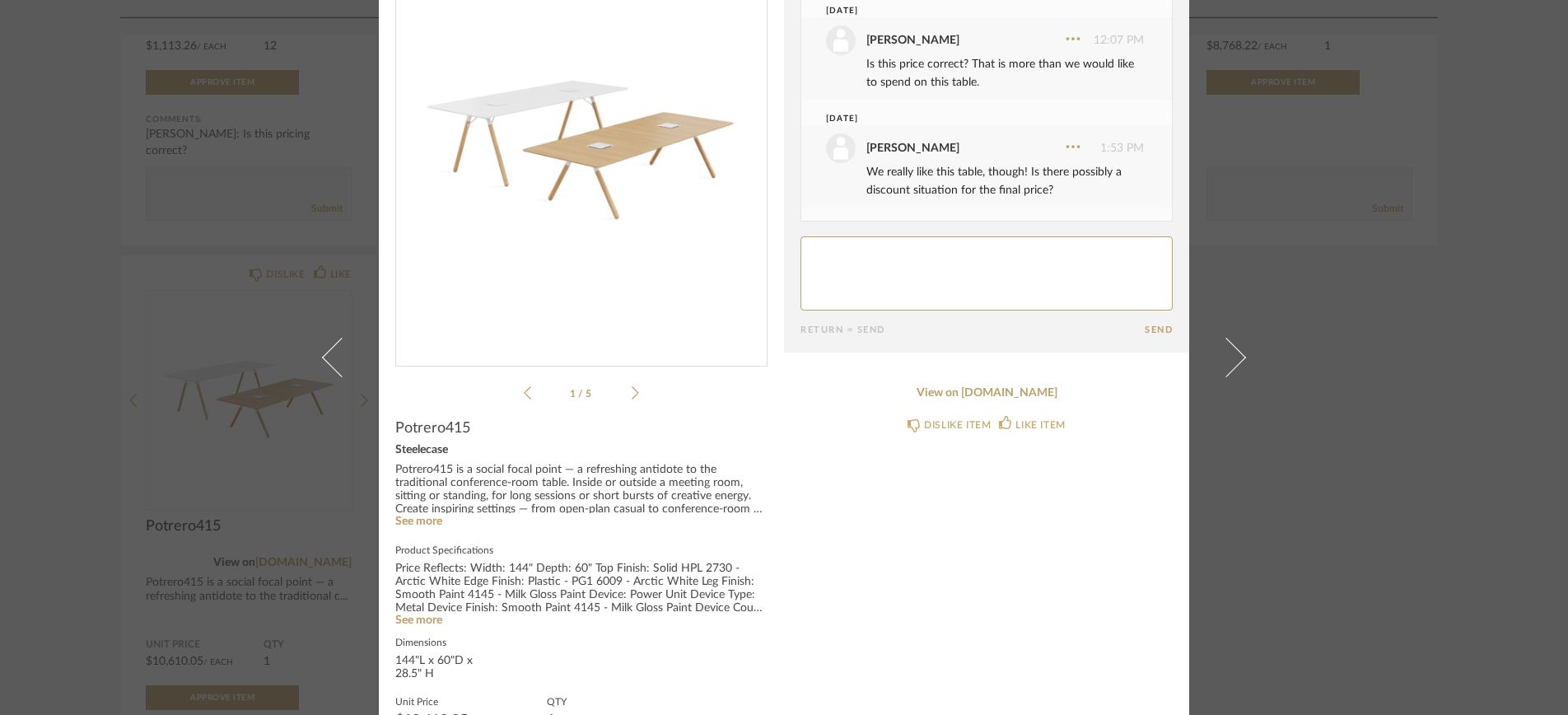
scroll to position [168, 0]
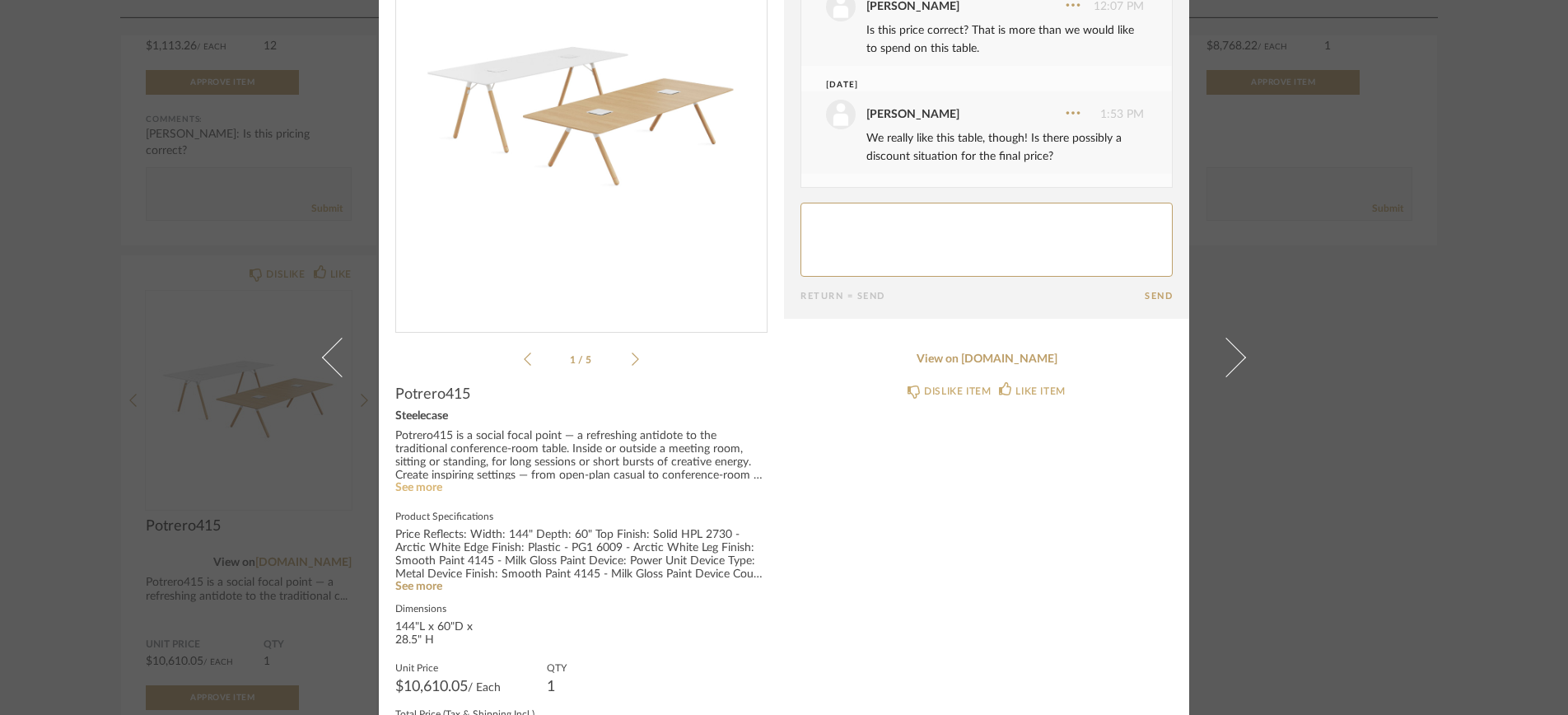
click at [421, 489] on link "See more" at bounding box center [419, 488] width 47 height 12
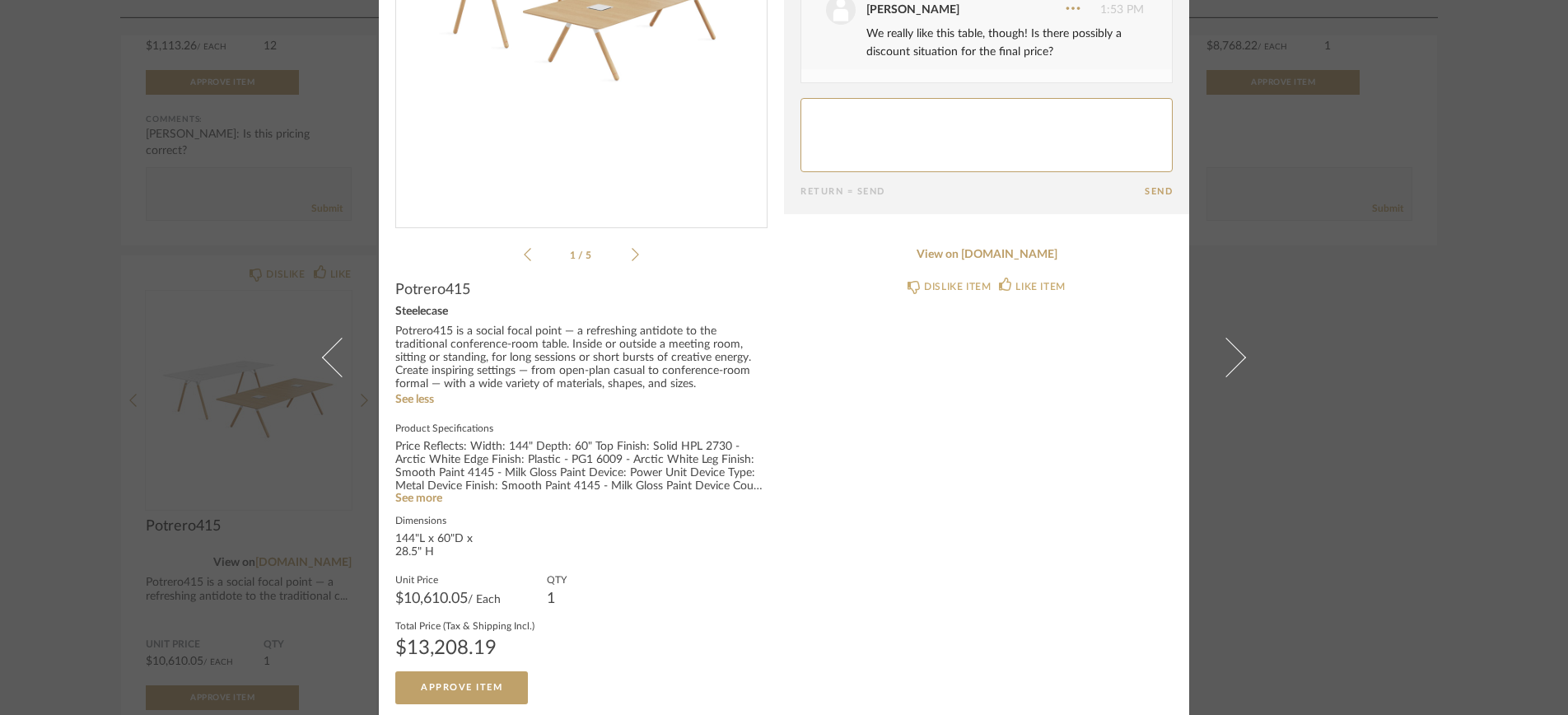
scroll to position [271, 0]
drag, startPoint x: 646, startPoint y: 443, endPoint x: 730, endPoint y: 440, distance: 84.1
click at [730, 442] on div "Price Reflects: Width: 144" Depth: 60" Top Finish: Solid HPL 2730 - Arctic Whit…" at bounding box center [581, 468] width 372 height 53
click at [604, 422] on label "Product Specifications" at bounding box center [581, 429] width 372 height 13
drag, startPoint x: 390, startPoint y: 458, endPoint x: 519, endPoint y: 451, distance: 129.2
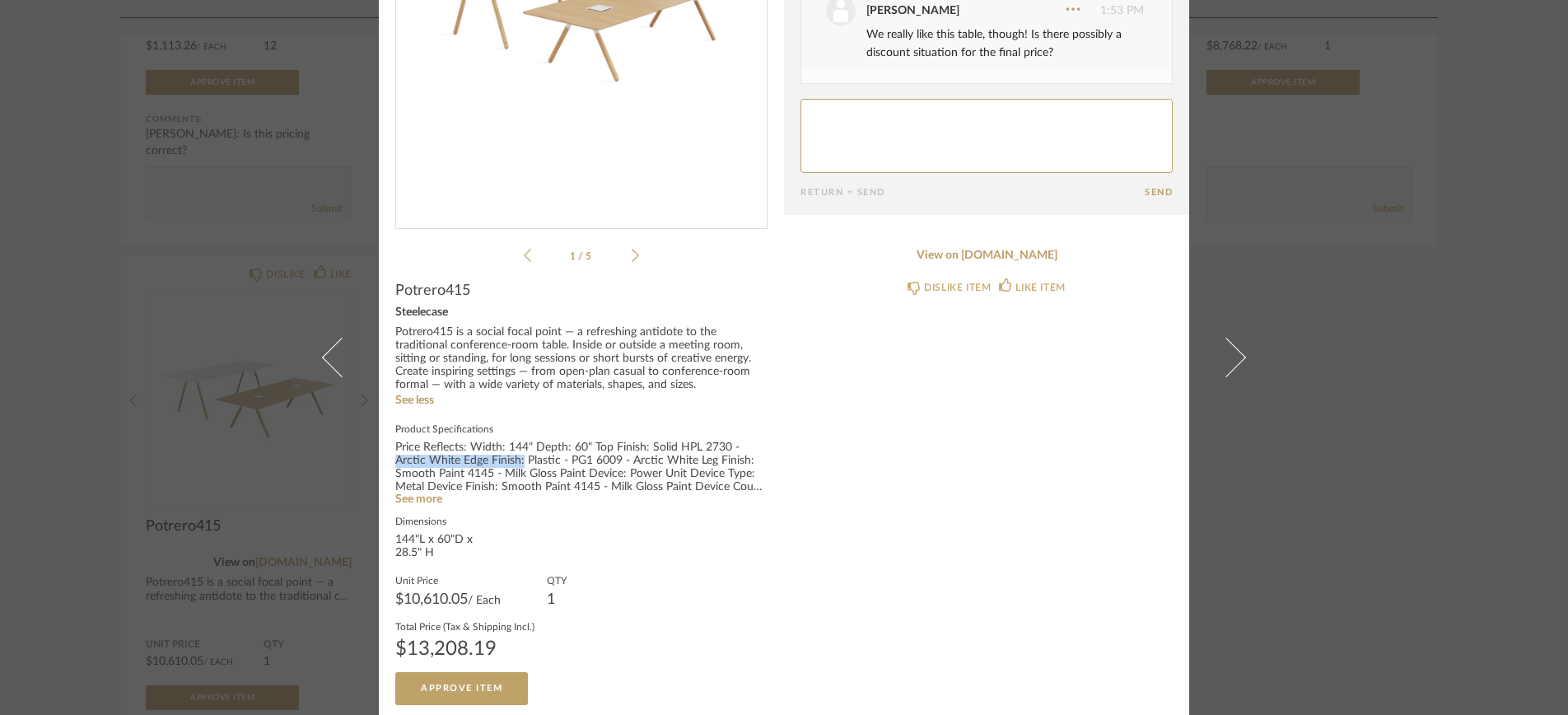
click at [517, 452] on div "Price Reflects: Width: 144" Depth: 60" Top Finish: Solid HPL 2730 - Arctic Whit…" at bounding box center [581, 468] width 372 height 53
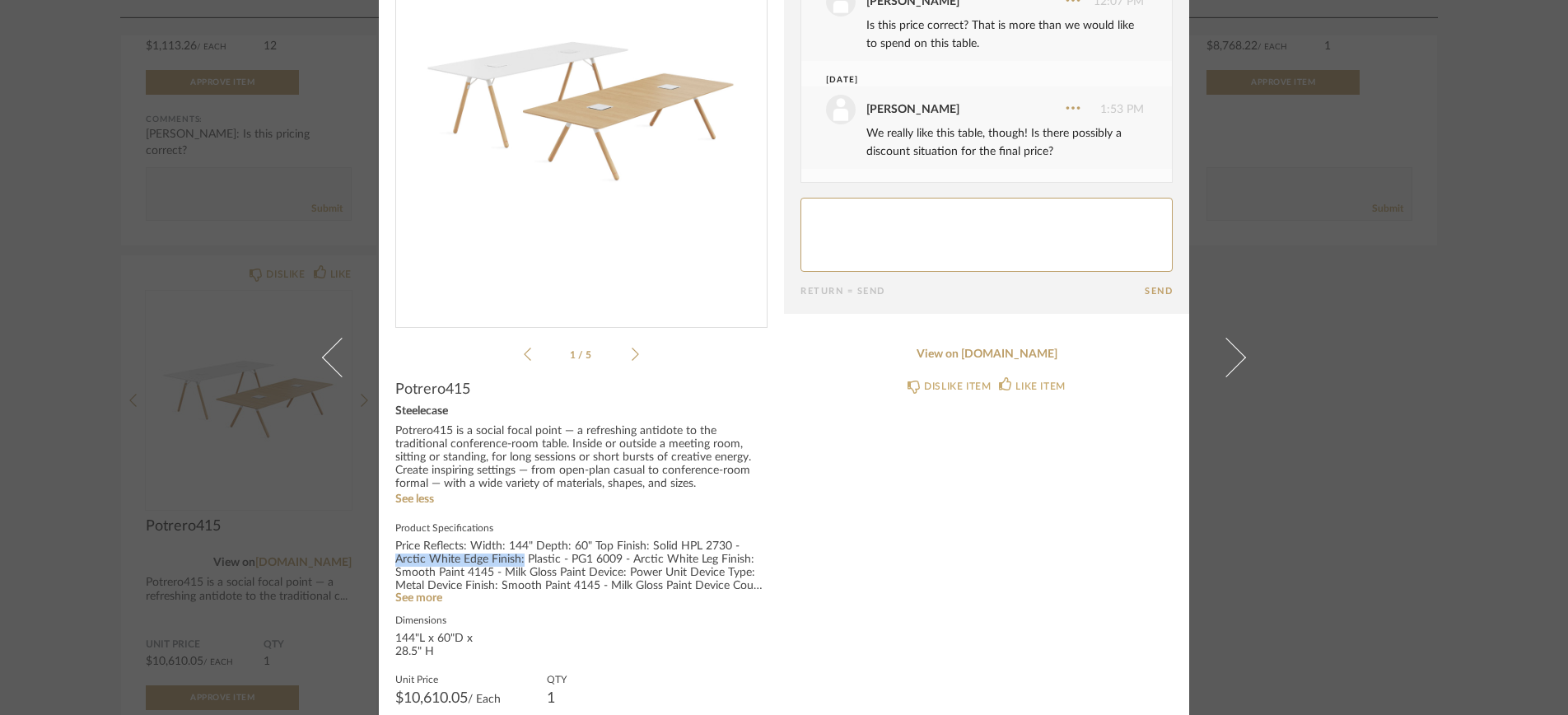
scroll to position [135, 0]
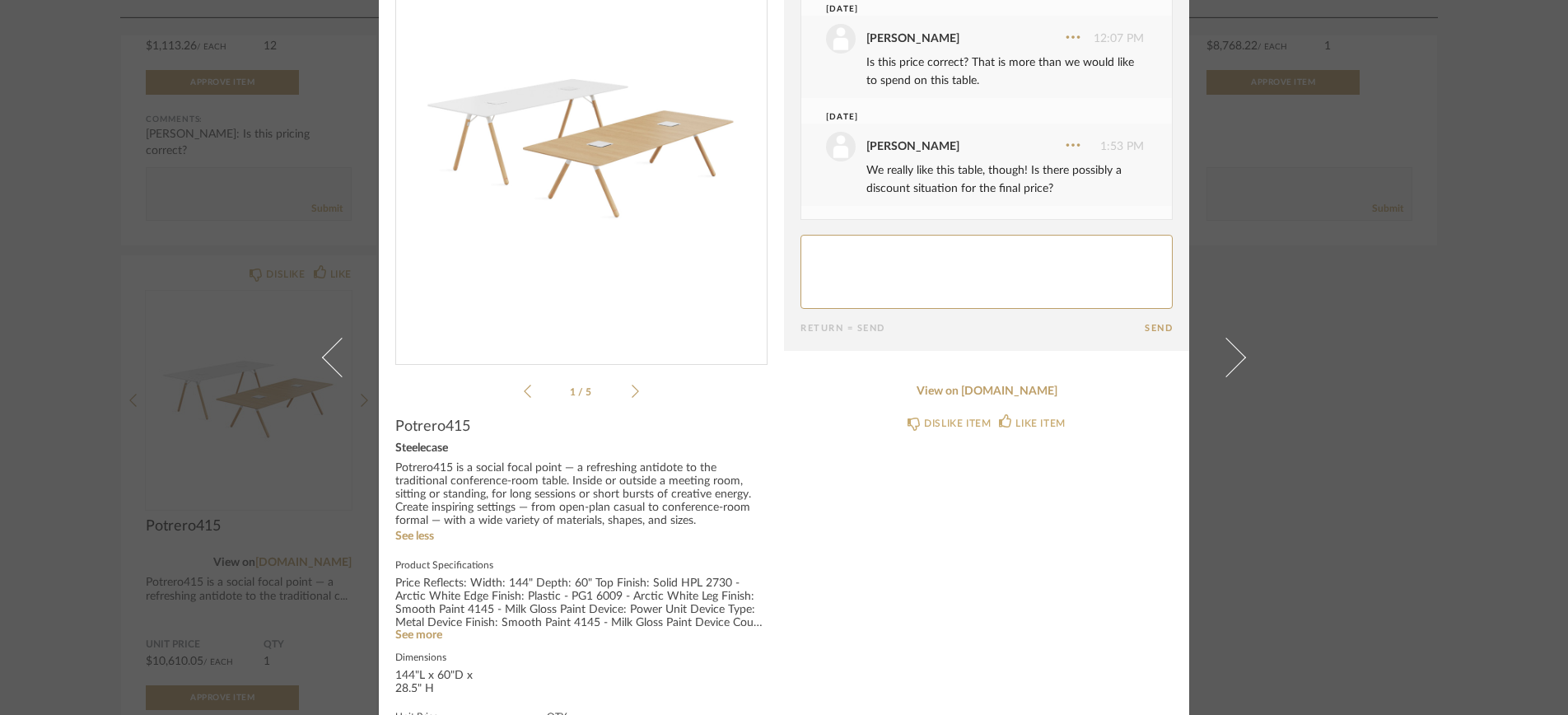
click at [555, 499] on div "Potrero415 is a social focal point — a refreshing antidote to the traditional c…" at bounding box center [581, 495] width 372 height 66
click at [950, 391] on link "View on [DOMAIN_NAME]" at bounding box center [987, 391] width 372 height 14
click at [211, 252] on div "× 1 / 5 Date [DATE] [PERSON_NAME] 4:16 PM We like the wood top. [DATE] [PERSON_…" at bounding box center [784, 358] width 1568 height 715
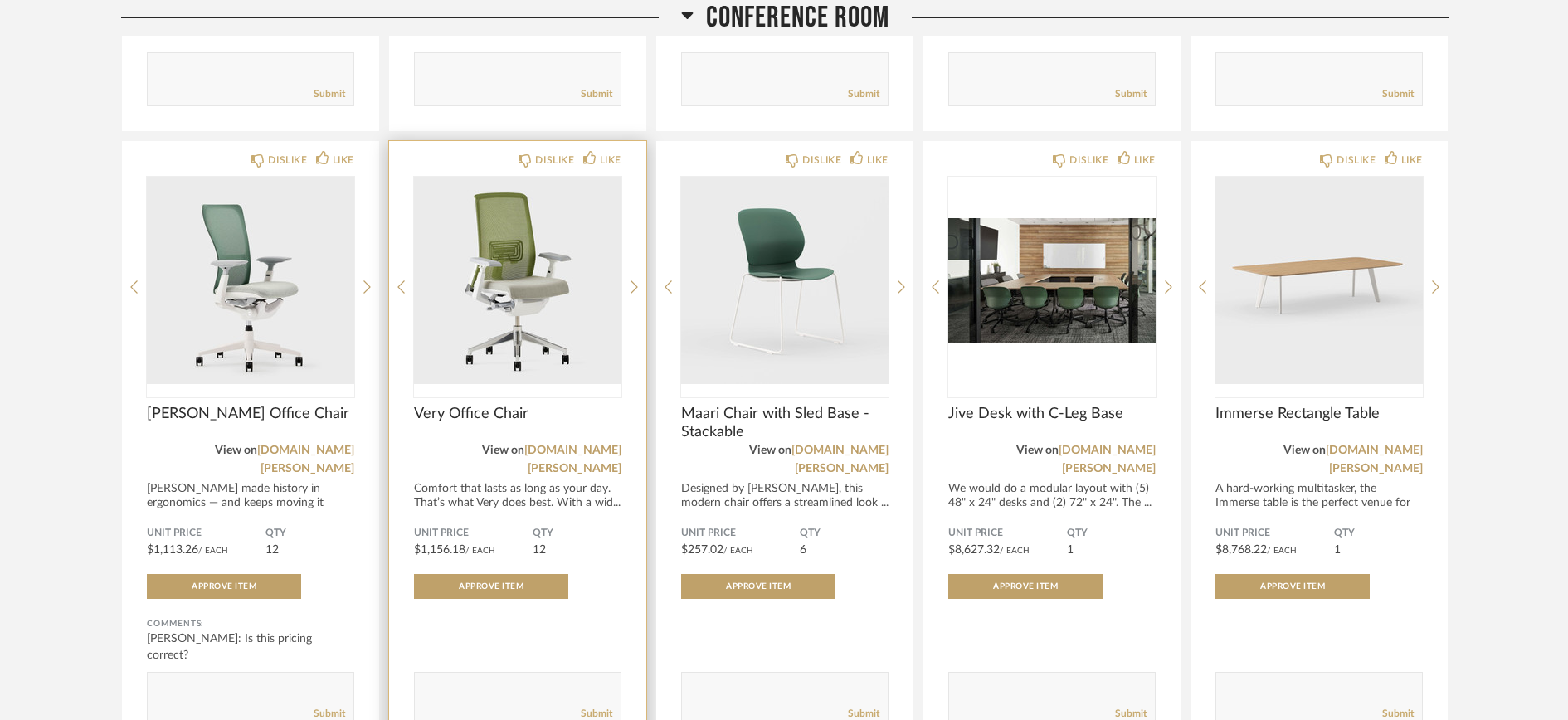
scroll to position [1368, 0]
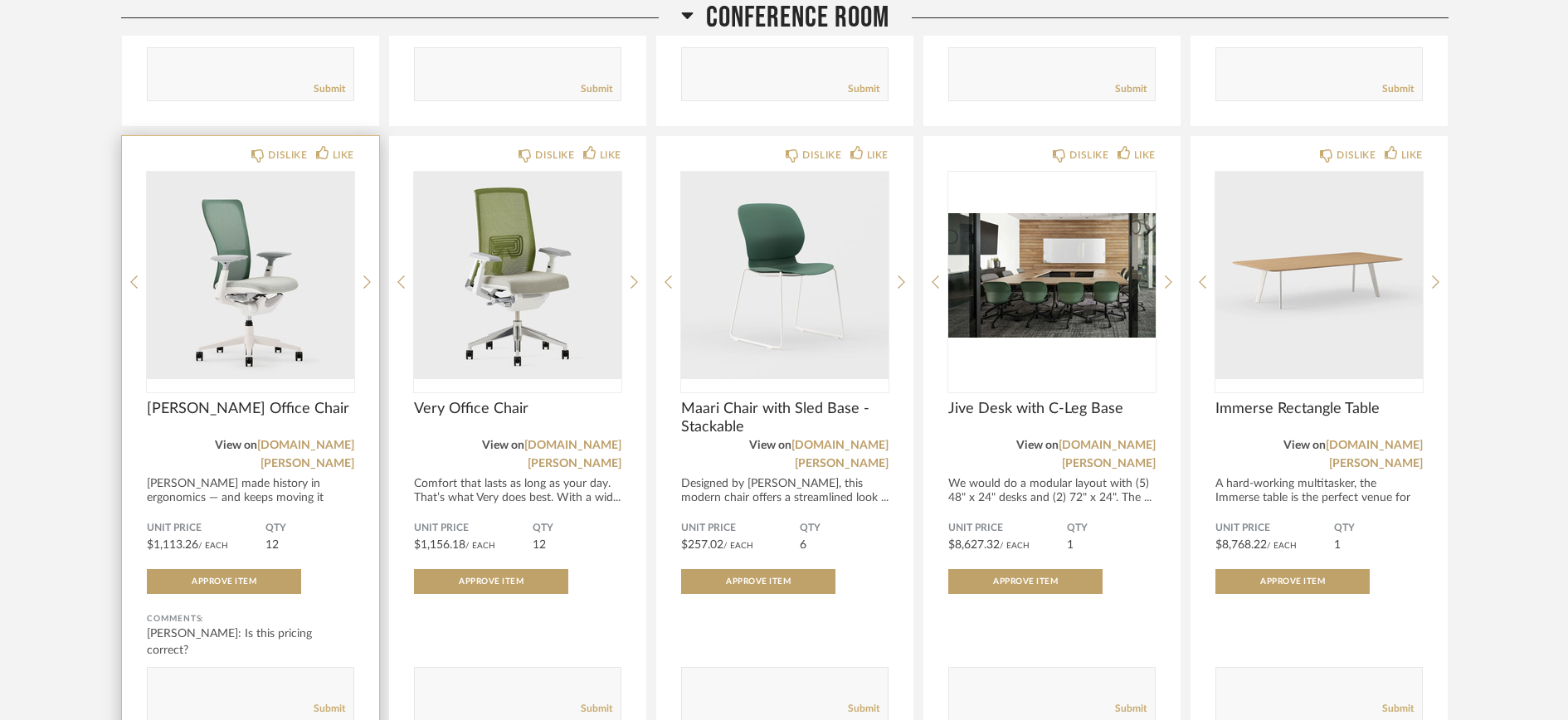
click at [261, 284] on img "0" at bounding box center [250, 275] width 207 height 207
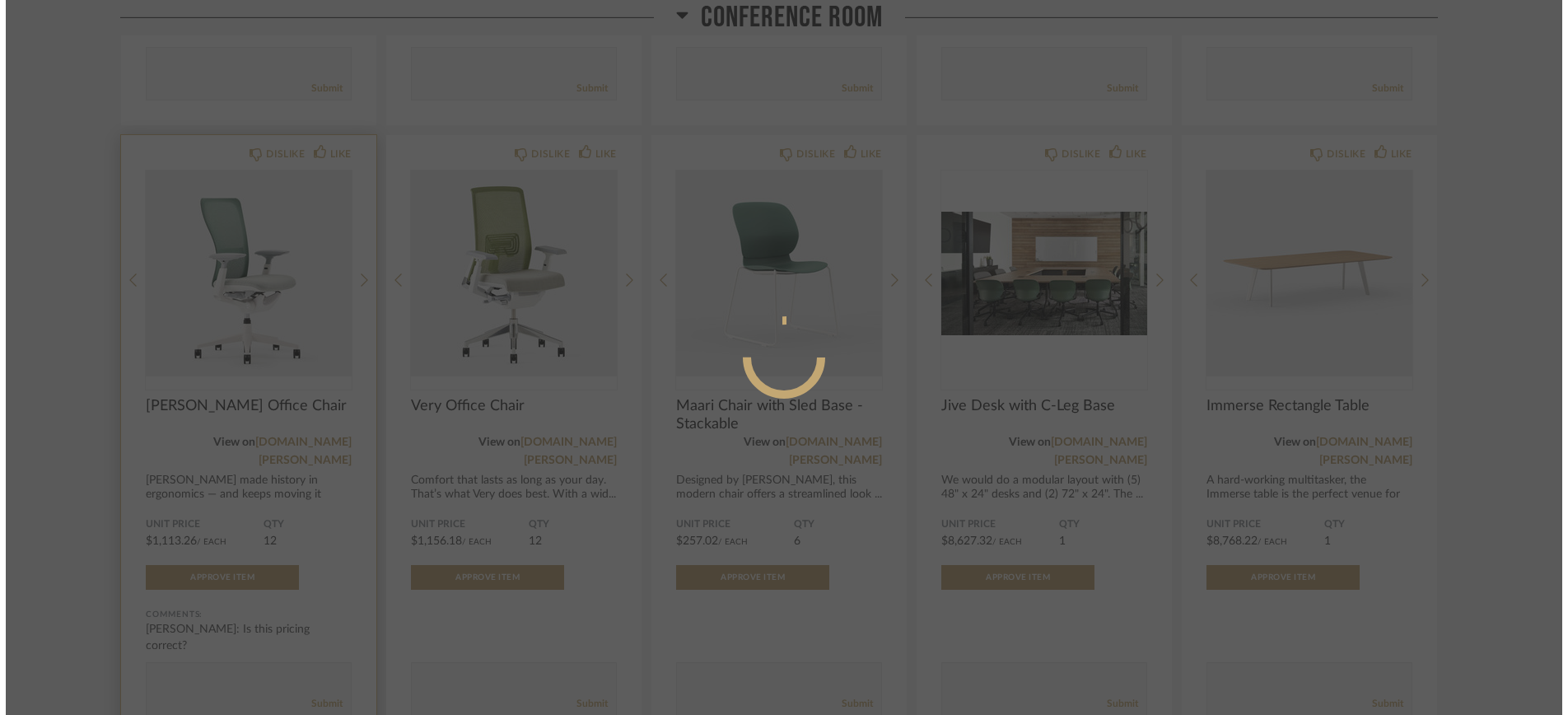
scroll to position [0, 0]
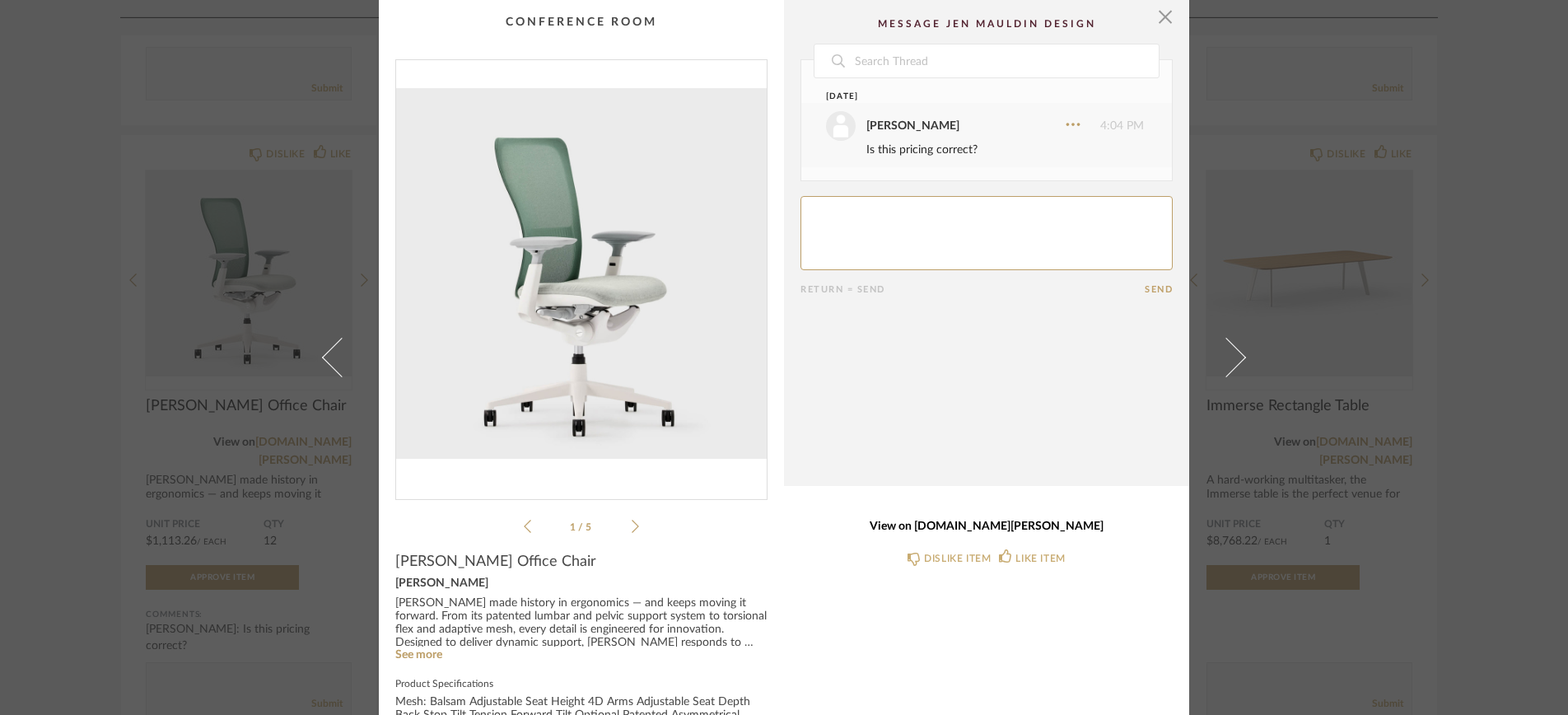
click at [948, 526] on link "View on [DOMAIN_NAME][PERSON_NAME]" at bounding box center [987, 526] width 372 height 14
click at [297, 195] on div "× 1 / 5 Date [DATE] [PERSON_NAME] 4:04 PM Is this pricing correct? Return = Sen…" at bounding box center [784, 358] width 1568 height 715
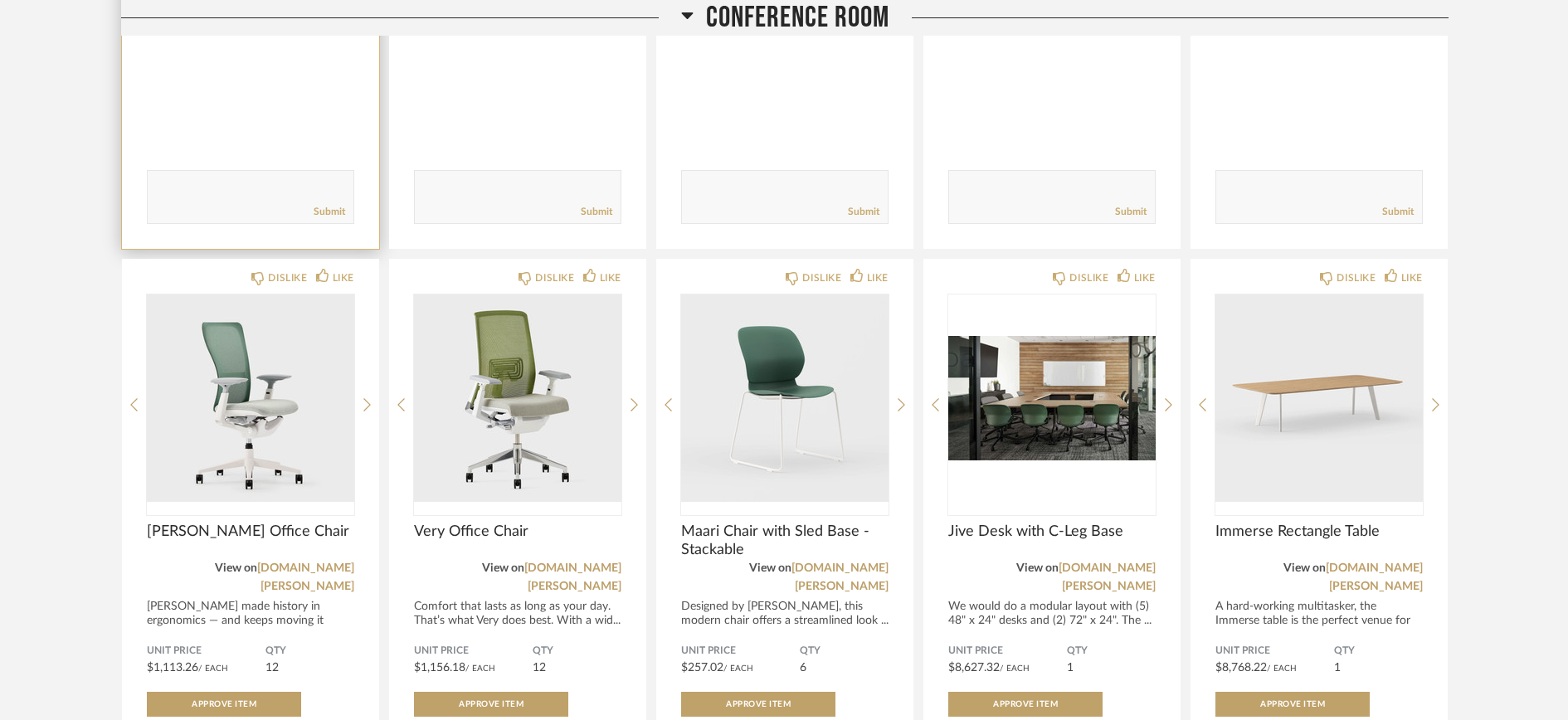
scroll to position [1248, 0]
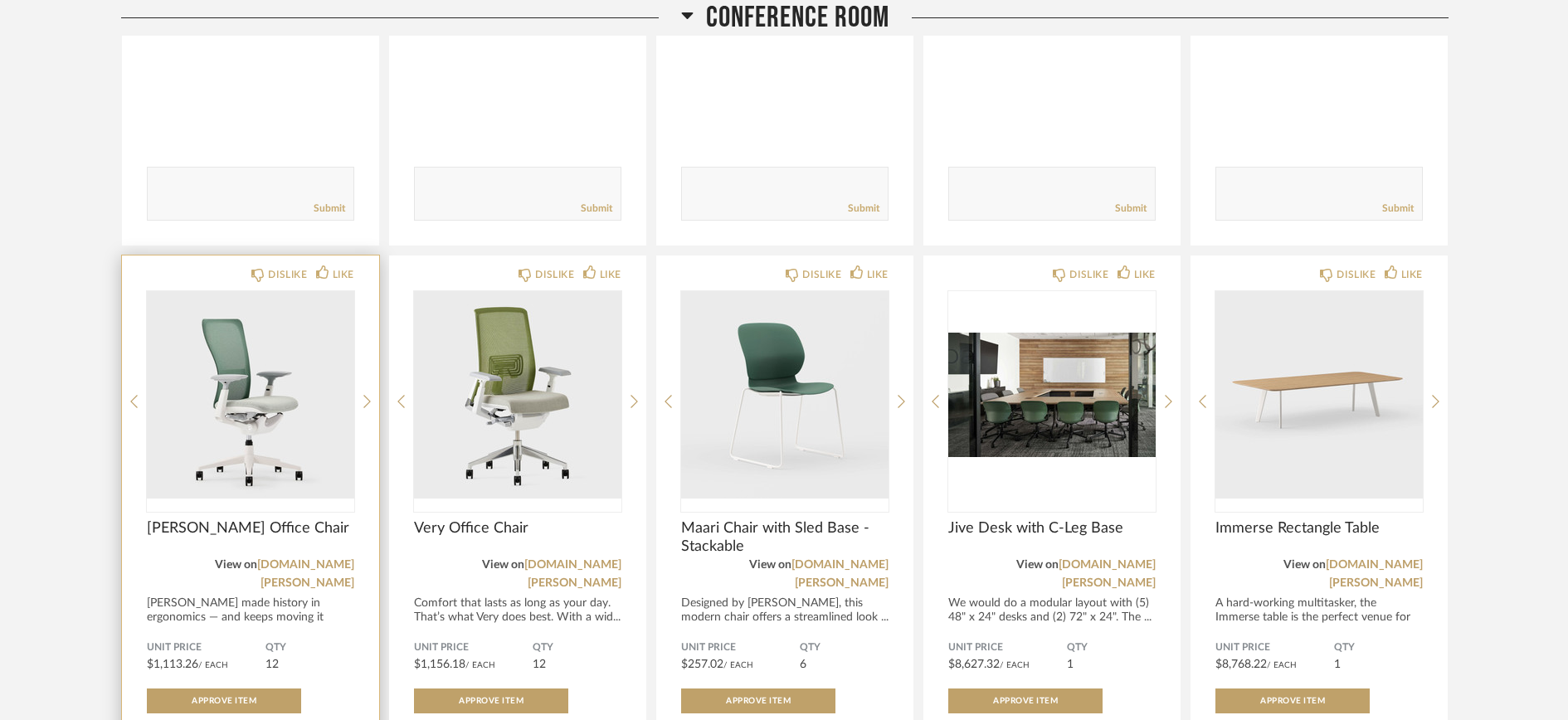
click at [232, 356] on img "0" at bounding box center [250, 394] width 207 height 207
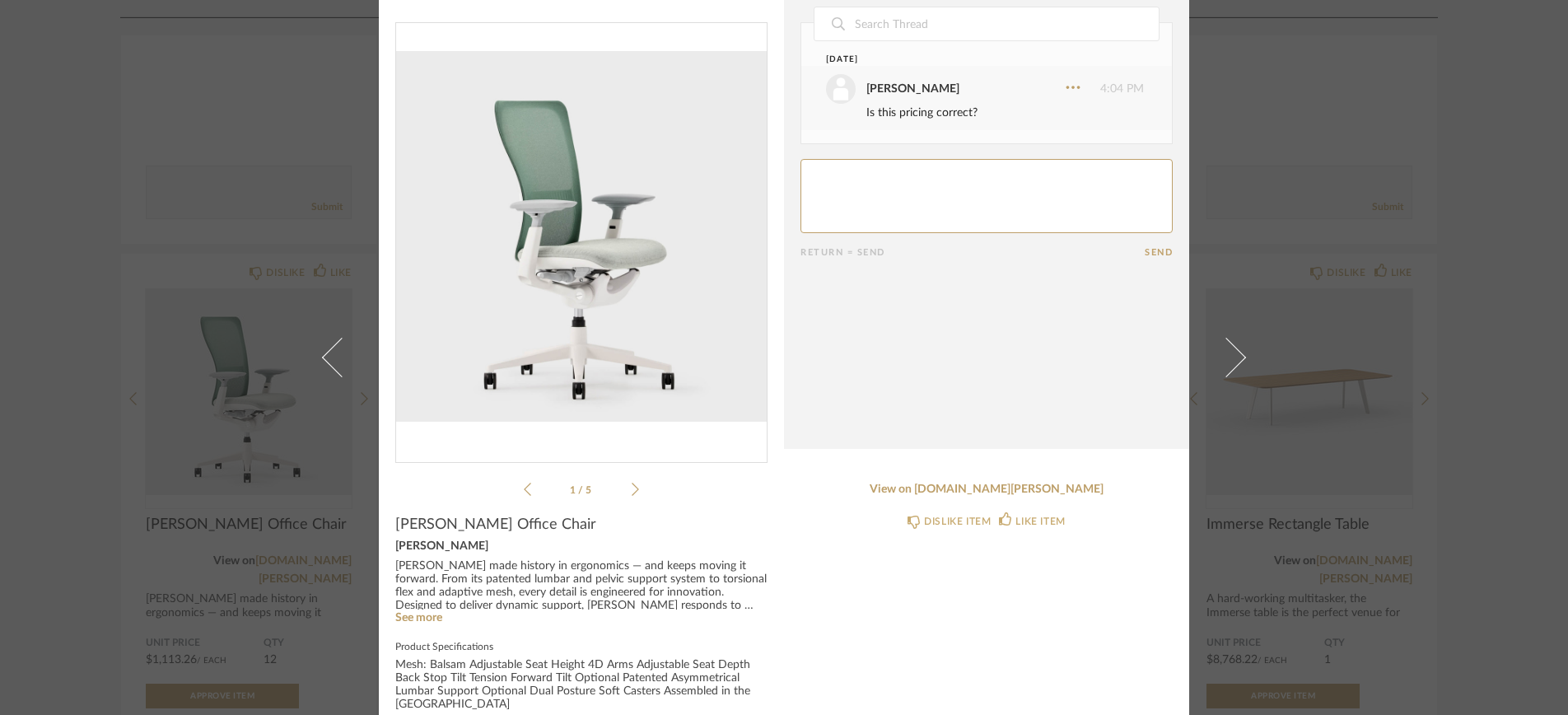
scroll to position [44, 0]
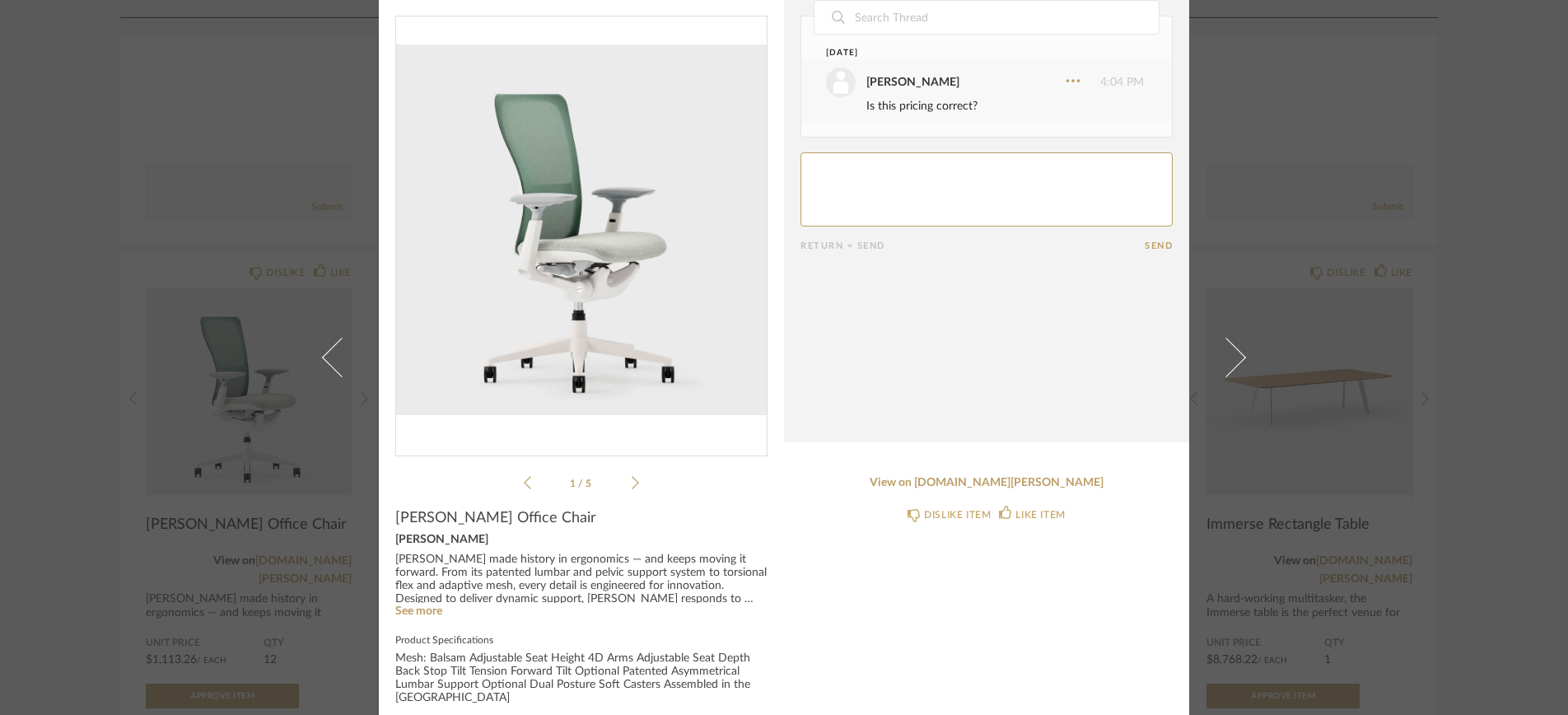
click at [439, 660] on div "Mesh: Balsam Adjustable Seat Height 4D Arms Adjustable Seat Depth Back Stop Til…" at bounding box center [581, 679] width 372 height 53
click at [288, 250] on div "× 1 / 5 Date [DATE] [PERSON_NAME] 4:04 PM Is this pricing correct? Return = Sen…" at bounding box center [784, 358] width 1568 height 715
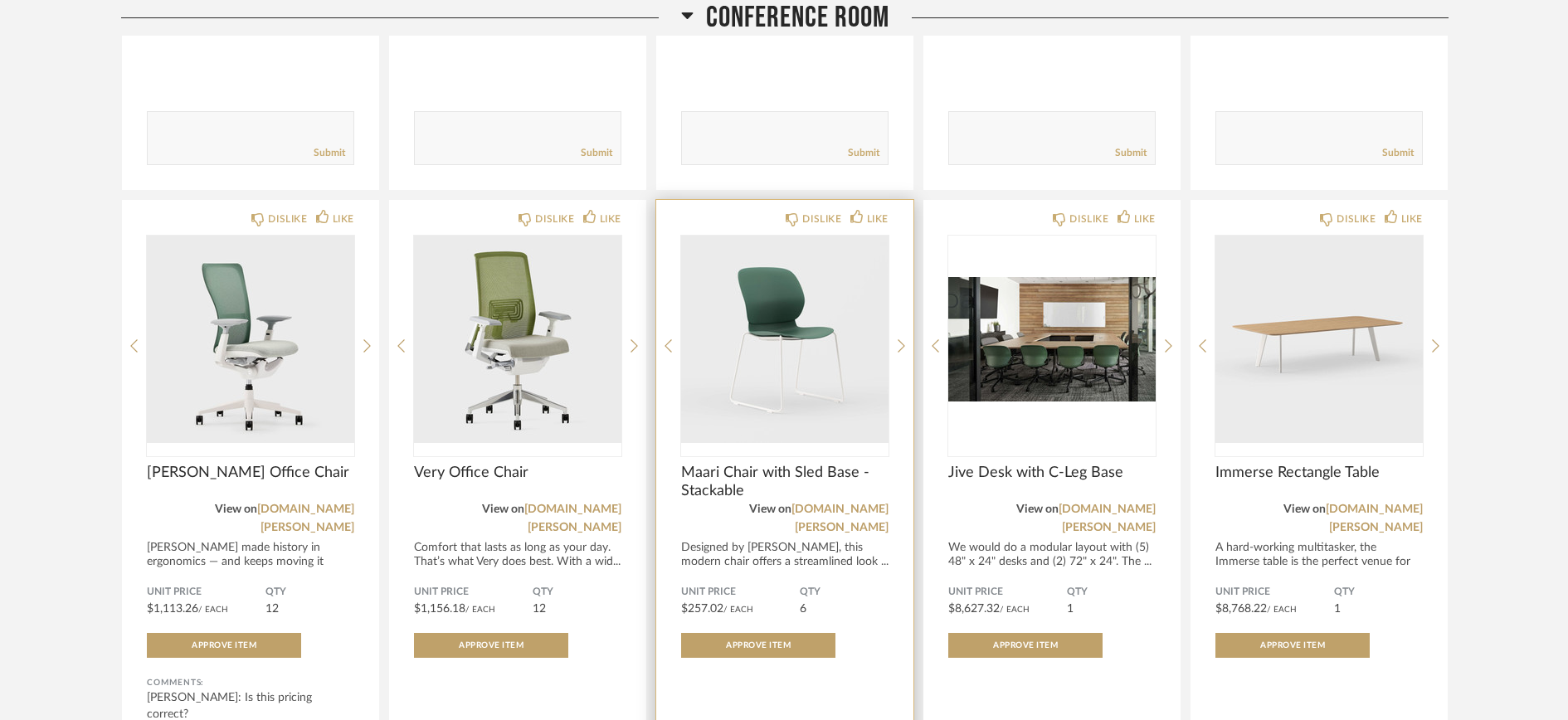
scroll to position [1339, 0]
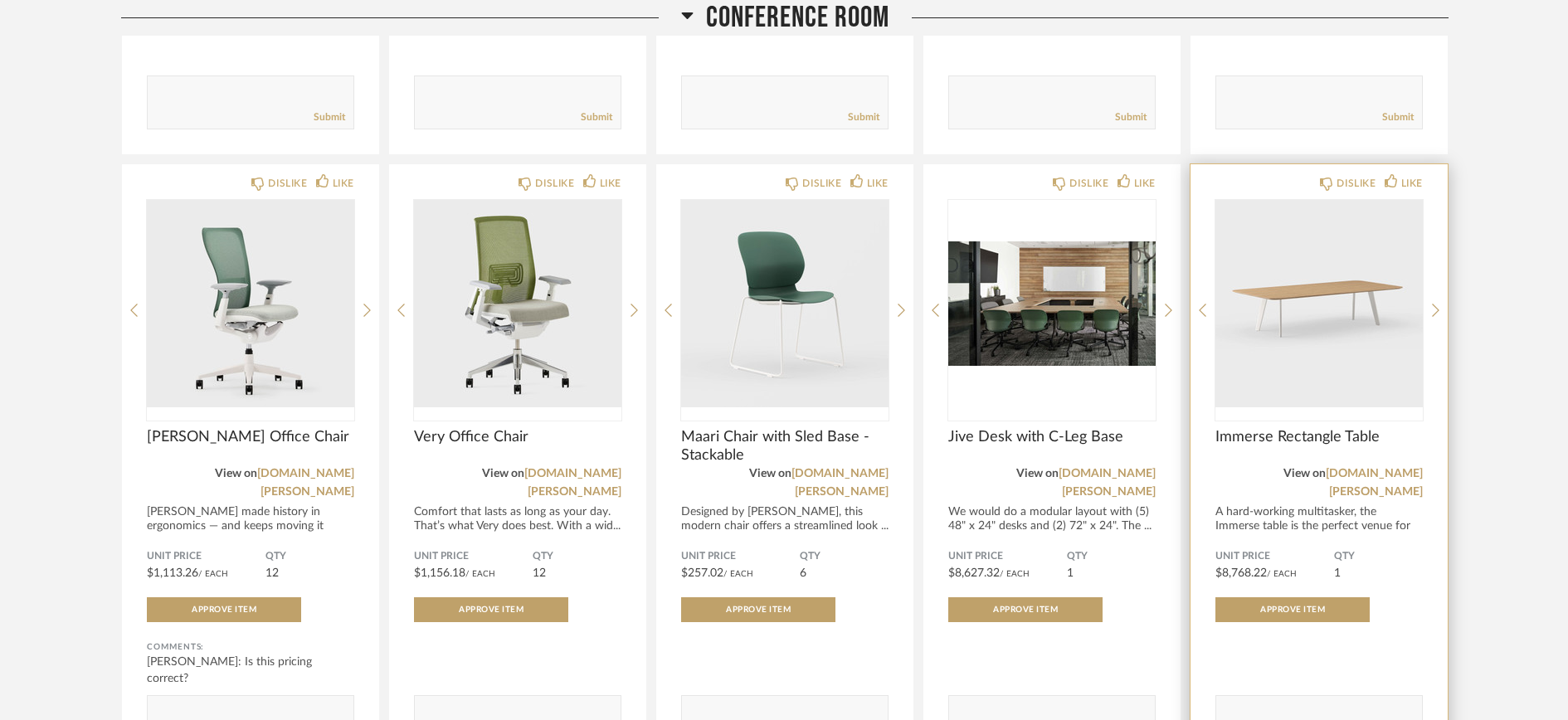
click at [1312, 313] on img "0" at bounding box center [1318, 303] width 207 height 207
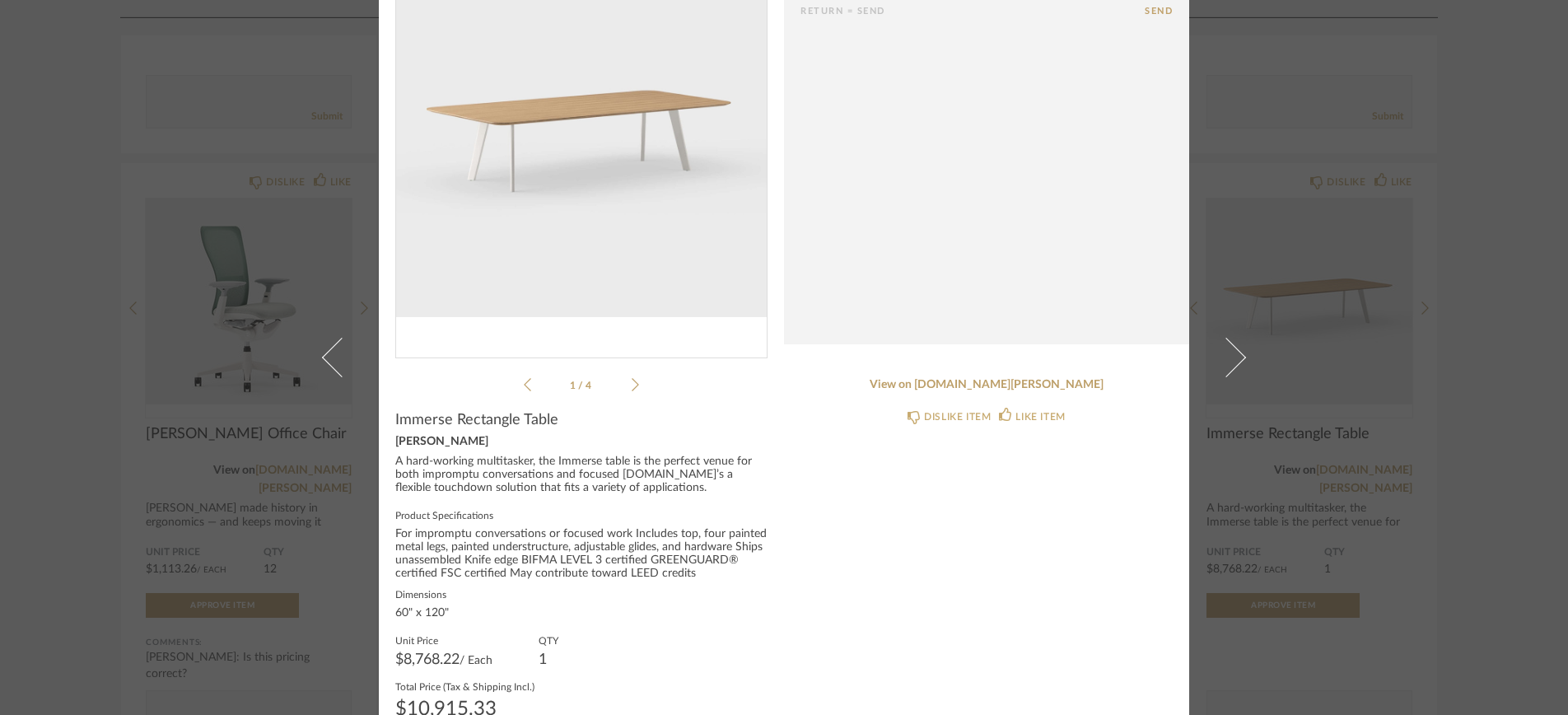
scroll to position [156, 0]
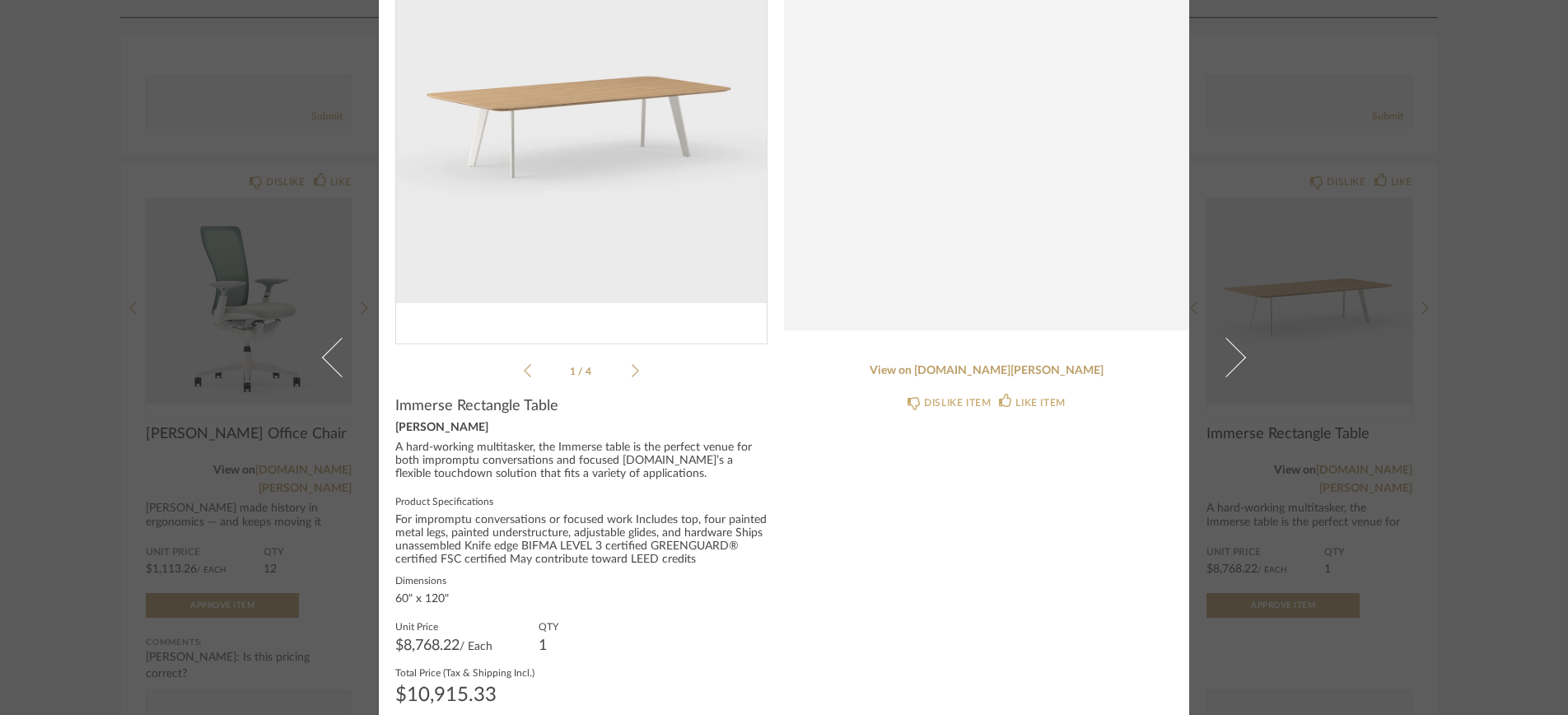
click at [527, 634] on div "Unit Price $8,768.22 / Each QTY 1" at bounding box center [581, 636] width 372 height 33
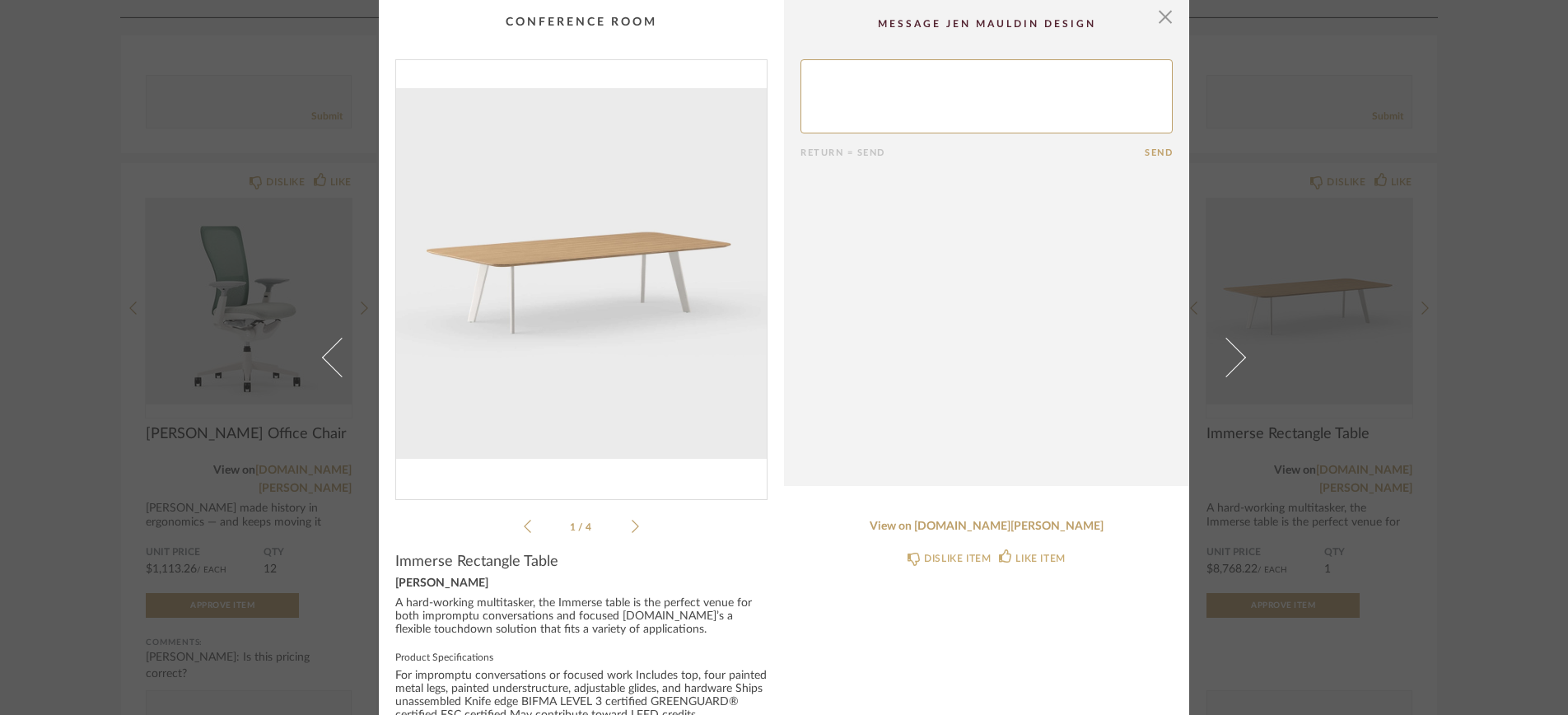
scroll to position [0, 0]
click at [893, 97] on textarea at bounding box center [987, 97] width 372 height 74
paste textarea "He can do any day next week starting [DATE] till the end of the week. He can al…"
paste textarea "$3,927.00"
type textarea "Is the pricing on this correct? The [PERSON_NAME] website has this listed for $…"
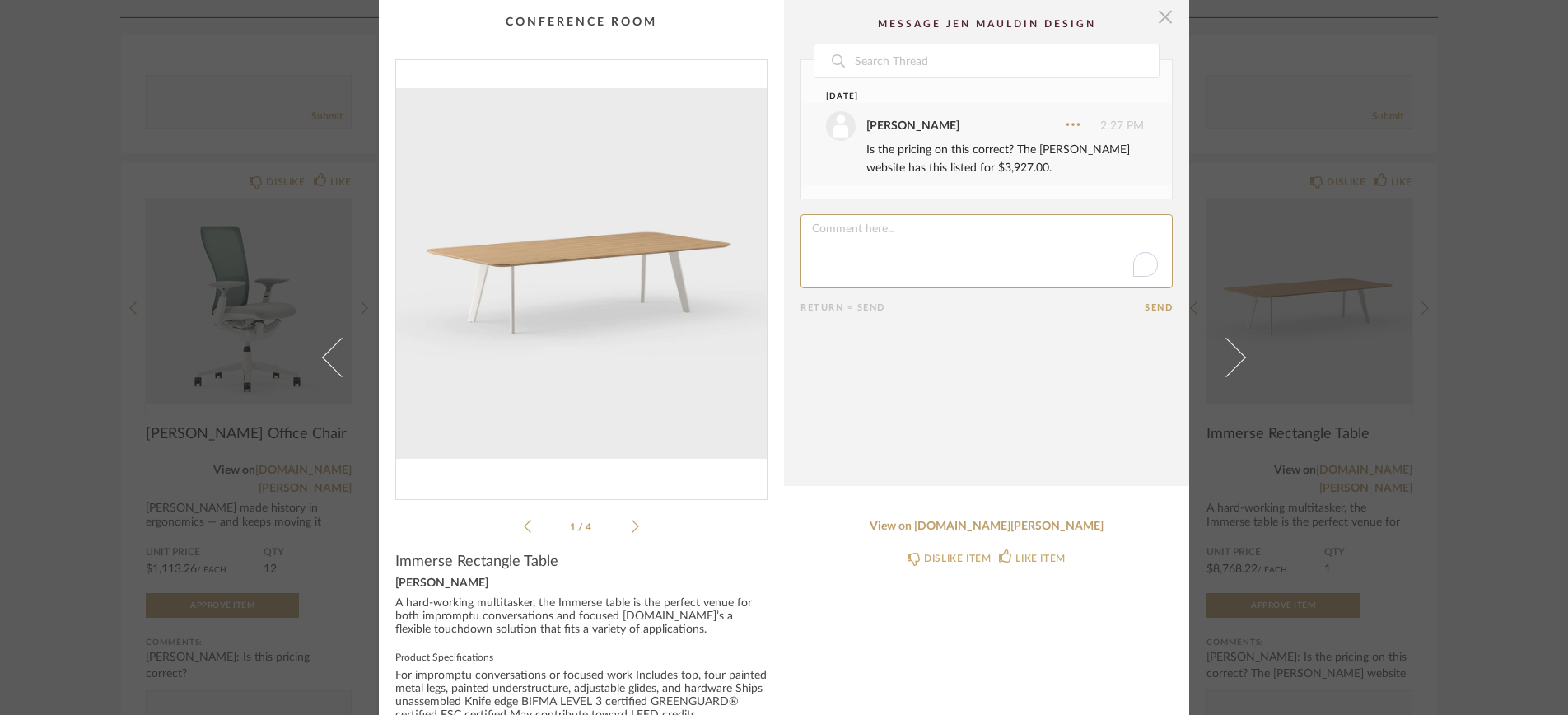
click at [1159, 19] on span "button" at bounding box center [1166, 17] width 33 height 33
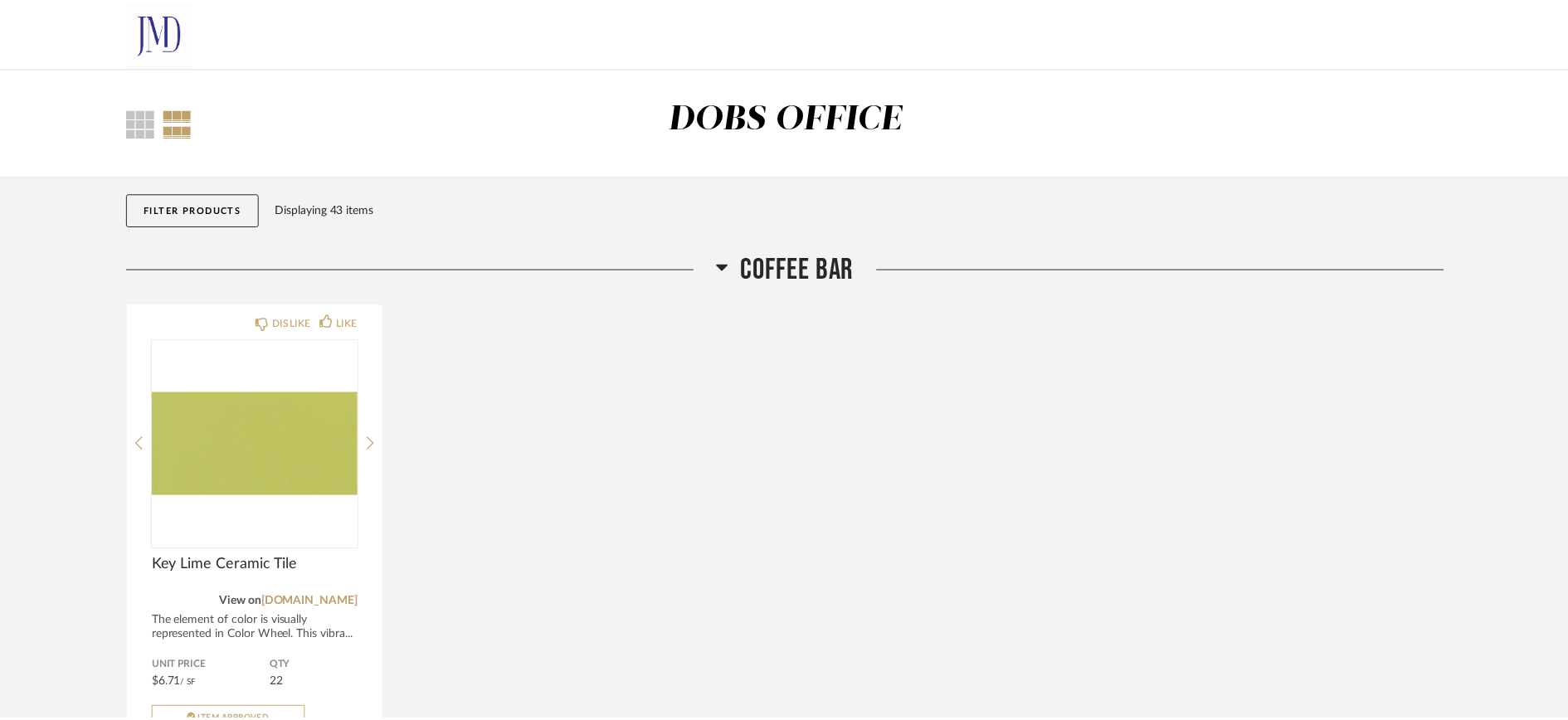
scroll to position [1339, 0]
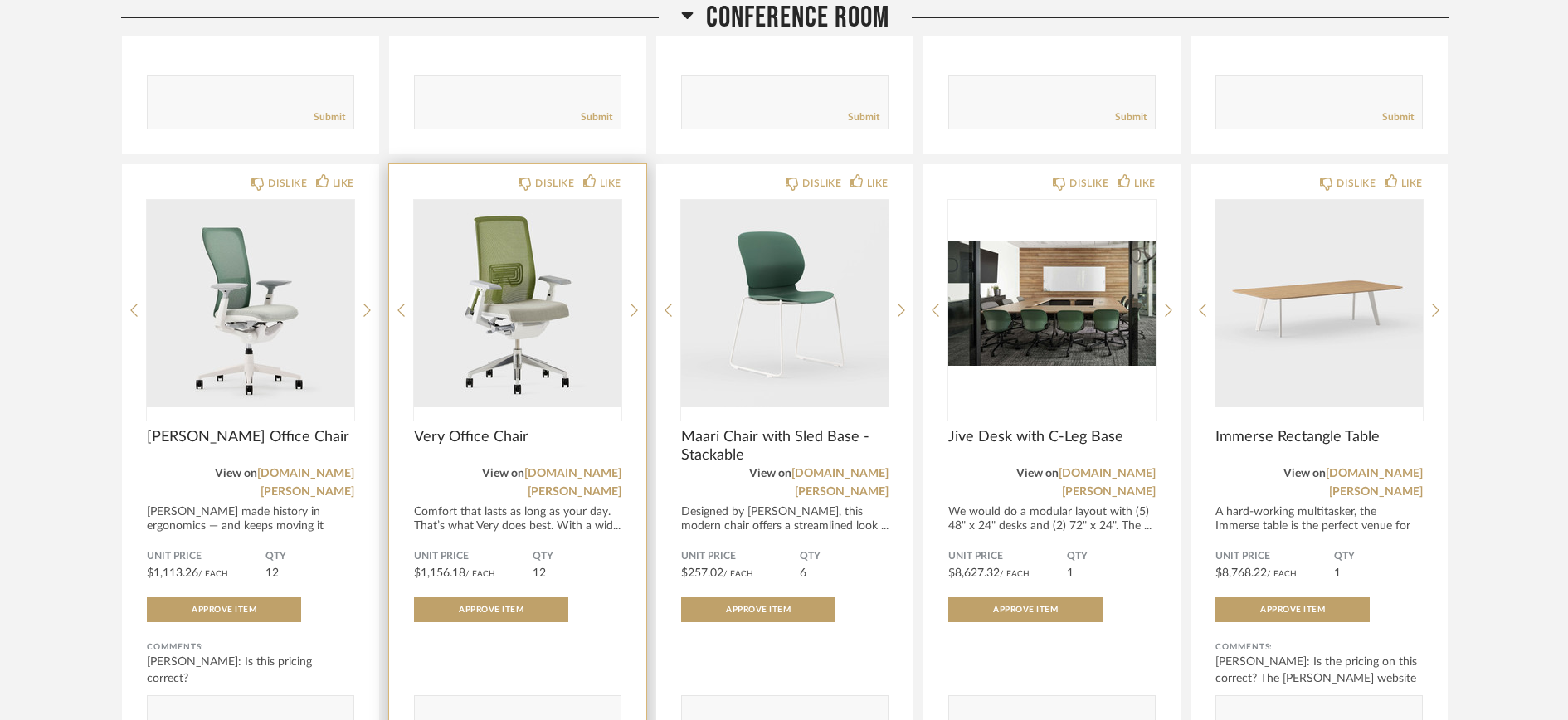
click at [500, 436] on span "Very Office Chair" at bounding box center [517, 437] width 207 height 18
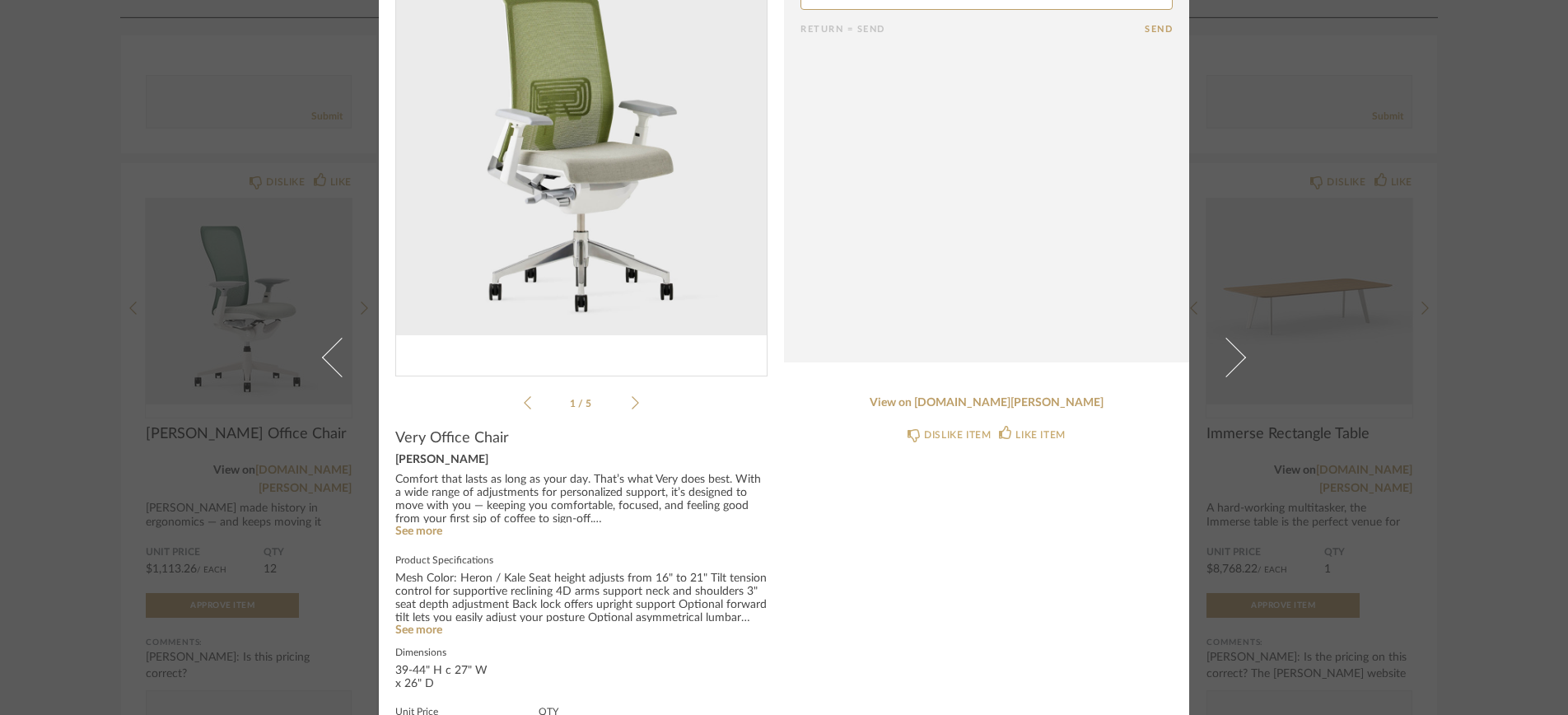
scroll to position [134, 0]
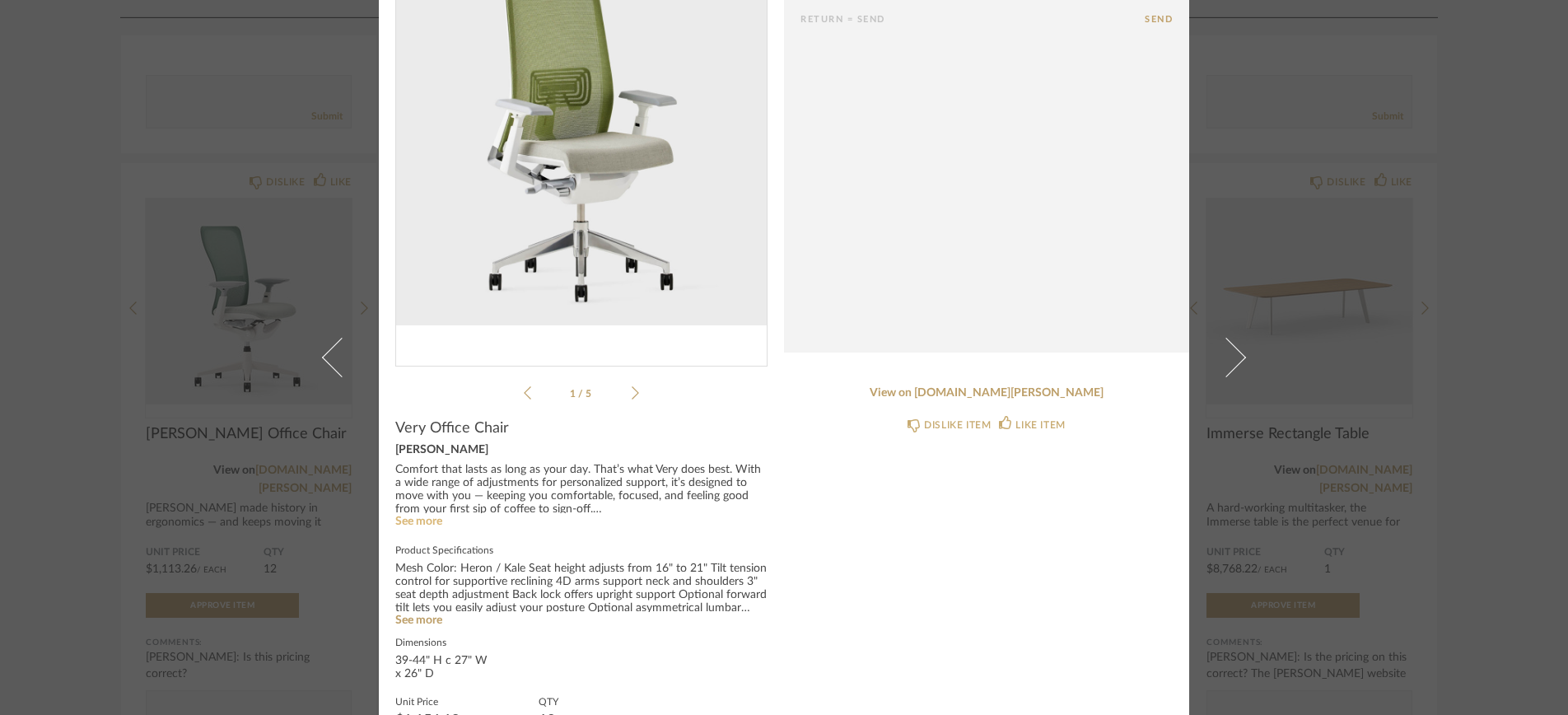
click at [410, 516] on link "See more" at bounding box center [419, 522] width 47 height 12
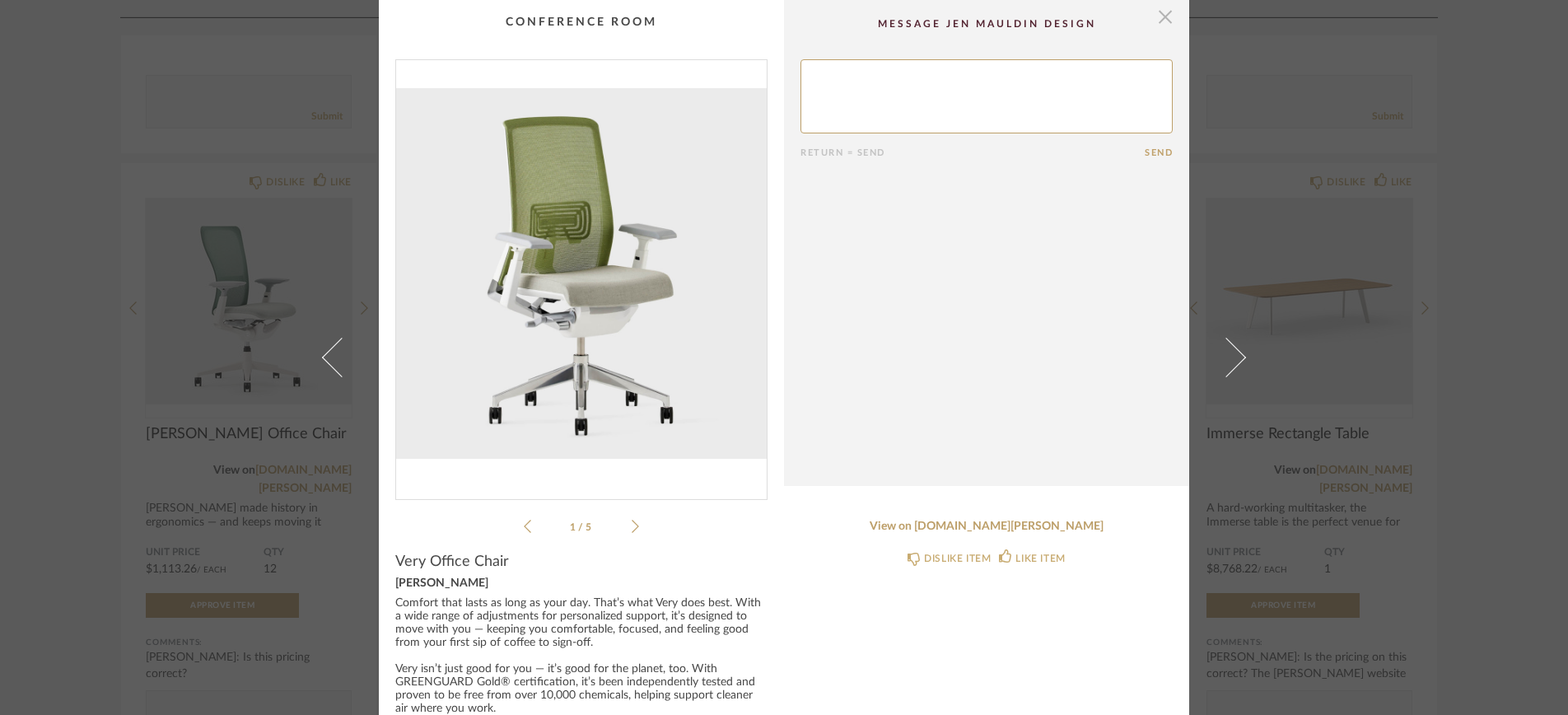
scroll to position [0, 0]
click at [1159, 18] on span "button" at bounding box center [1166, 17] width 33 height 33
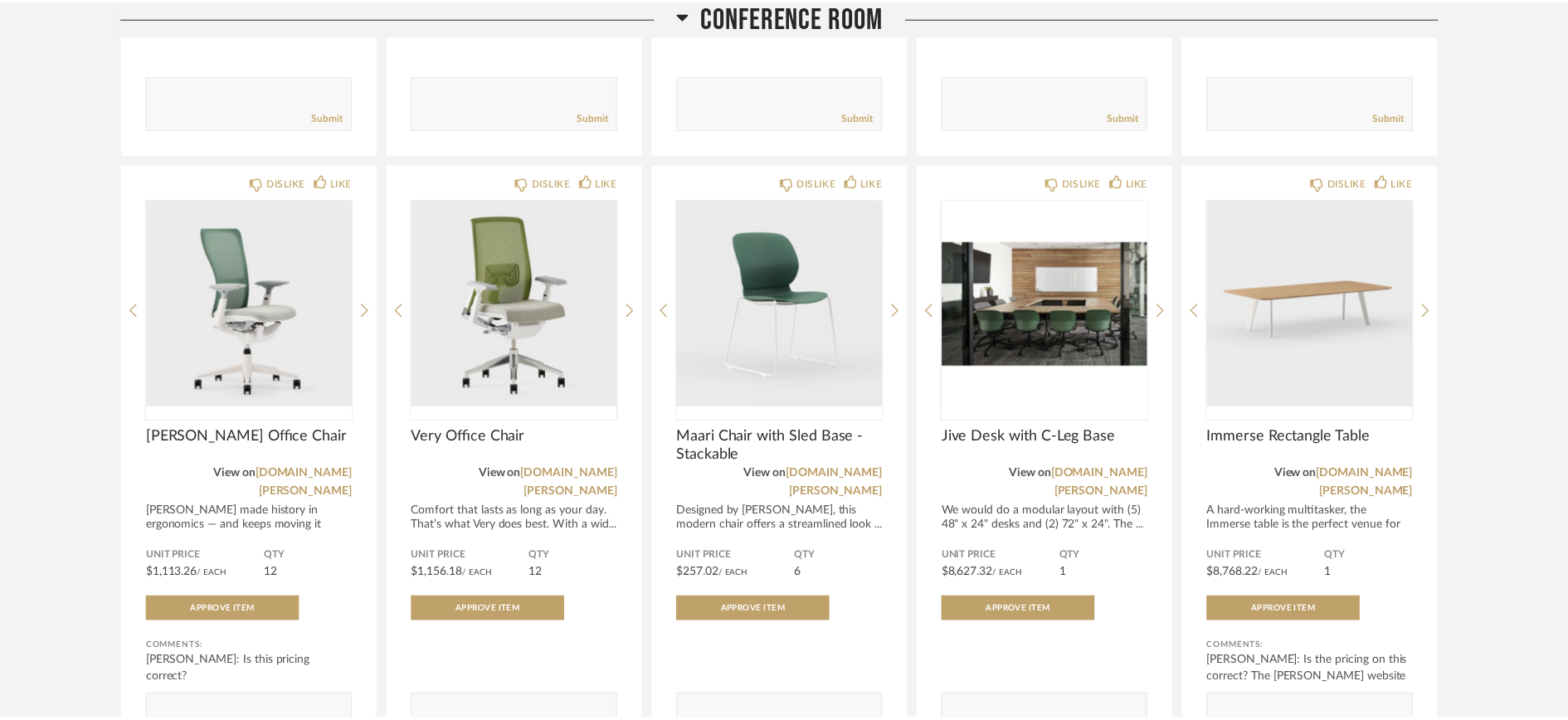
scroll to position [1339, 0]
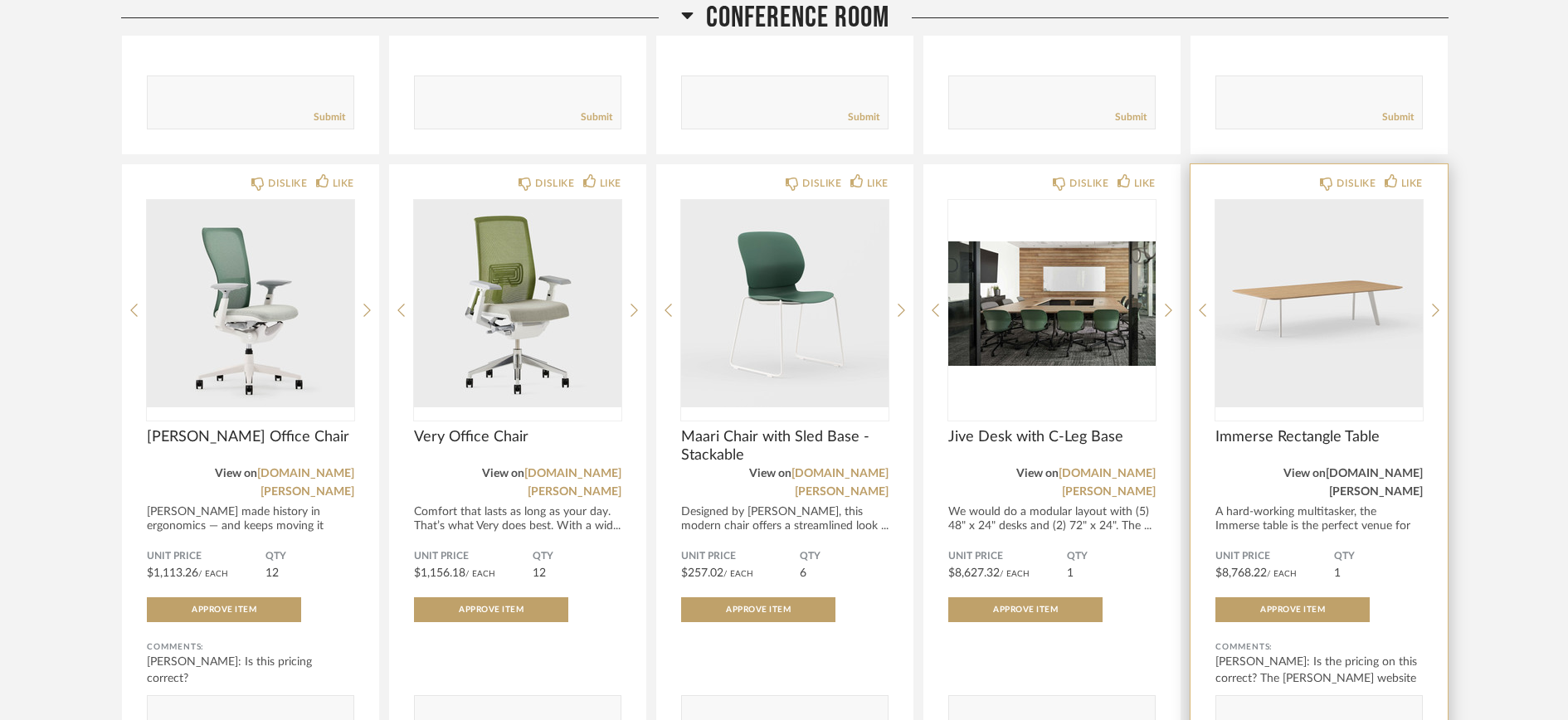
click at [1351, 469] on link "[DOMAIN_NAME][PERSON_NAME]" at bounding box center [1374, 483] width 97 height 30
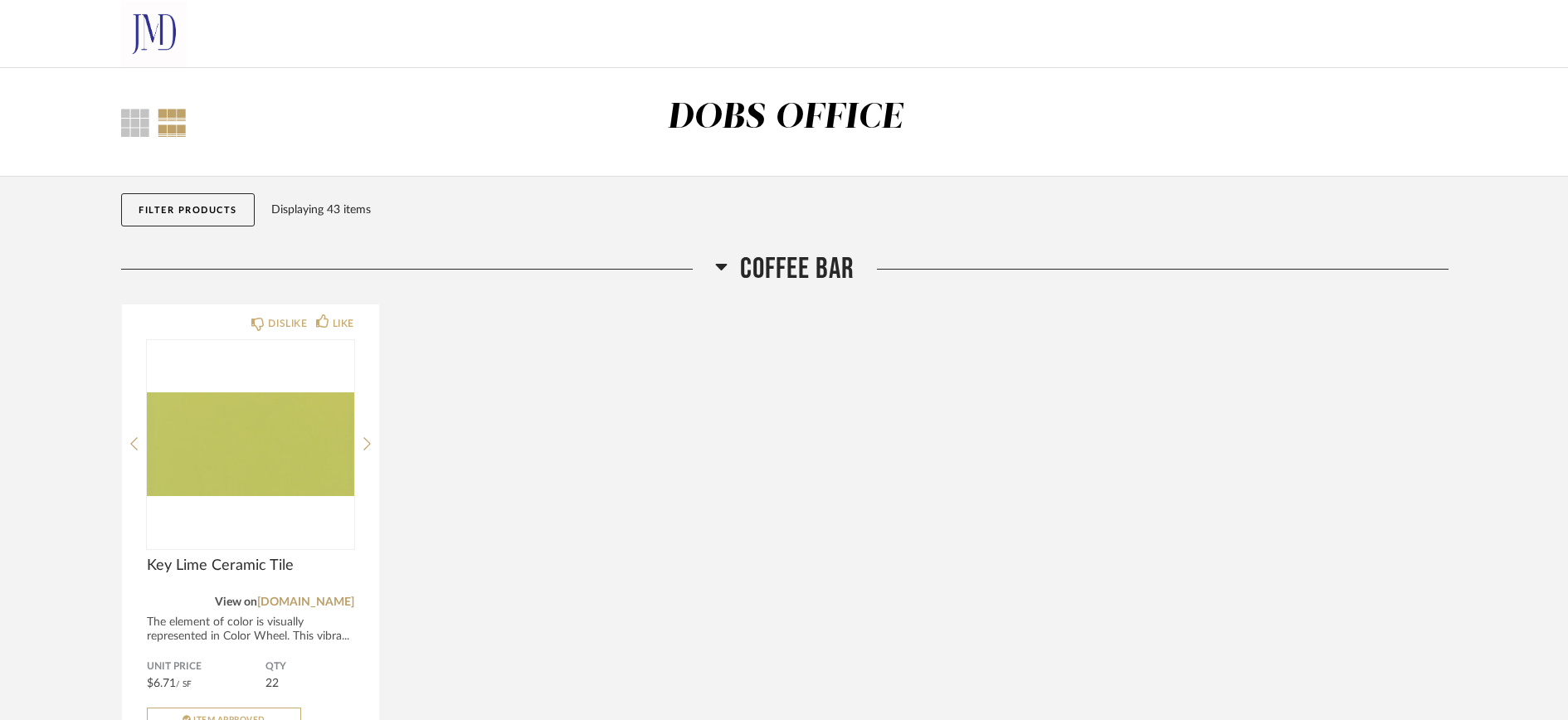
scroll to position [0, 0]
click at [150, 32] on img at bounding box center [155, 34] width 67 height 67
click at [154, 38] on img at bounding box center [155, 34] width 67 height 67
click at [213, 209] on button "Filter Products" at bounding box center [188, 210] width 134 height 33
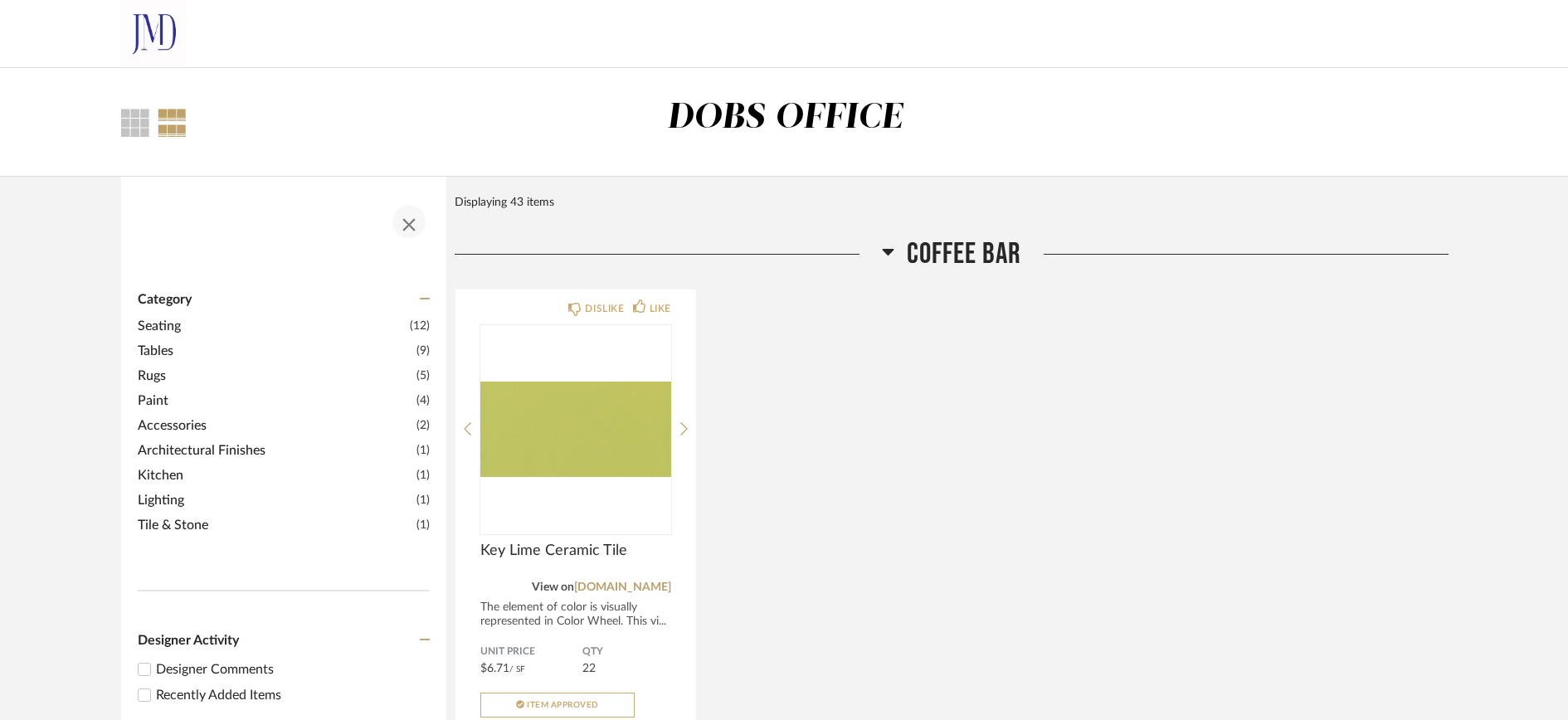
click at [413, 225] on span "button" at bounding box center [409, 221] width 40 height 40
